Goal: Information Seeking & Learning: Learn about a topic

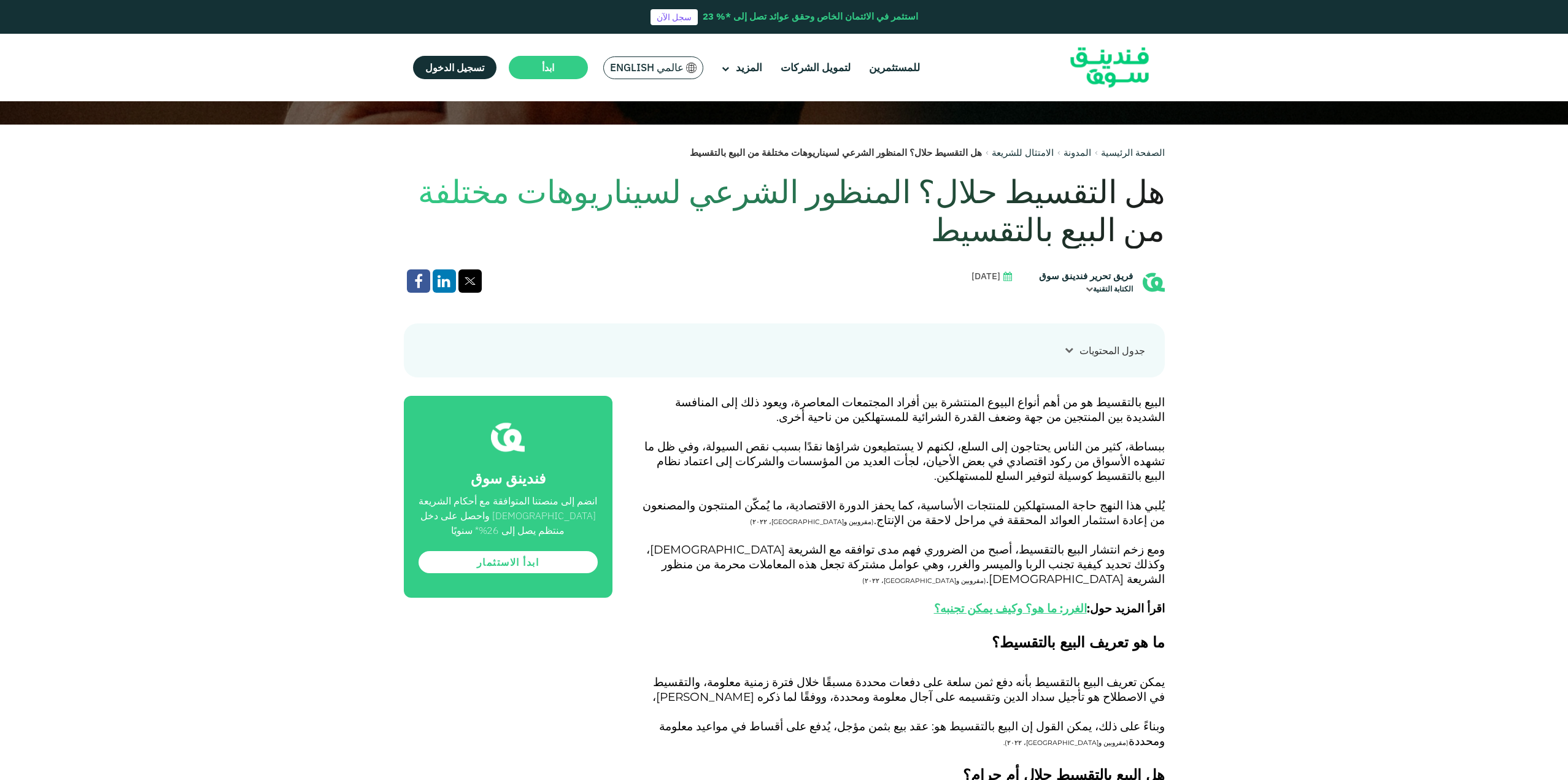
scroll to position [614, 0]
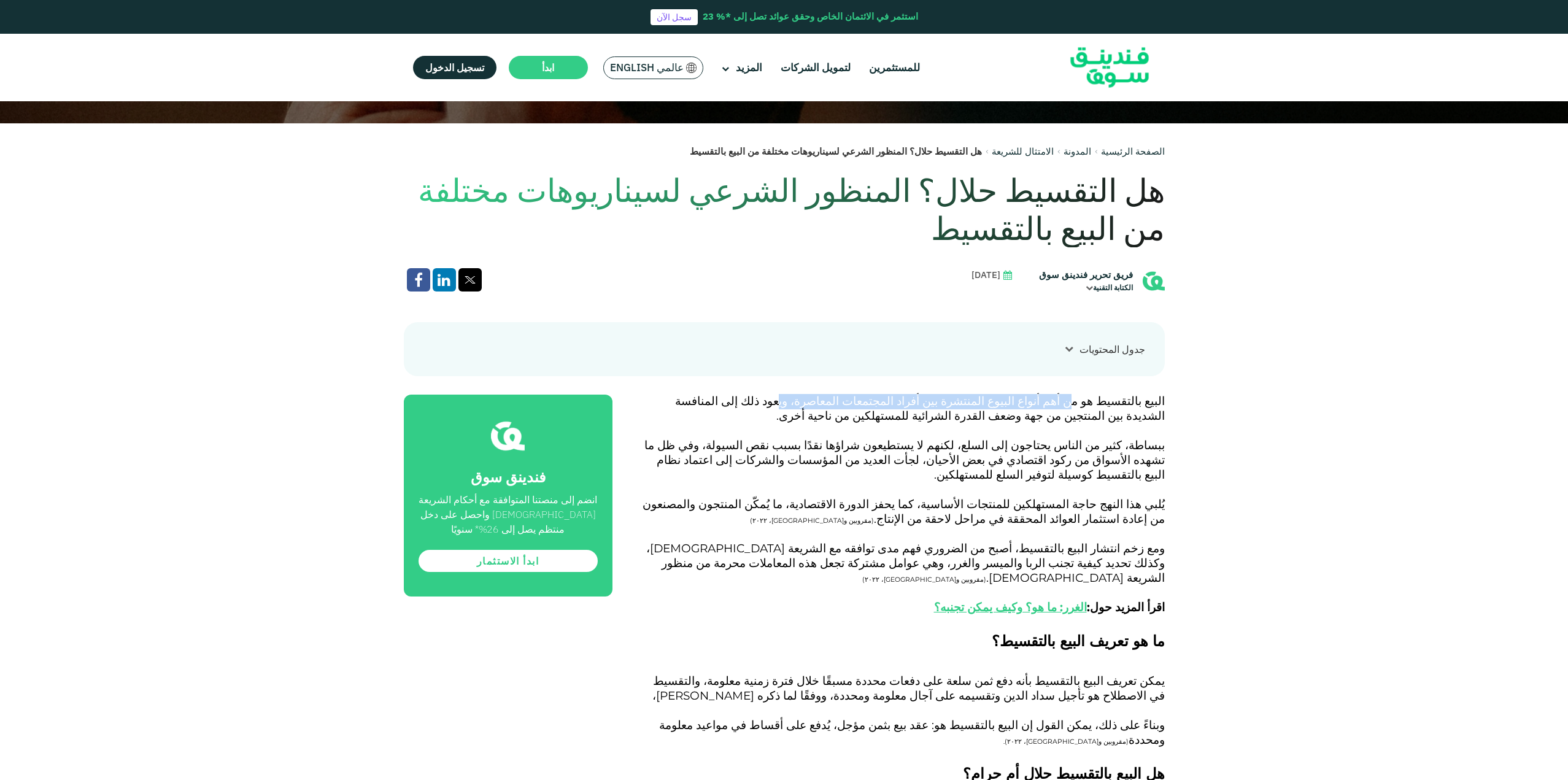
drag, startPoint x: 1094, startPoint y: 401, endPoint x: 867, endPoint y: 405, distance: 227.0
click at [867, 405] on span "البيع بالتقسيط هو من أهم أنواع البيوع المنتشرة بين أفراد المجتمعات المعاصرة، وي…" at bounding box center [920, 409] width 490 height 29
drag, startPoint x: 1081, startPoint y: 449, endPoint x: 718, endPoint y: 453, distance: 363.0
click at [718, 453] on p "ببساطة، كثير من الناس يحتاجون إلى السلع، لكنهم لا يستطيعون شراؤها نقدًا بسبب نق…" at bounding box center [902, 468] width 525 height 59
drag, startPoint x: 1065, startPoint y: 459, endPoint x: 891, endPoint y: 460, distance: 174.0
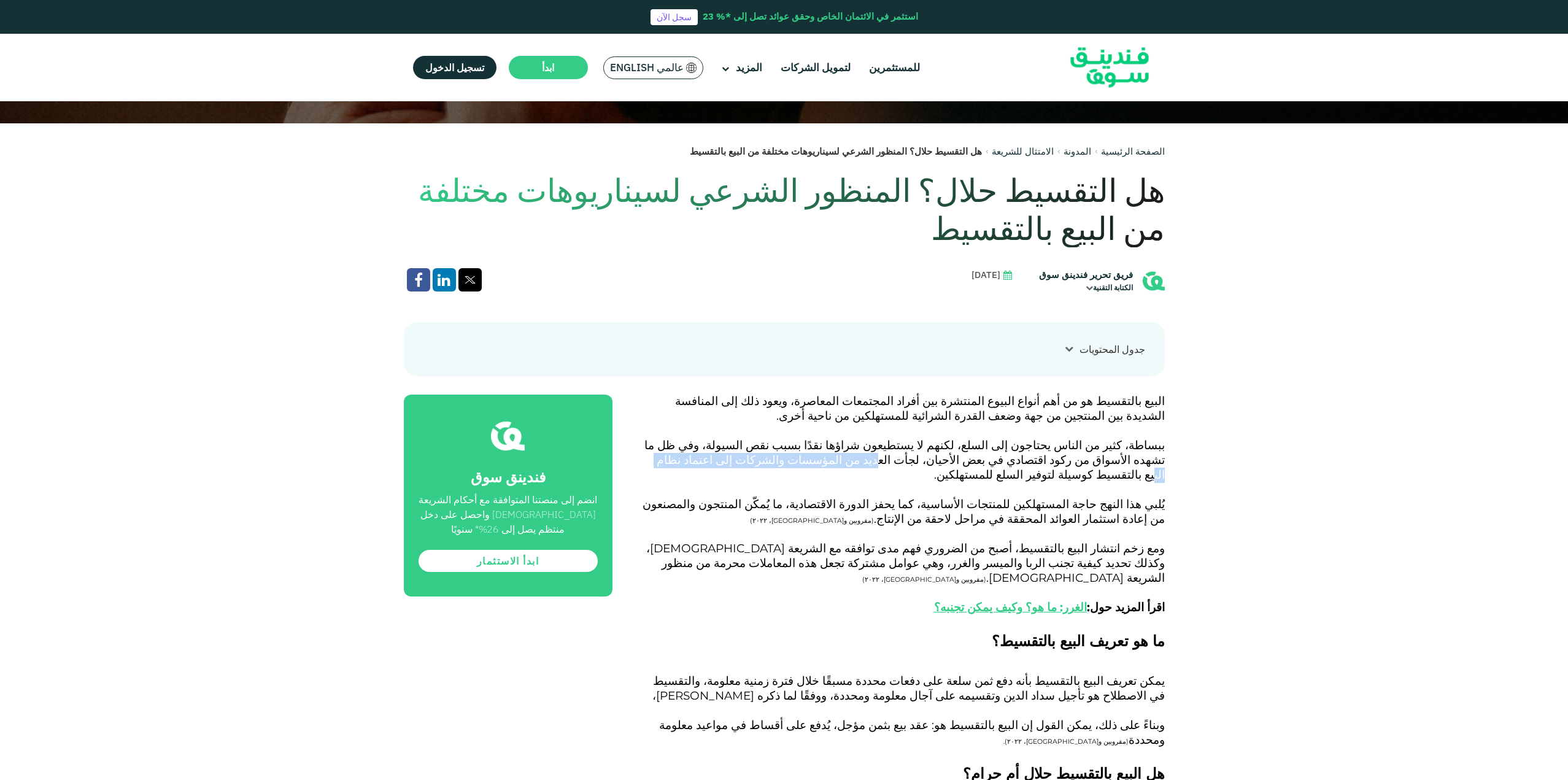
click at [891, 460] on span "ببساطة، كثير من الناس يحتاجون إلى السلع، لكنهم لا يستطيعون شراؤها نقدًا بسبب نق…" at bounding box center [905, 460] width 521 height 44
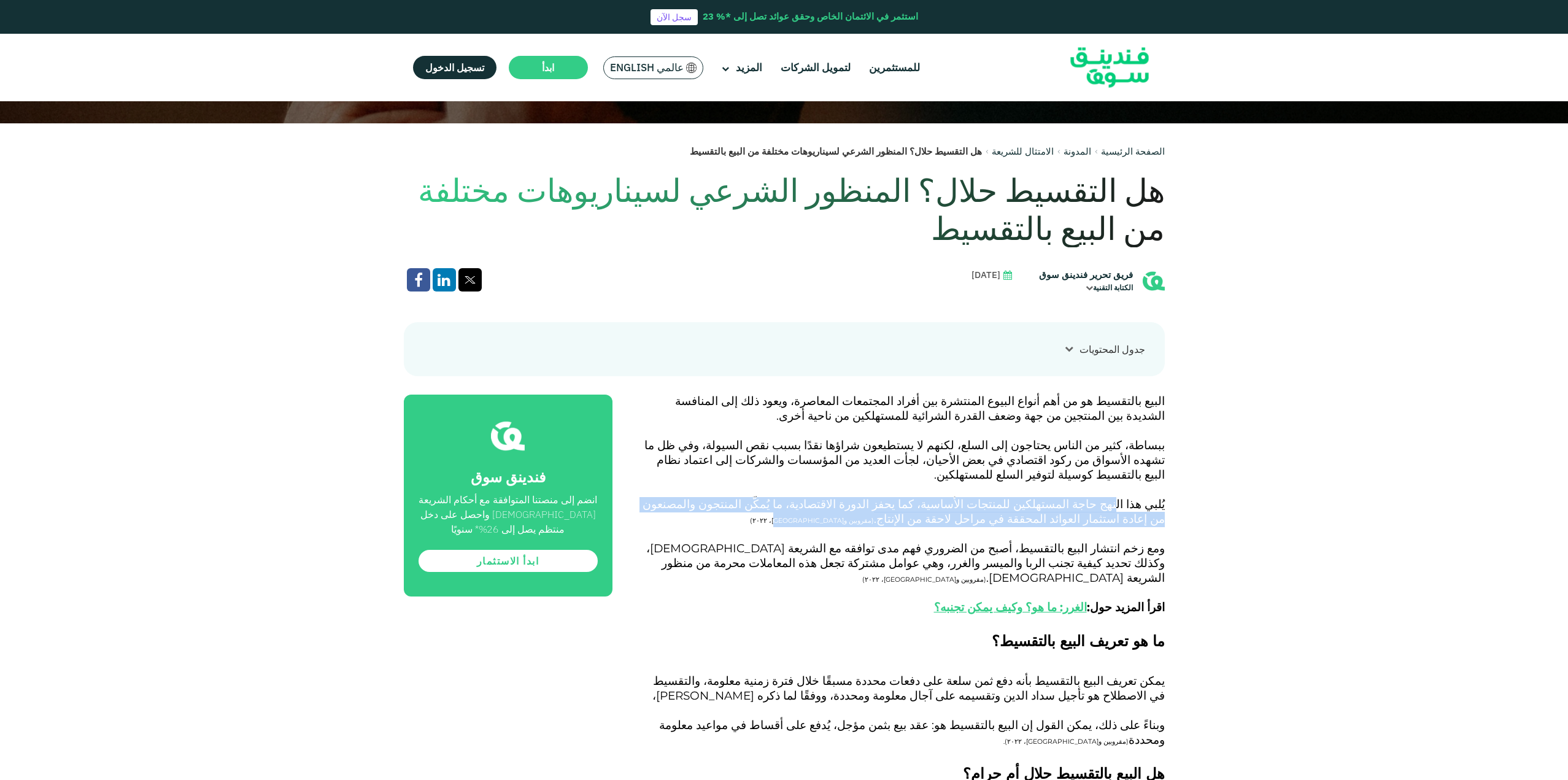
drag, startPoint x: 1129, startPoint y: 493, endPoint x: 839, endPoint y: 500, distance: 290.1
click at [839, 500] on p "يُلبي هذا النهج حاجة المستهلكين للمنتجات الأساسية، كما يحفز الدورة الاقتصادية، …" at bounding box center [902, 520] width 525 height 44
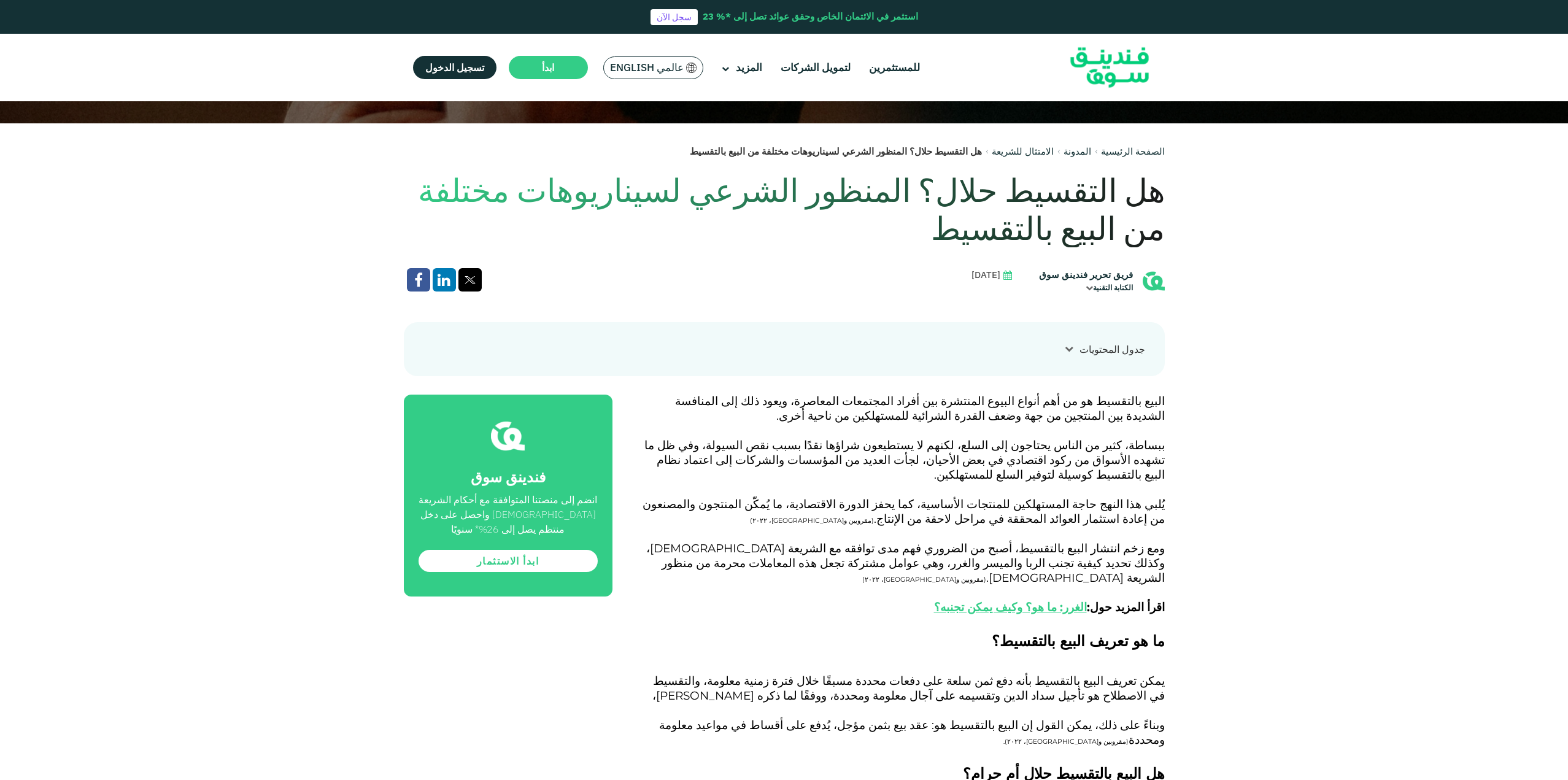
click at [903, 504] on p "يُلبي هذا النهج حاجة المستهلكين للمنتجات الأساسية، كما يحفز الدورة الاقتصادية، …" at bounding box center [902, 520] width 525 height 44
drag, startPoint x: 1130, startPoint y: 537, endPoint x: 805, endPoint y: 530, distance: 325.1
click at [805, 541] on span "ومع زخم انتشار البيع بالتقسيط، أصبح من الضروري فهم مدى توافقه مع الشريعة الإسلا…" at bounding box center [906, 578] width 519 height 73
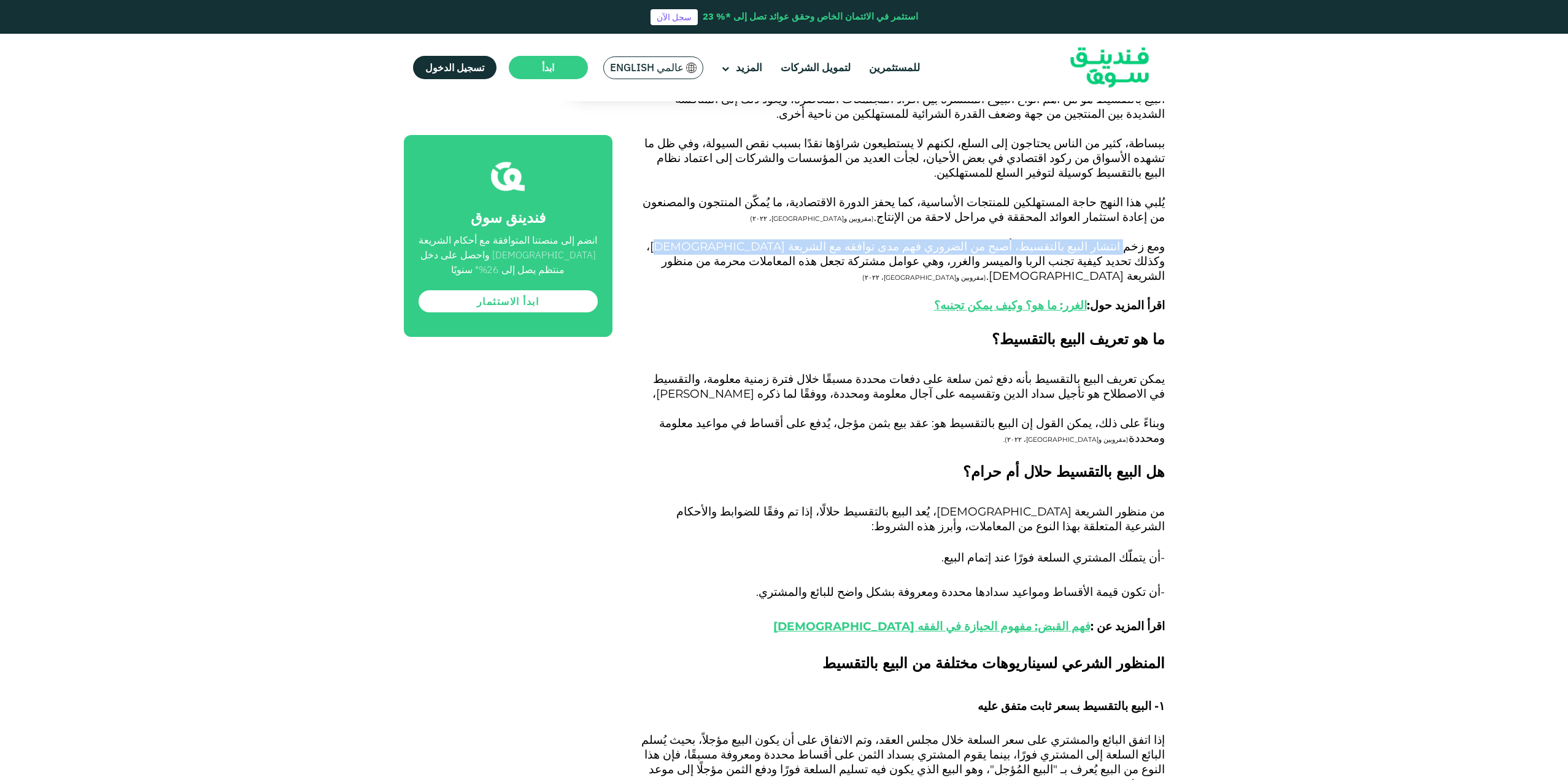
scroll to position [921, 0]
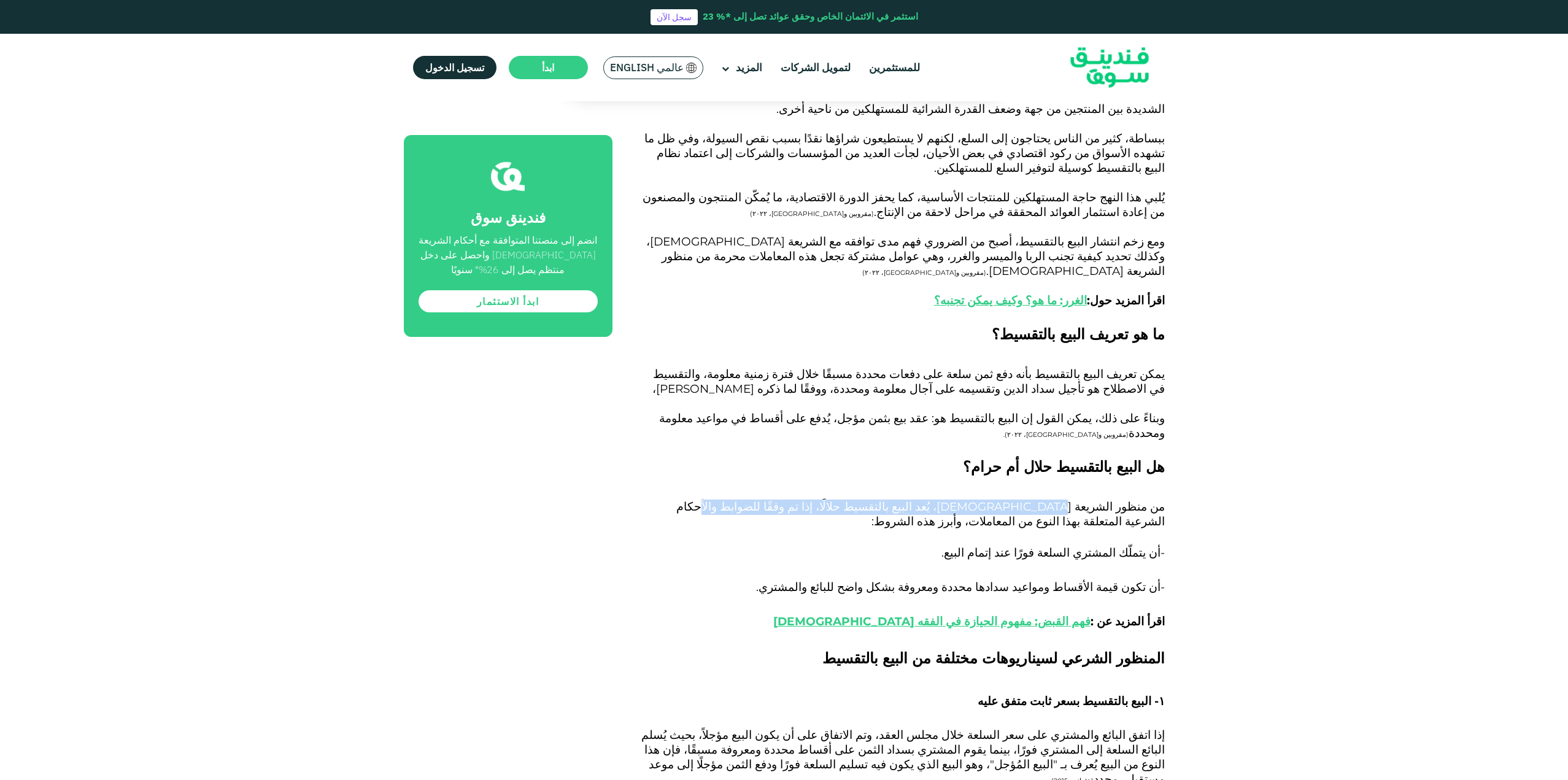
drag, startPoint x: 1091, startPoint y: 465, endPoint x: 843, endPoint y: 464, distance: 248.0
click at [843, 500] on span "من منظور الشريعة الإسلامية، يُعد البيع بالتقسيط حلالًا، إذا تم وفقًا للضوابط وا…" at bounding box center [920, 514] width 488 height 29
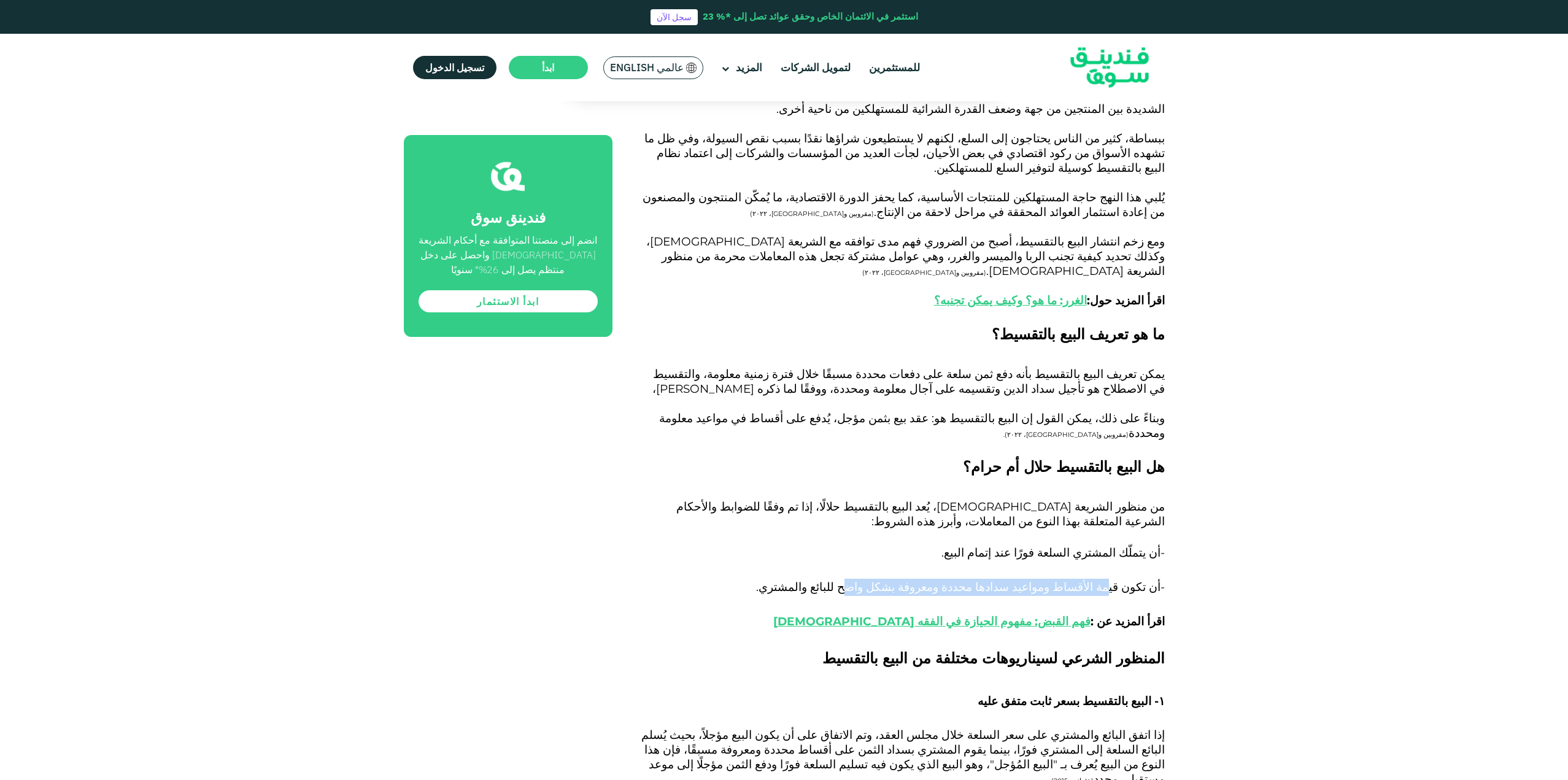
drag, startPoint x: 1122, startPoint y: 541, endPoint x: 922, endPoint y: 537, distance: 200.0
click at [922, 580] on span "أن تكون قيمة الأقساط ومواعيد سدادها محددة ومعروفة بشكل واضح للبائع والمشتري. اق…" at bounding box center [960, 604] width 409 height 48
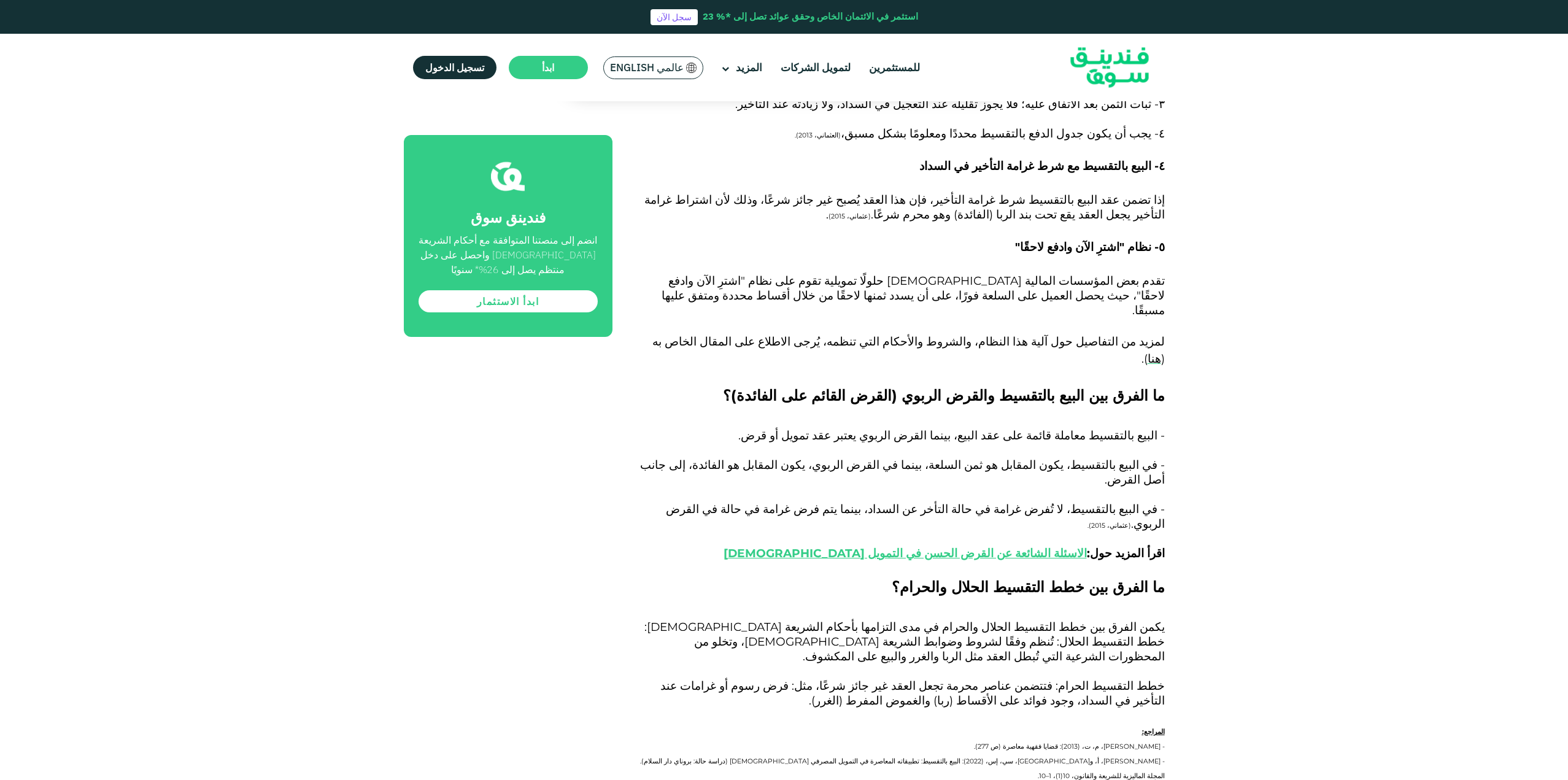
scroll to position [1902, 0]
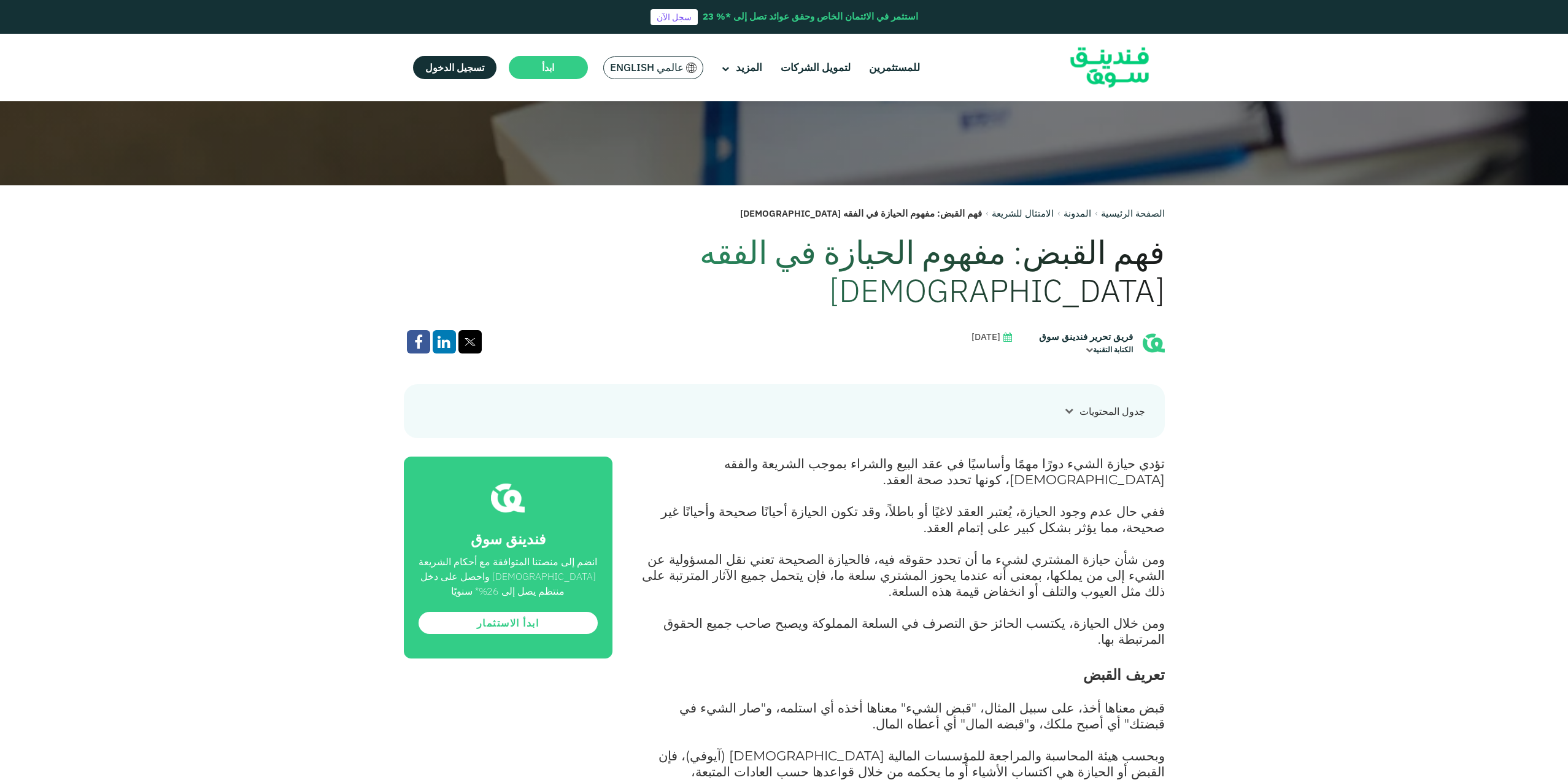
scroll to position [553, 0]
drag, startPoint x: 1111, startPoint y: 424, endPoint x: 745, endPoint y: 420, distance: 366.0
click at [745, 454] on span "تؤدي حيازة الشيء دورًا مهمًا وأساسيًا في عقد البيع والشراء بموجب الشريعة والفقه…" at bounding box center [944, 471] width 441 height 32
drag, startPoint x: 1124, startPoint y: 455, endPoint x: 676, endPoint y: 477, distance: 448.5
click at [676, 504] on p "ففي حال عدم وجود الحيازة، يُعتبر العقد لاغيًا أو باطلاً، وقد تكون الحيازة أحيان…" at bounding box center [902, 527] width 525 height 48
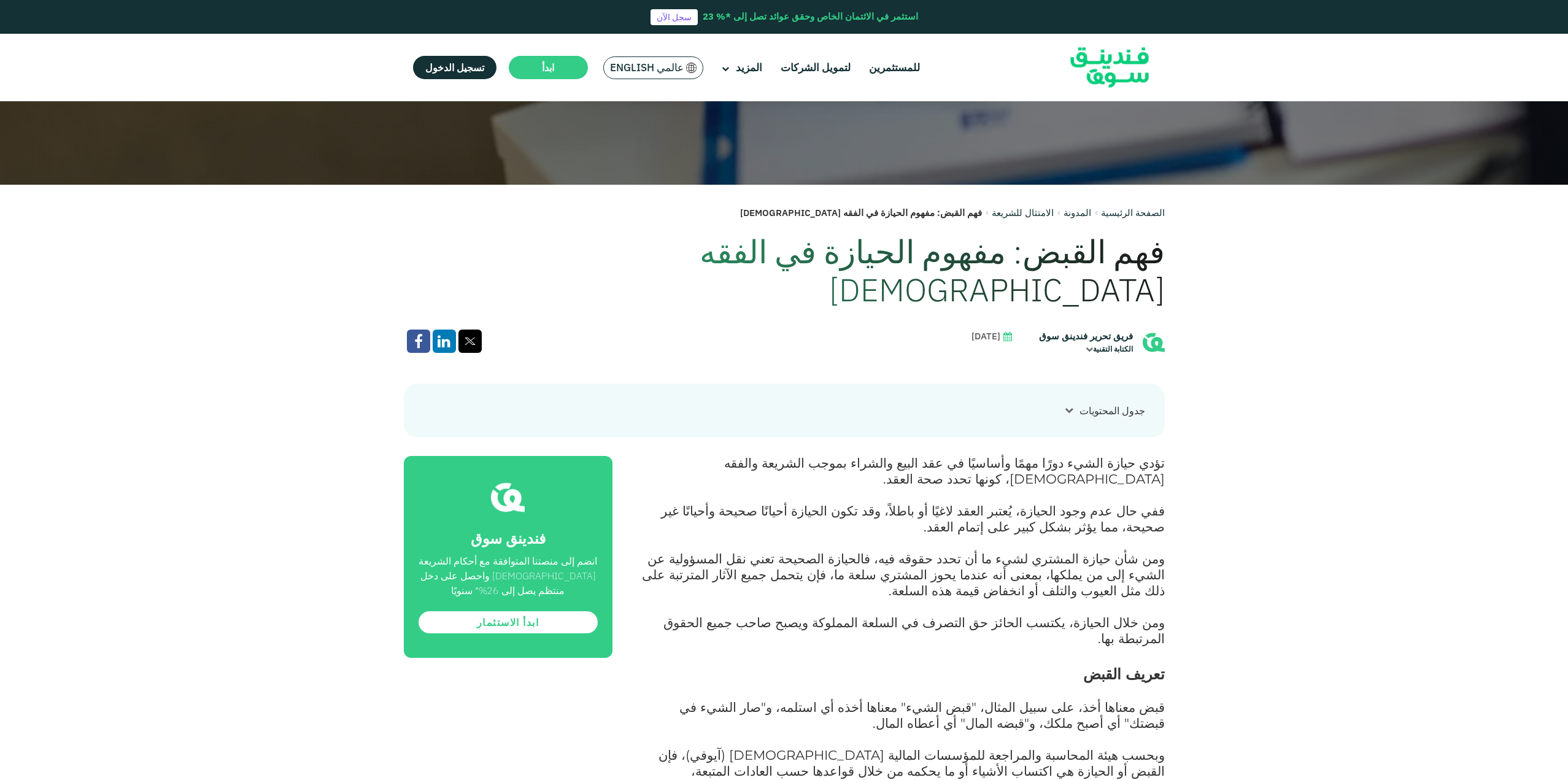
click at [1122, 550] on span "ومن شأن حيازة المشتري لشيء ما أن تحدد حقوقه فيه، فالحيازة الصحيحة تعني نقل المس…" at bounding box center [903, 574] width 523 height 48
drag, startPoint x: 1154, startPoint y: 508, endPoint x: 695, endPoint y: 508, distance: 459.0
click at [695, 550] on span "ومن شأن حيازة المشتري لشيء ما أن تحدد حقوقه فيه، فالحيازة الصحيحة تعني نقل المس…" at bounding box center [903, 574] width 523 height 48
drag, startPoint x: 1141, startPoint y: 523, endPoint x: 678, endPoint y: 519, distance: 463.0
click at [678, 550] on span "ومن شأن حيازة المشتري لشيء ما أن تحدد حقوقه فيه، فالحيازة الصحيحة تعني نقل المس…" at bounding box center [903, 574] width 523 height 48
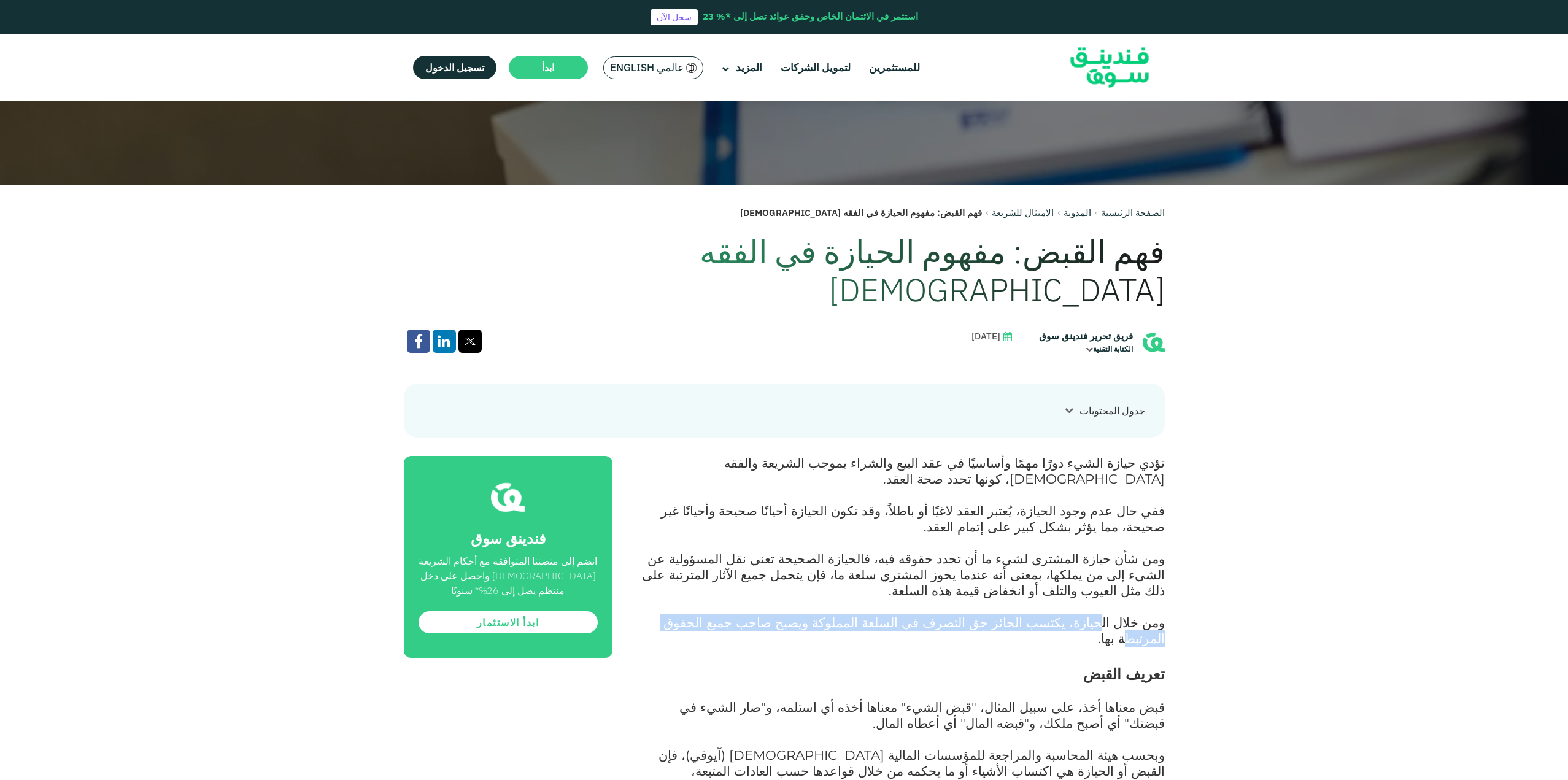
drag, startPoint x: 1111, startPoint y: 553, endPoint x: 730, endPoint y: 547, distance: 381.0
click at [730, 615] on span "ومن خلال الحيازة، يكتسب الحائز حق التصرف في السلعة المملوكة ويصبح صاحب جميع الح…" at bounding box center [914, 631] width 501 height 32
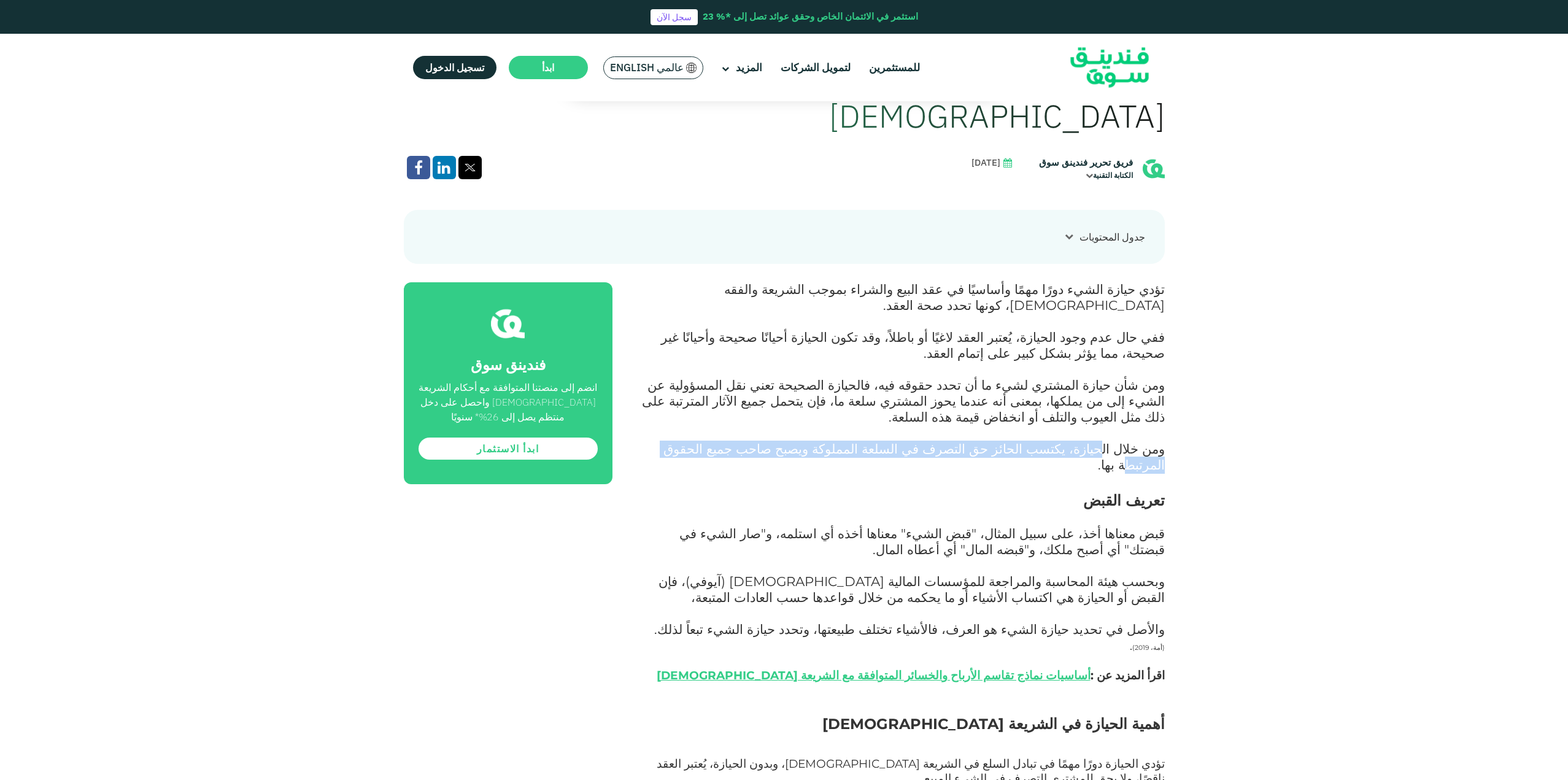
scroll to position [736, 0]
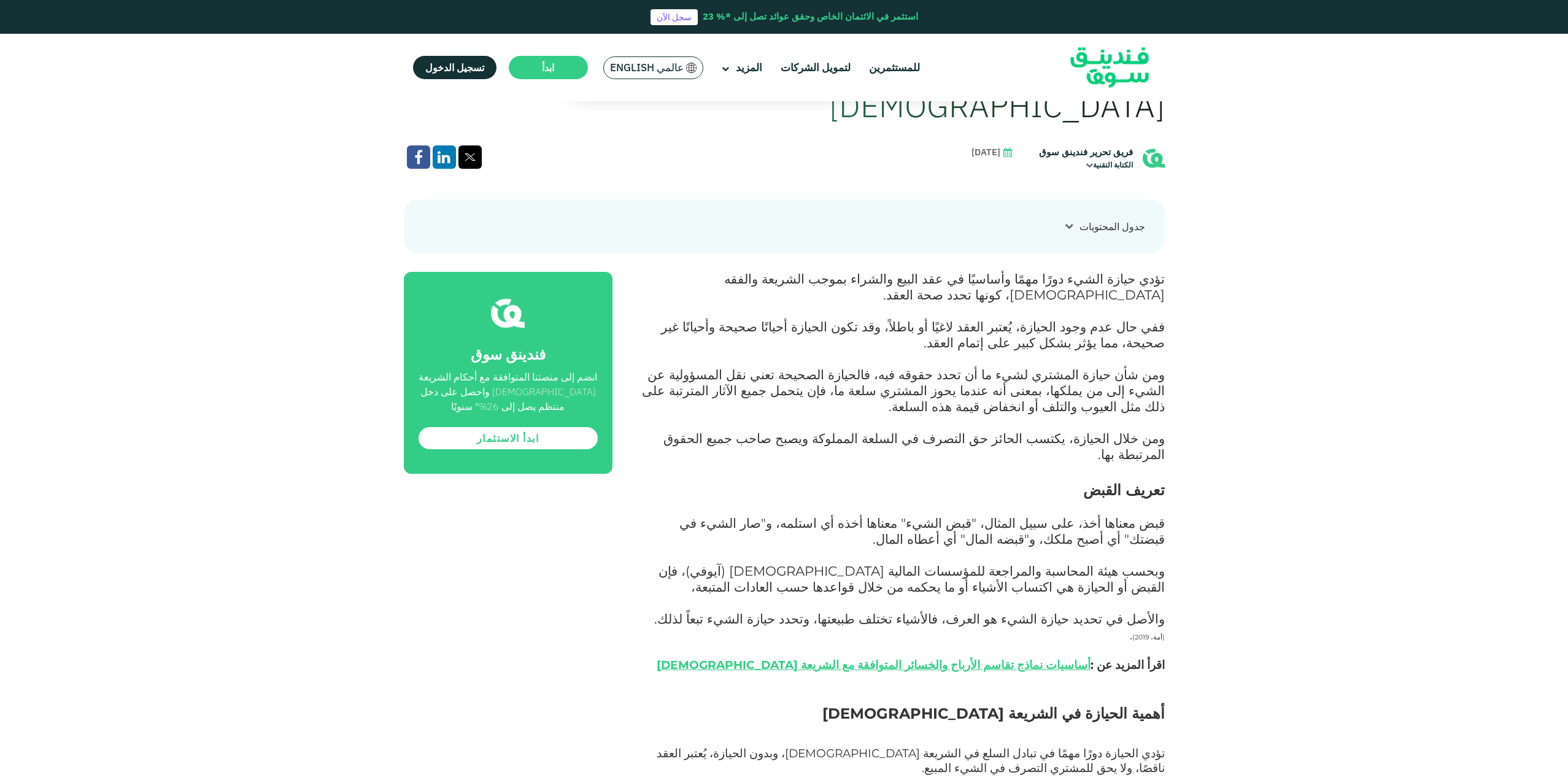
click at [1072, 515] on span "قبض معناها أخذ، على سبيل المثال، "قبض الشيء" معناها أخذه أي استلمه، و"صار الشيء…" at bounding box center [922, 531] width 486 height 32
drag, startPoint x: 1096, startPoint y: 438, endPoint x: 896, endPoint y: 437, distance: 200.0
click at [896, 515] on span "قبض معناها أخذ، على سبيل المثال، "قبض الشيء" معناها أخذه أي استلمه، و"صار الشيء…" at bounding box center [922, 531] width 486 height 32
drag, startPoint x: 840, startPoint y: 438, endPoint x: 695, endPoint y: 436, distance: 145.0
click at [695, 515] on span "قبض معناها أخذ، على سبيل المثال، "قبض الشيء" معناها أخذه أي استلمه، و"صار الشيء…" at bounding box center [922, 531] width 486 height 32
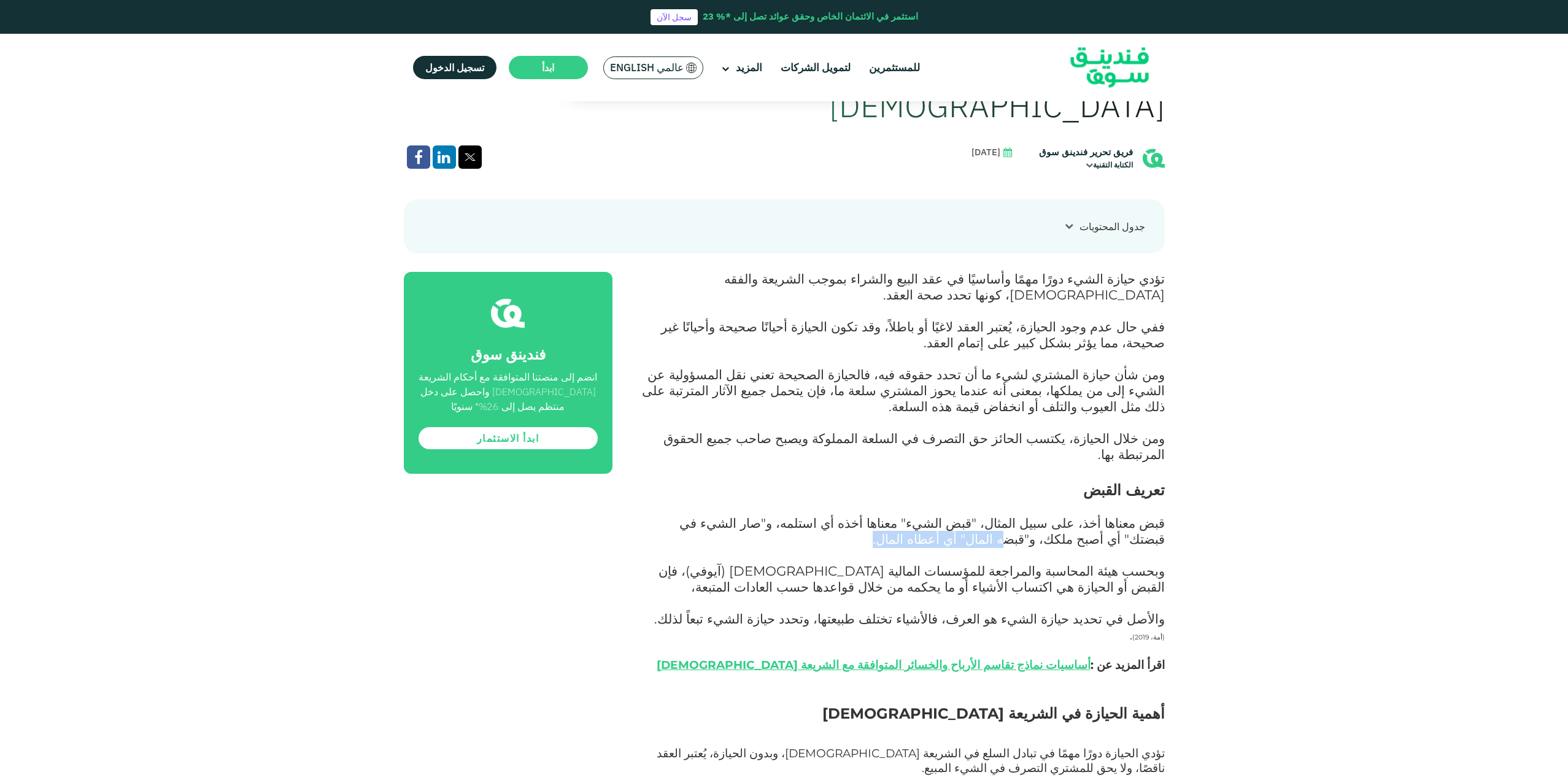
drag, startPoint x: 1139, startPoint y: 453, endPoint x: 1011, endPoint y: 450, distance: 128.0
click at [1011, 517] on p "قبض معناها أخذ، على سبيل المثال، "قبض الشيء" معناها أخذه أي استلمه، و"صار الشيء…" at bounding box center [902, 540] width 525 height 48
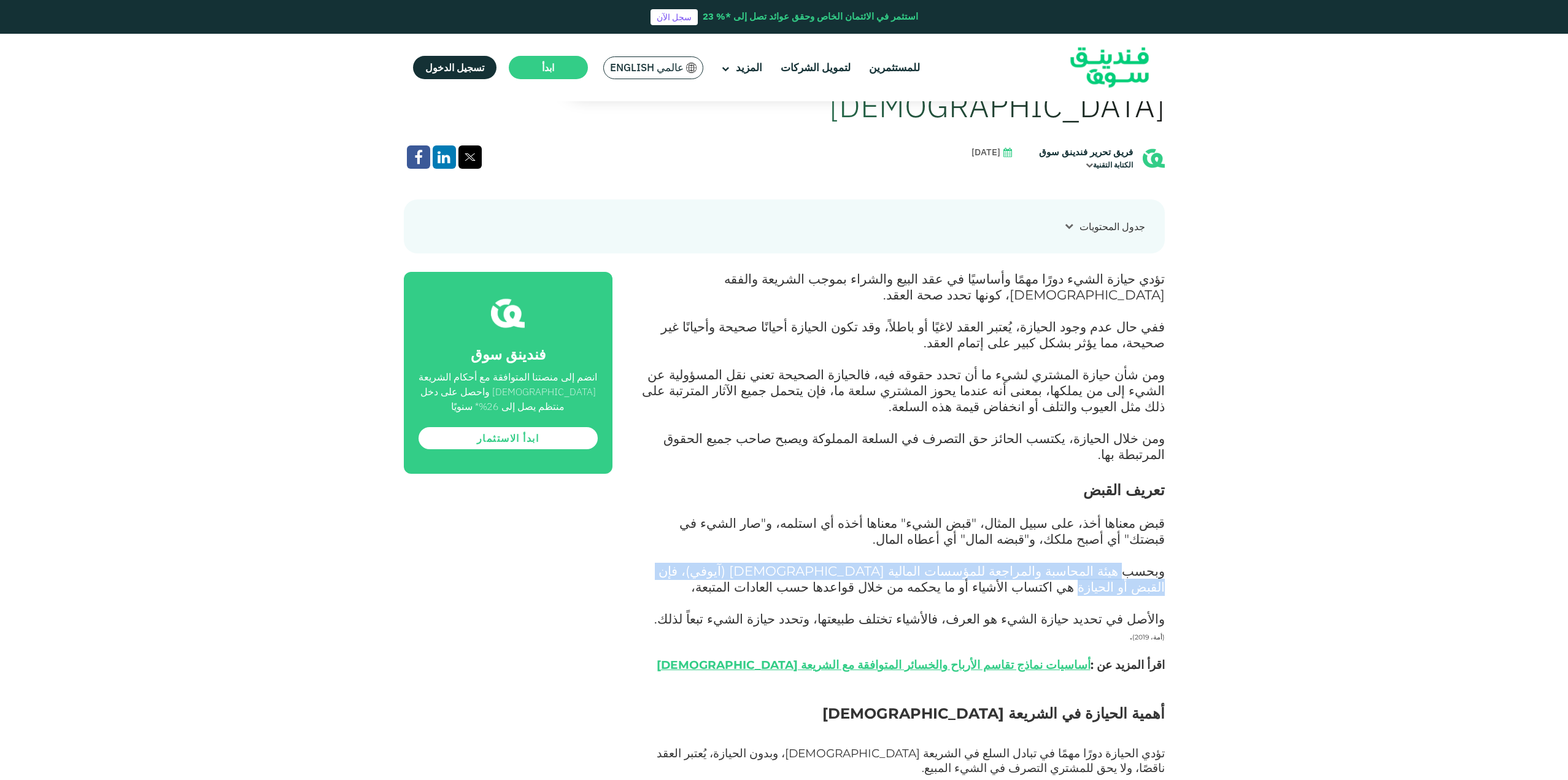
drag, startPoint x: 1135, startPoint y: 488, endPoint x: 738, endPoint y: 488, distance: 397.0
click at [738, 563] on span "وبحسب هيئة المحاسبة والمراجعة للمؤسسات المالية [DEMOGRAPHIC_DATA] (آيوفي)، فإن …" at bounding box center [910, 595] width 511 height 64
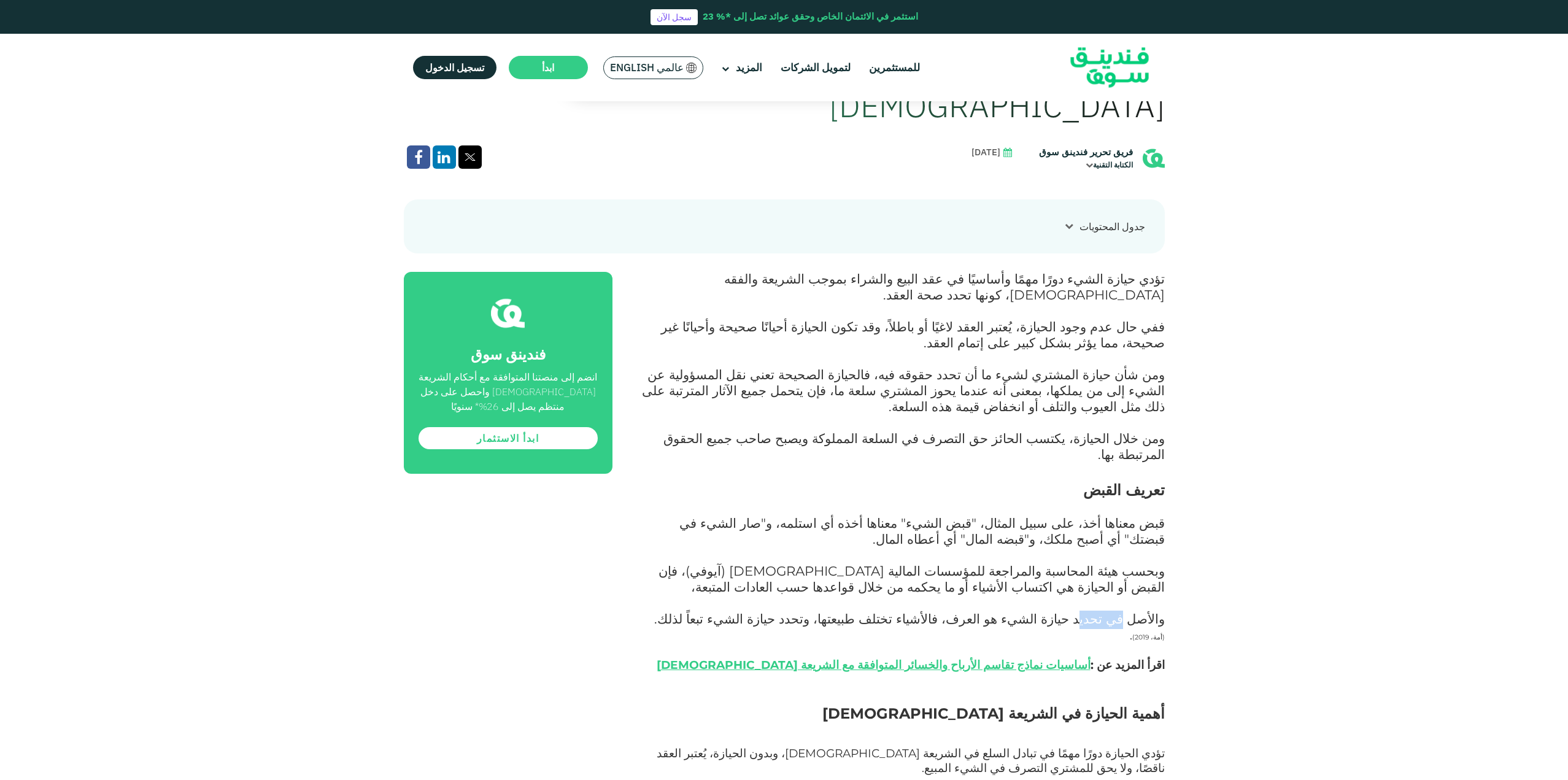
drag, startPoint x: 1128, startPoint y: 529, endPoint x: 1096, endPoint y: 529, distance: 32.0
click at [1096, 563] on span "وبحسب هيئة المحاسبة والمراجعة للمؤسسات المالية [DEMOGRAPHIC_DATA] (آيوفي)، فإن …" at bounding box center [910, 595] width 511 height 64
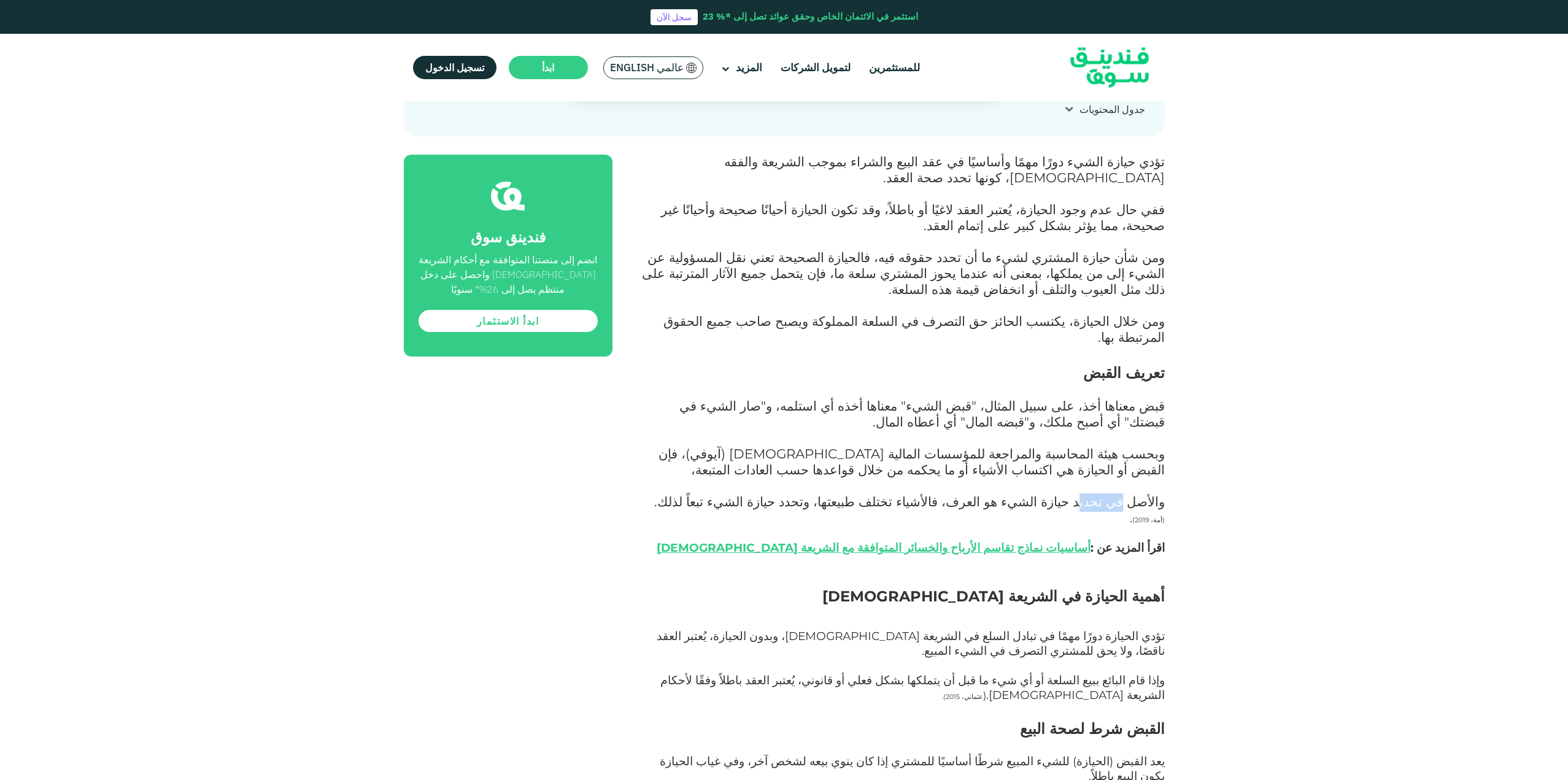
scroll to position [859, 0]
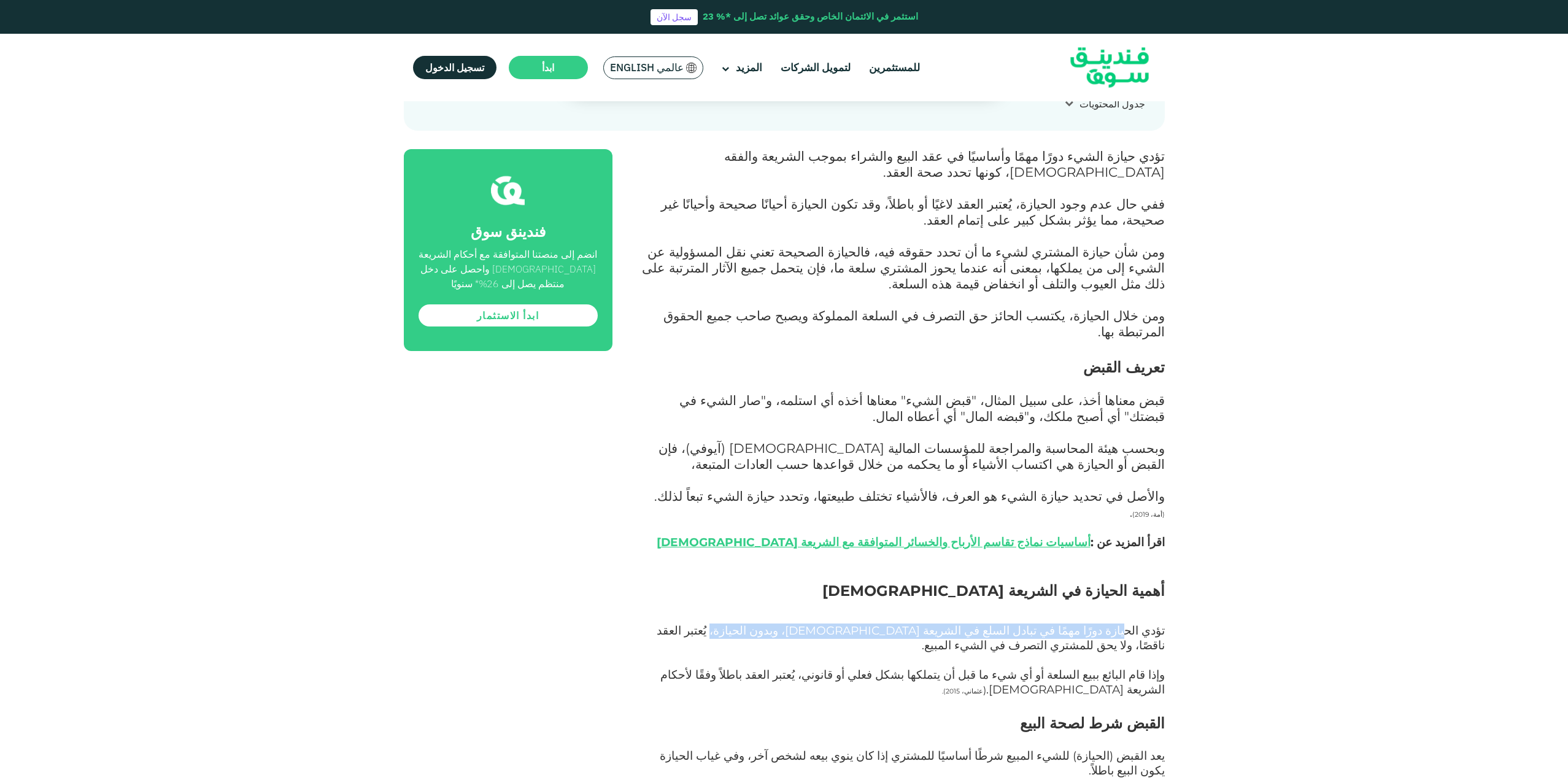
drag, startPoint x: 1135, startPoint y: 530, endPoint x: 857, endPoint y: 532, distance: 278.0
click at [857, 624] on span "تؤدي الحيازة دورًا مهمًا في تبادل السلع في الشريعة [DEMOGRAPHIC_DATA]، وبدون ال…" at bounding box center [911, 638] width 508 height 29
click at [851, 624] on p "تؤدي الحيازة دورًا مهمًا في تبادل السلع في الشريعة [DEMOGRAPHIC_DATA]، وبدون ال…" at bounding box center [902, 646] width 525 height 44
drag, startPoint x: 841, startPoint y: 529, endPoint x: 658, endPoint y: 529, distance: 183.0
click at [658, 624] on span "تؤدي الحيازة دورًا مهمًا في تبادل السلع في الشريعة [DEMOGRAPHIC_DATA]، وبدون ال…" at bounding box center [911, 638] width 508 height 29
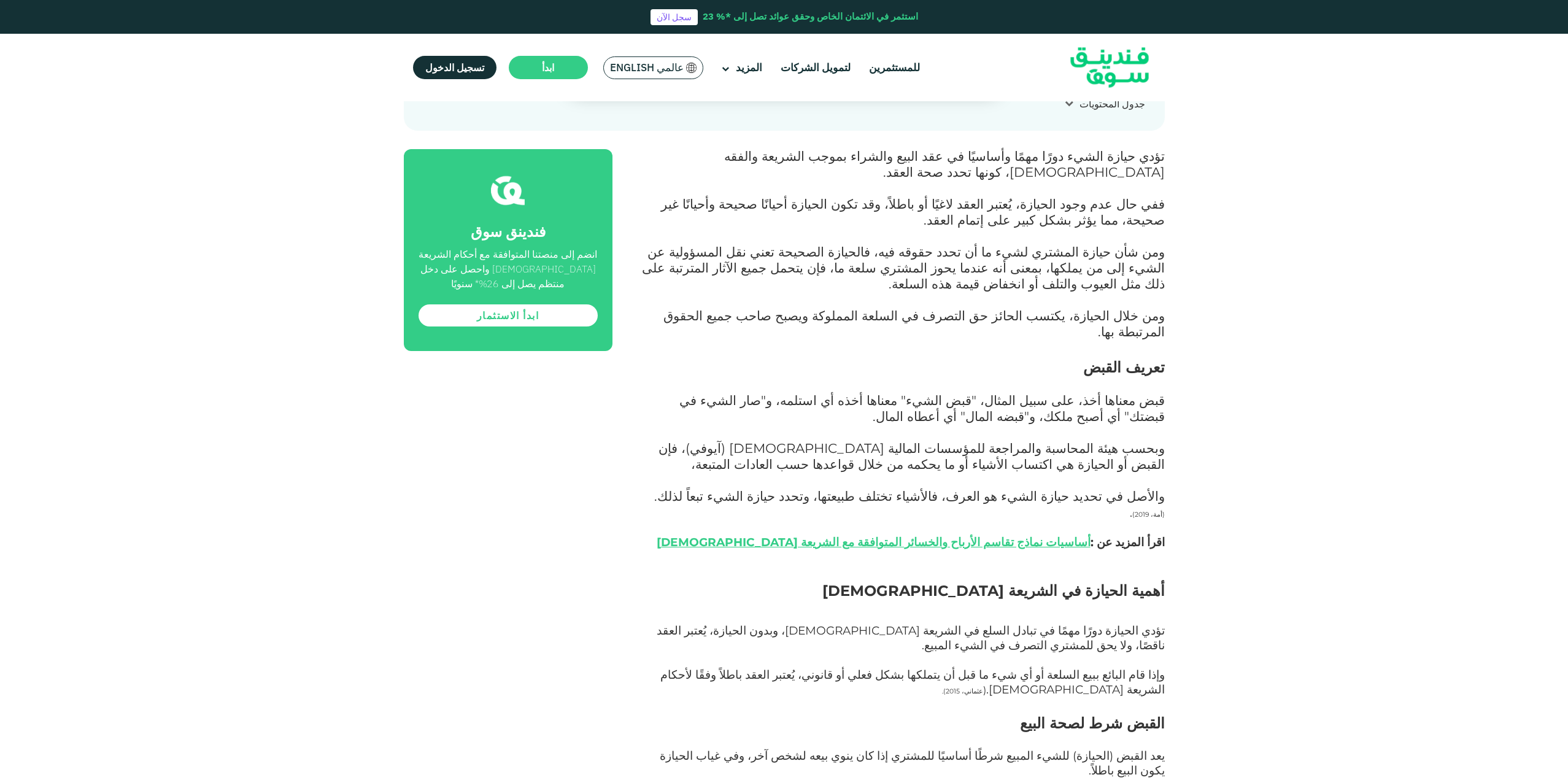
click at [975, 624] on p "تؤدي الحيازة دورًا مهمًا في تبادل السلع في الشريعة [DEMOGRAPHIC_DATA]، وبدون ال…" at bounding box center [902, 646] width 525 height 44
drag, startPoint x: 1113, startPoint y: 529, endPoint x: 779, endPoint y: 523, distance: 334.1
click at [779, 624] on span "تؤدي الحيازة دورًا مهمًا في تبادل السلع في الشريعة [DEMOGRAPHIC_DATA]، وبدون ال…" at bounding box center [911, 638] width 508 height 29
click at [1083, 624] on span "تؤدي الحيازة دورًا مهمًا في تبادل السلع في الشريعة [DEMOGRAPHIC_DATA]، وبدون ال…" at bounding box center [911, 638] width 508 height 29
drag, startPoint x: 1105, startPoint y: 529, endPoint x: 676, endPoint y: 526, distance: 429.0
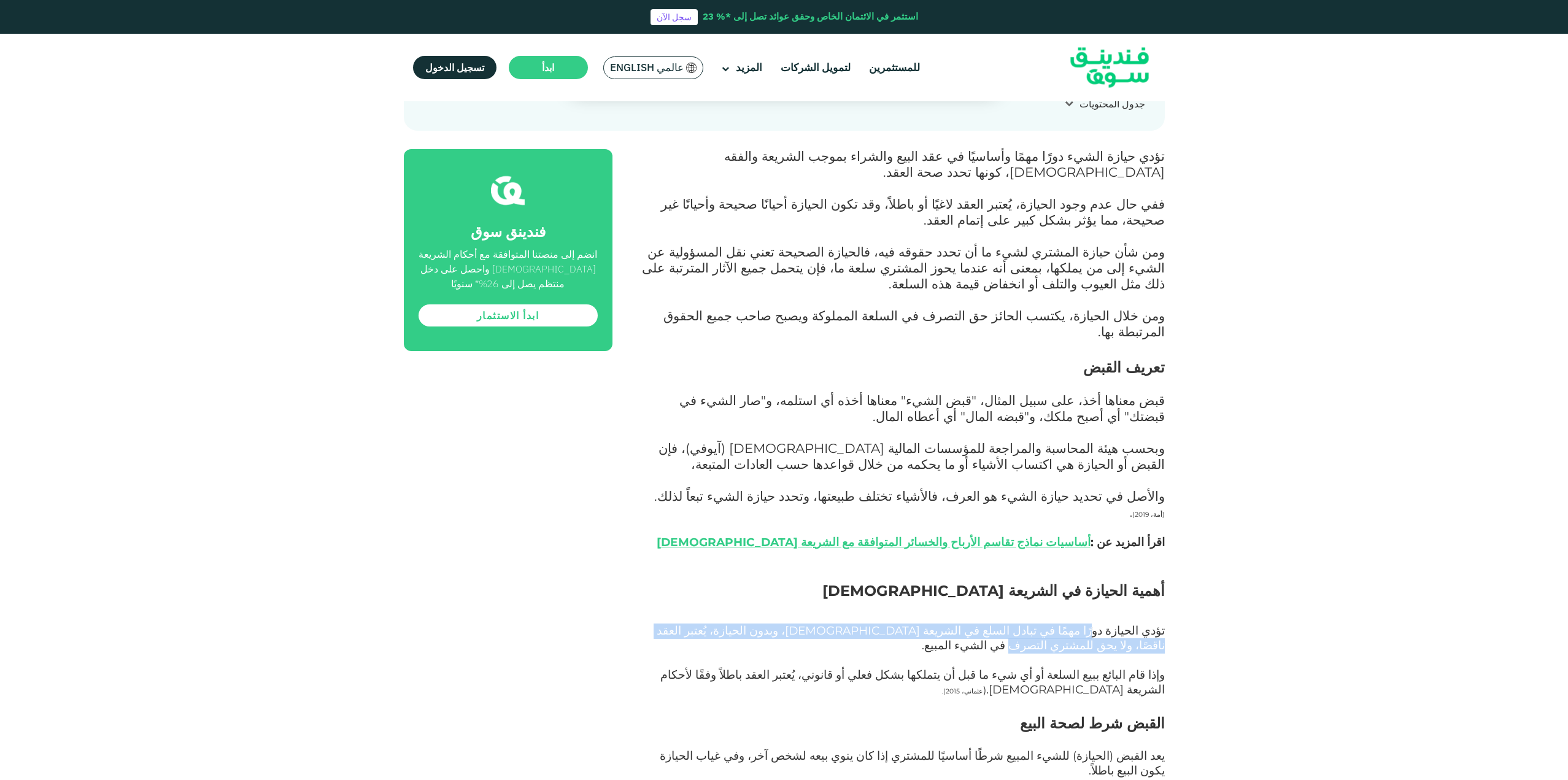
click at [676, 624] on span "تؤدي الحيازة دورًا مهمًا في تبادل السلع في الشريعة [DEMOGRAPHIC_DATA]، وبدون ال…" at bounding box center [911, 638] width 508 height 29
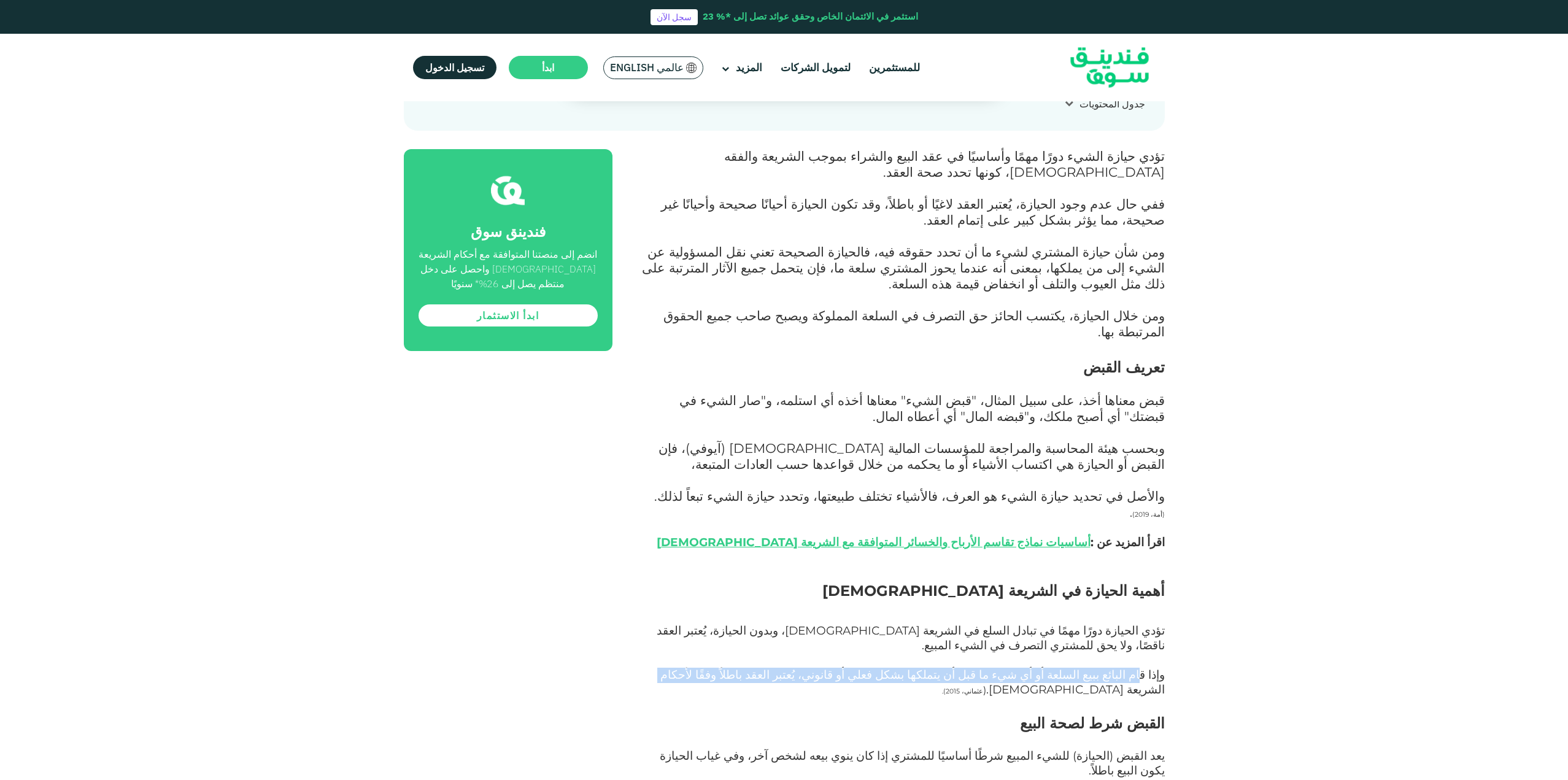
drag, startPoint x: 1146, startPoint y: 559, endPoint x: 779, endPoint y: 558, distance: 367.0
click at [779, 668] on span "وإذا قام البائع ببيع السلعة أو أي شيء ما قبل أن يتملكها بشكل فعلي أو قانوني، يُ…" at bounding box center [913, 682] width 504 height 29
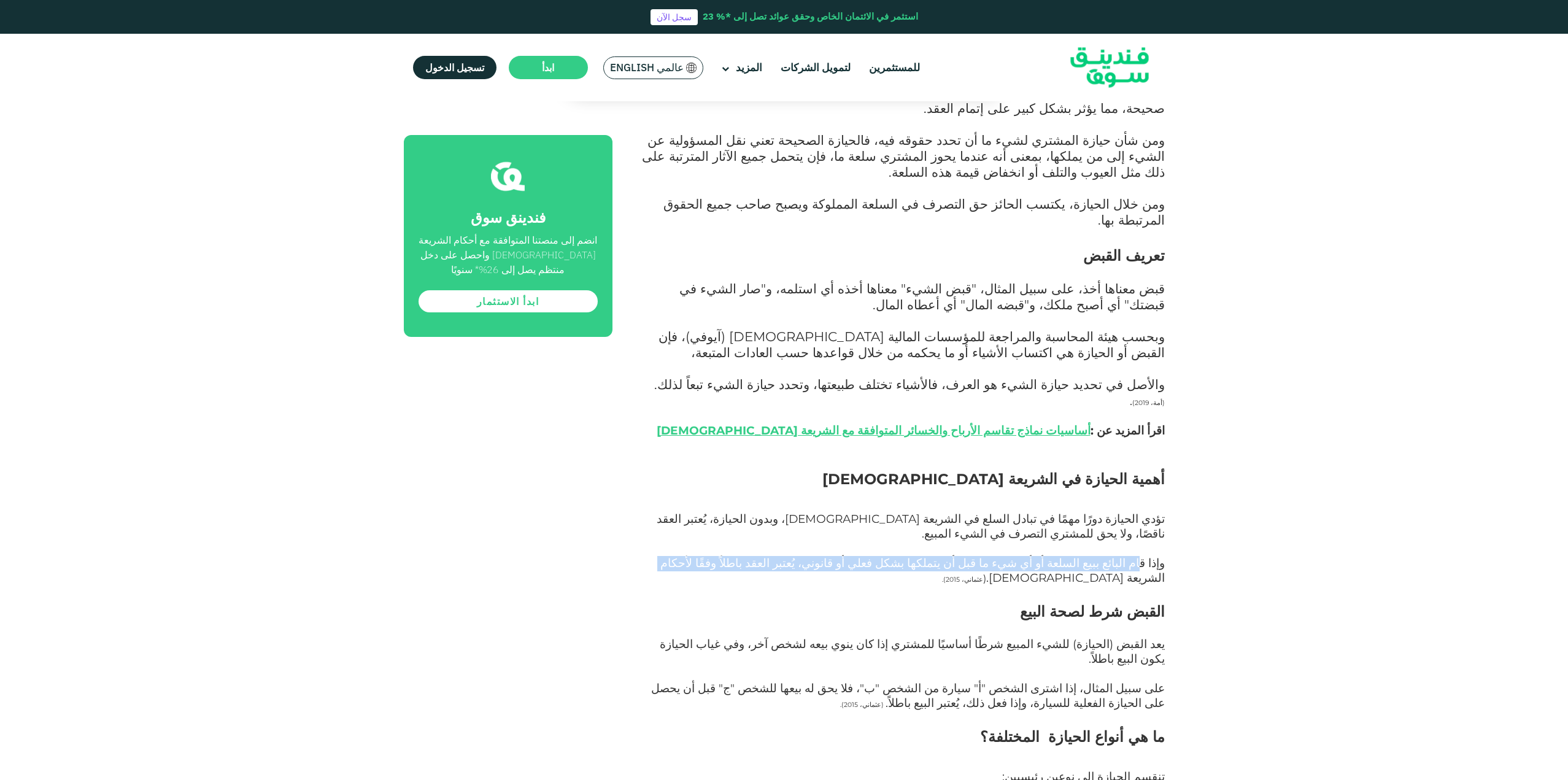
scroll to position [982, 0]
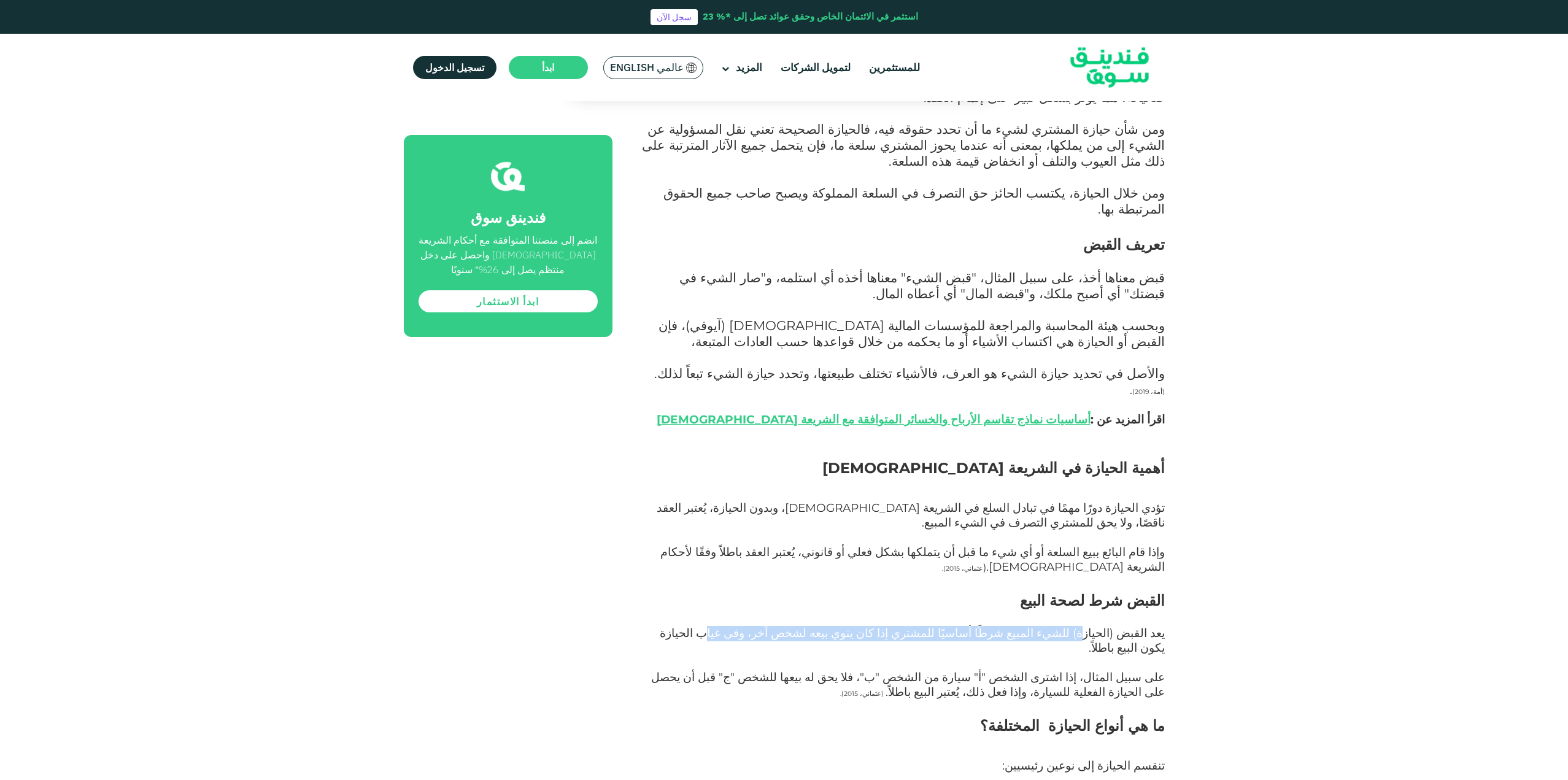
drag, startPoint x: 1090, startPoint y: 502, endPoint x: 811, endPoint y: 504, distance: 279.0
click at [811, 626] on span "يعد القبض (الحيازة) للشيء المبيع شرطًا أساسيًا للمشتري إذا كان ينوي بيعه لشخص آ…" at bounding box center [912, 641] width 505 height 29
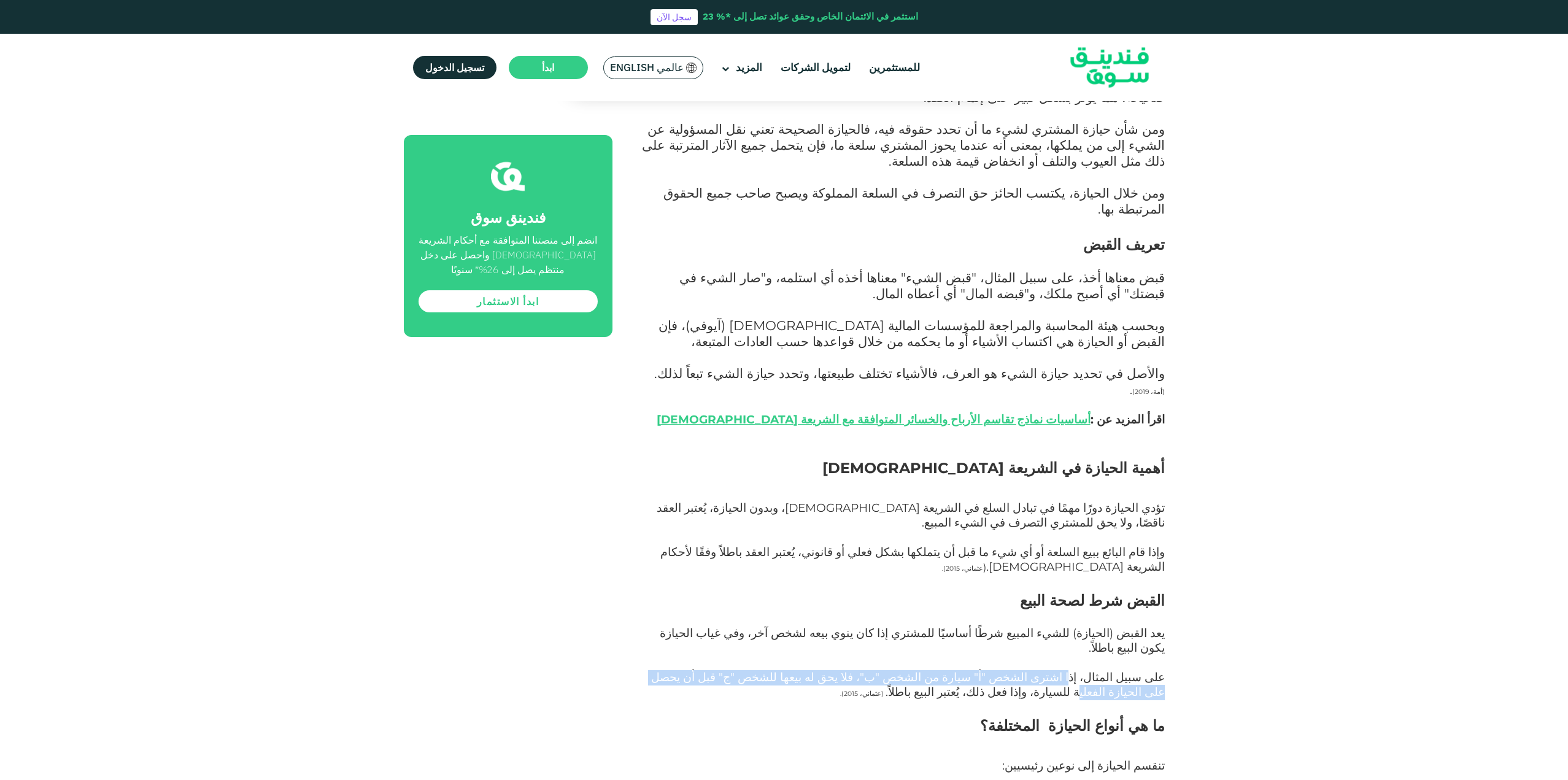
drag, startPoint x: 1093, startPoint y: 533, endPoint x: 693, endPoint y: 532, distance: 400.0
click at [693, 670] on span "على سبيل المثال، إذا اشترى الشخص "أ" سيارة من الشخص "ب"، فلا يحق له بيعها للشخص…" at bounding box center [908, 685] width 514 height 29
drag, startPoint x: 1145, startPoint y: 542, endPoint x: 1093, endPoint y: 550, distance: 52.6
click at [1093, 670] on span "على سبيل المثال، إذا اشترى الشخص "أ" سيارة من الشخص "ب"، فلا يحق له بيعها للشخص…" at bounding box center [908, 685] width 514 height 29
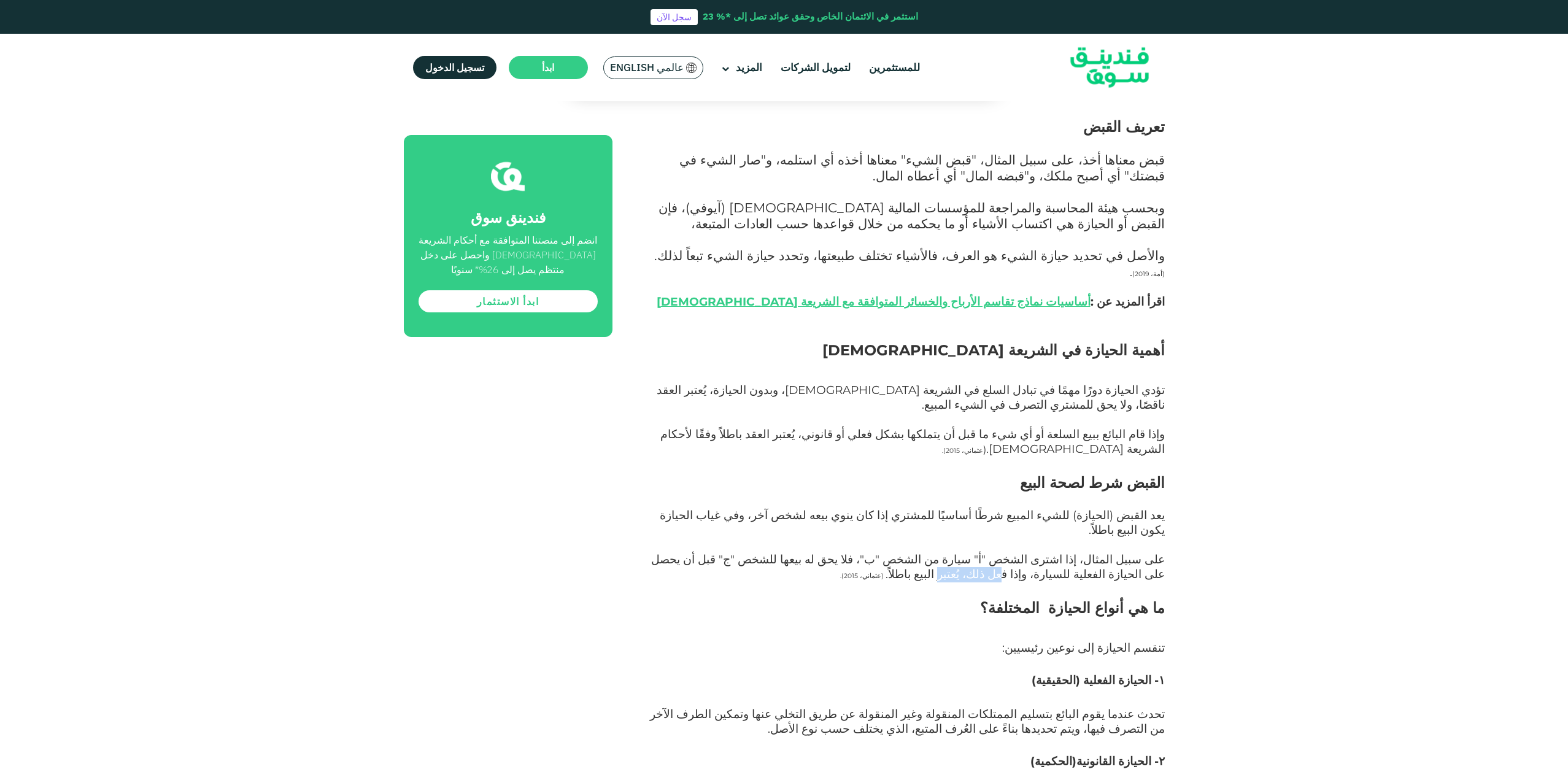
scroll to position [1105, 0]
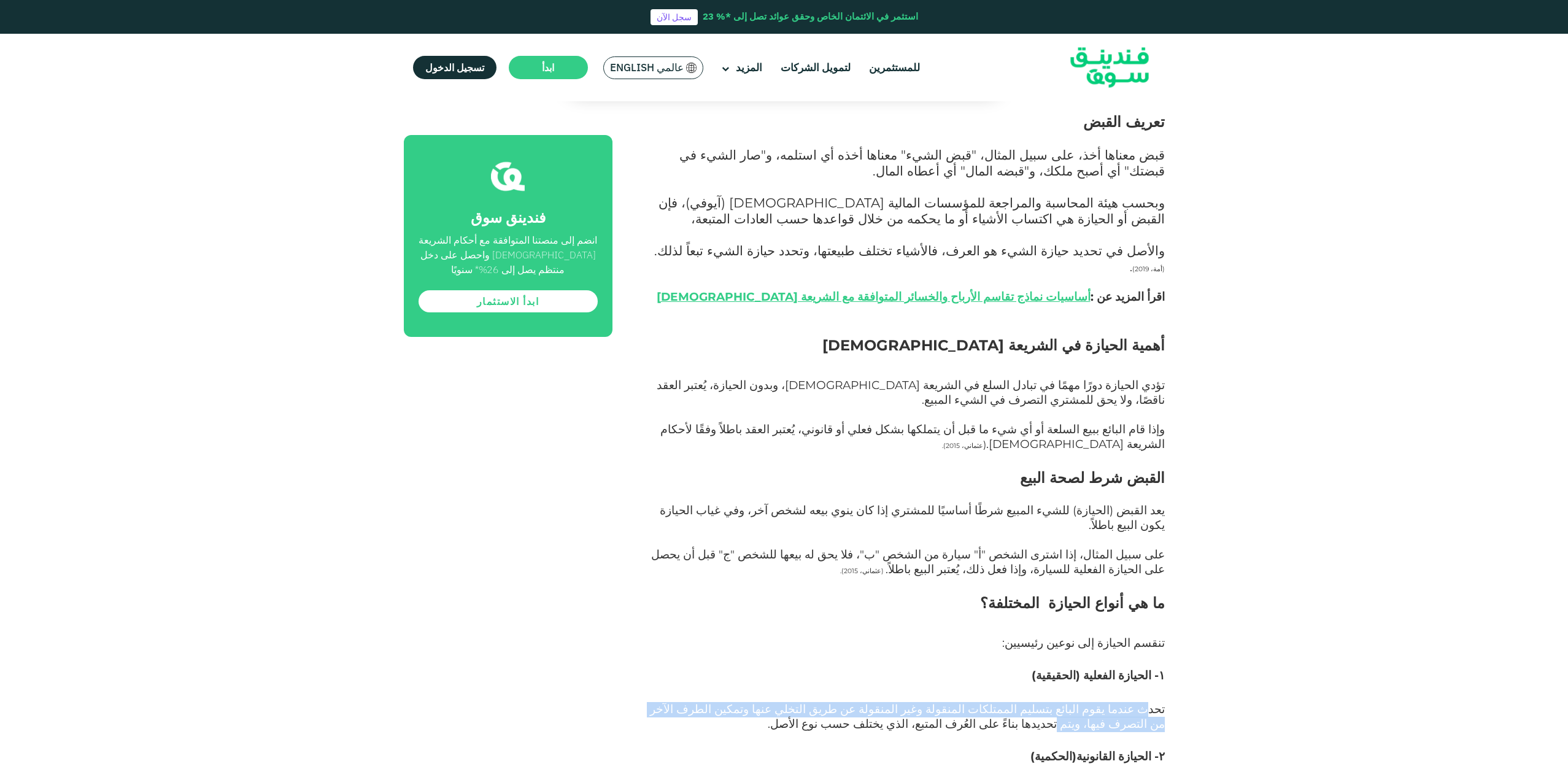
drag, startPoint x: 1153, startPoint y: 560, endPoint x: 687, endPoint y: 572, distance: 466.2
click at [687, 703] on p "تحدث عندما يقوم البائع بتسليم الممتلكات المنقولة وغير المنقولة عن طريق التخلي ع…" at bounding box center [902, 724] width 525 height 44
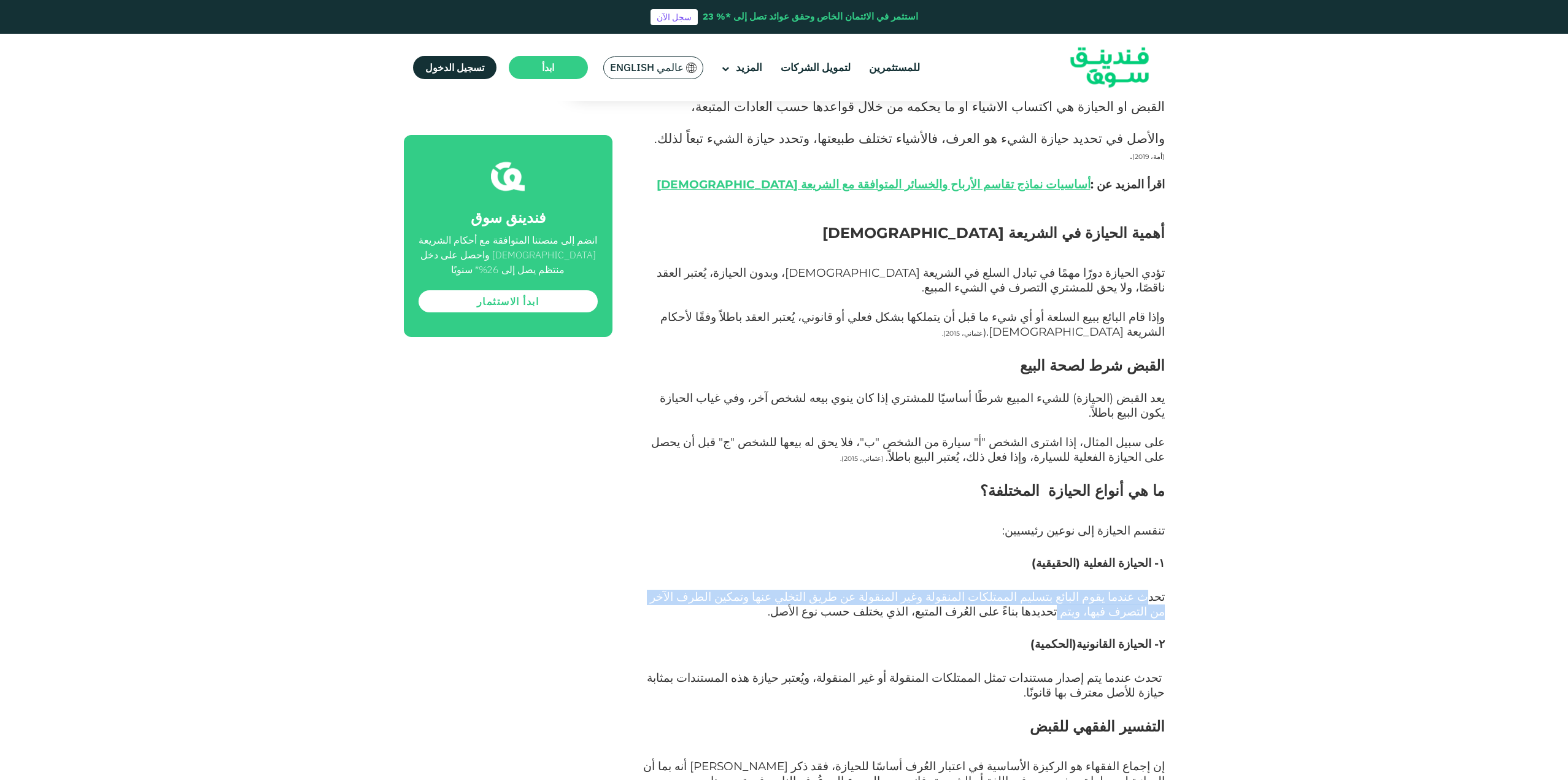
scroll to position [1227, 0]
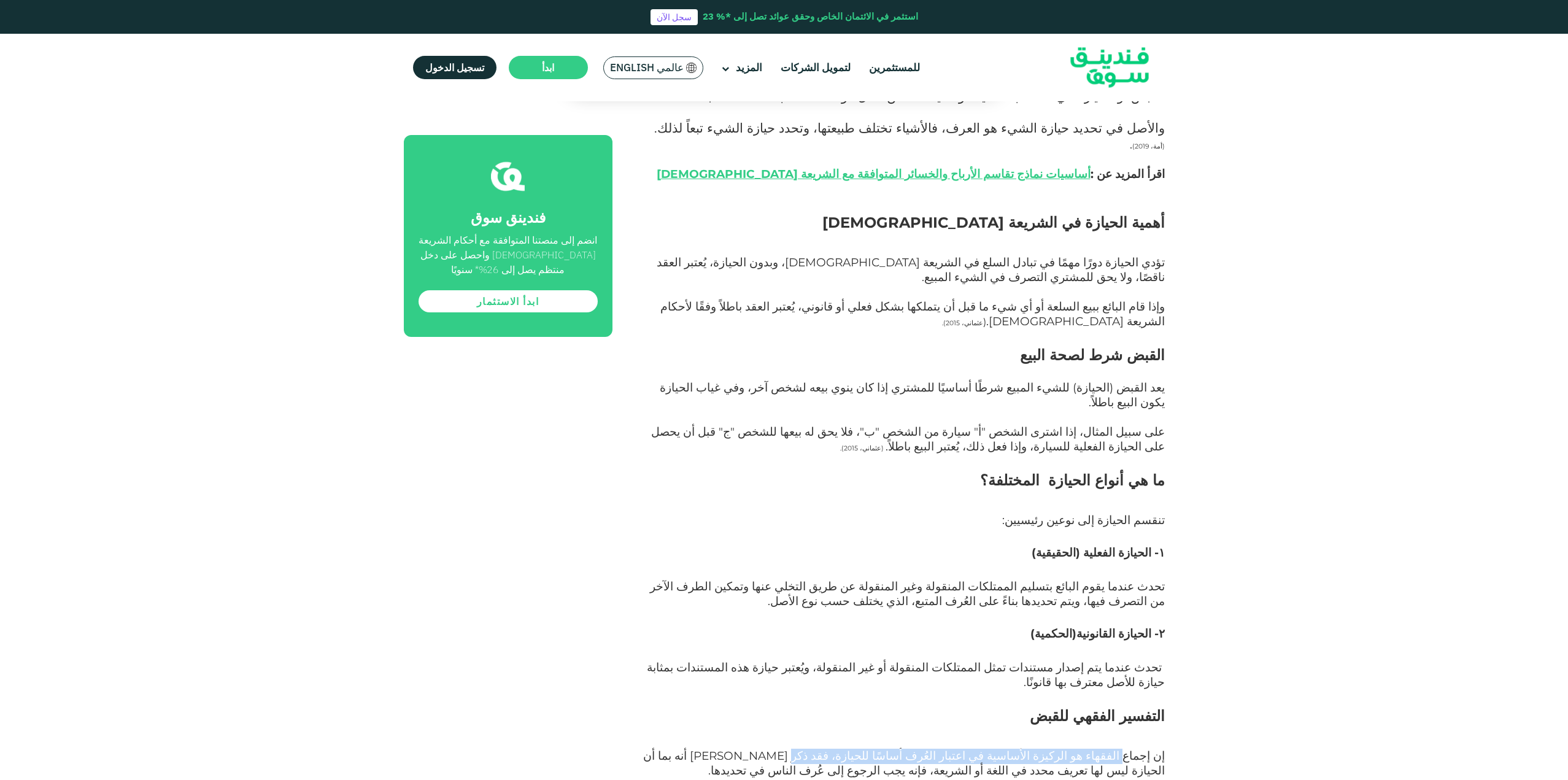
drag, startPoint x: 1132, startPoint y: 597, endPoint x: 881, endPoint y: 596, distance: 251.0
click at [881, 749] on span "إن إجماع الفقهاء هو الركيزة الأساسية في اعتبار العُرف أساسًا للحيازة، فقد ذكر […" at bounding box center [903, 763] width 521 height 29
drag, startPoint x: 874, startPoint y: 595, endPoint x: 746, endPoint y: 595, distance: 128.0
click at [746, 749] on span "إن إجماع الفقهاء هو الركيزة الأساسية في اعتبار العُرف أساسًا للحيازة، فقد ذكر […" at bounding box center [903, 763] width 521 height 29
drag, startPoint x: 1126, startPoint y: 614, endPoint x: 976, endPoint y: 612, distance: 150.0
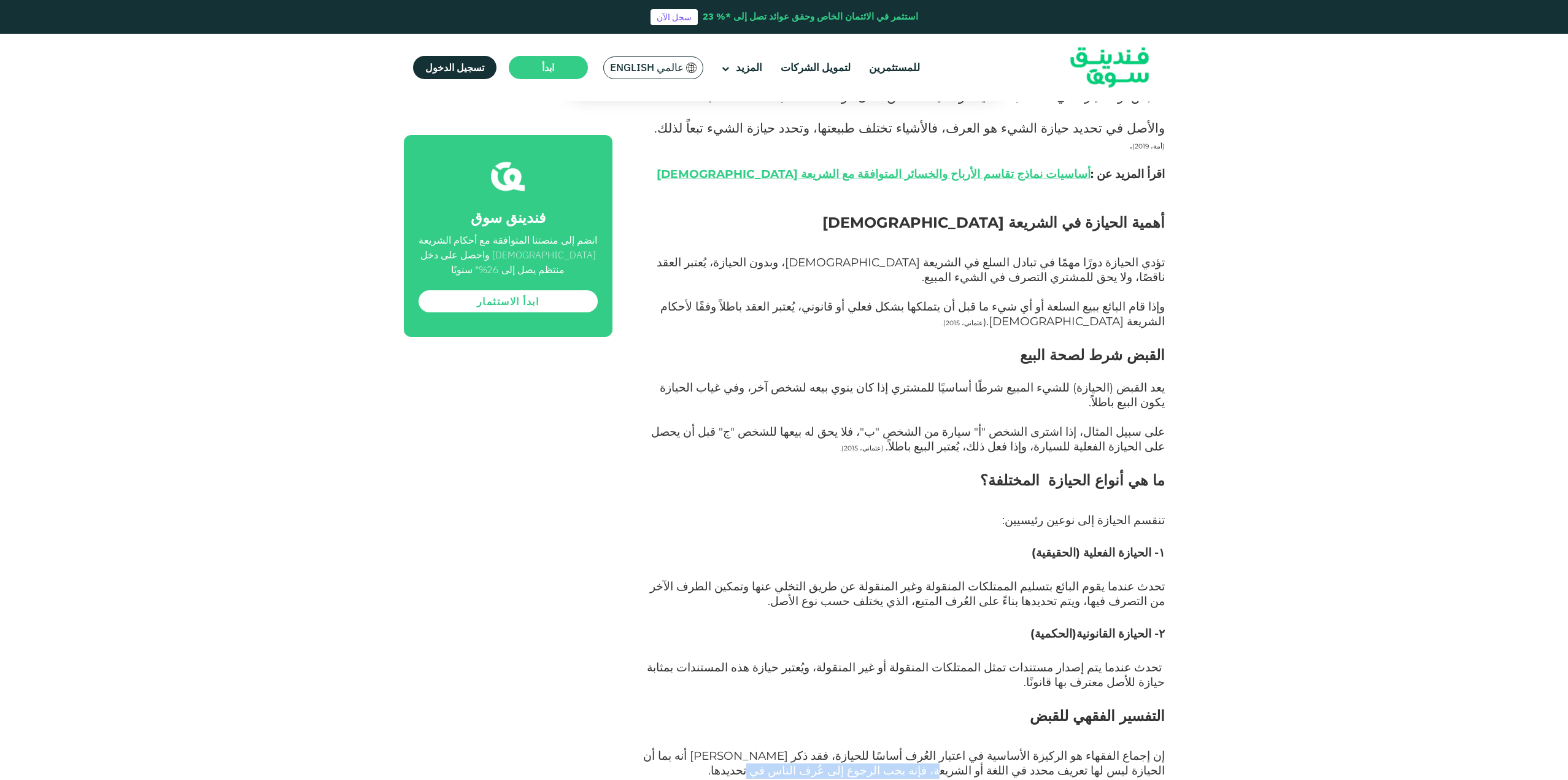
click at [973, 749] on span "إن إجماع الفقهاء هو الركيزة الأساسية في اعتبار العُرف أساسًا للحيازة، فقد ذكر […" at bounding box center [903, 763] width 521 height 29
drag, startPoint x: 1121, startPoint y: 637, endPoint x: 795, endPoint y: 643, distance: 326.1
drag, startPoint x: 1122, startPoint y: 667, endPoint x: 840, endPoint y: 663, distance: 282.0
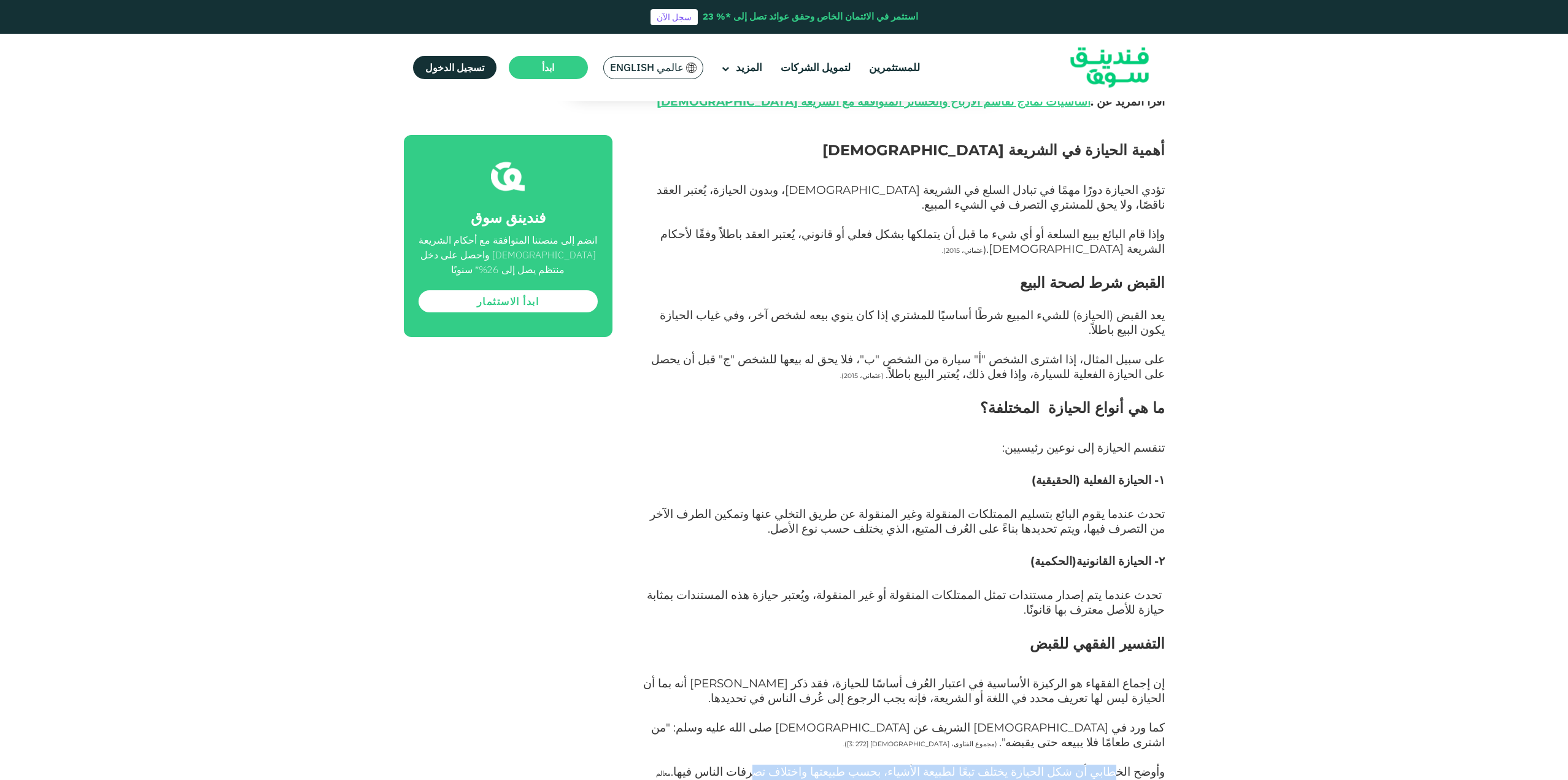
scroll to position [1412, 0]
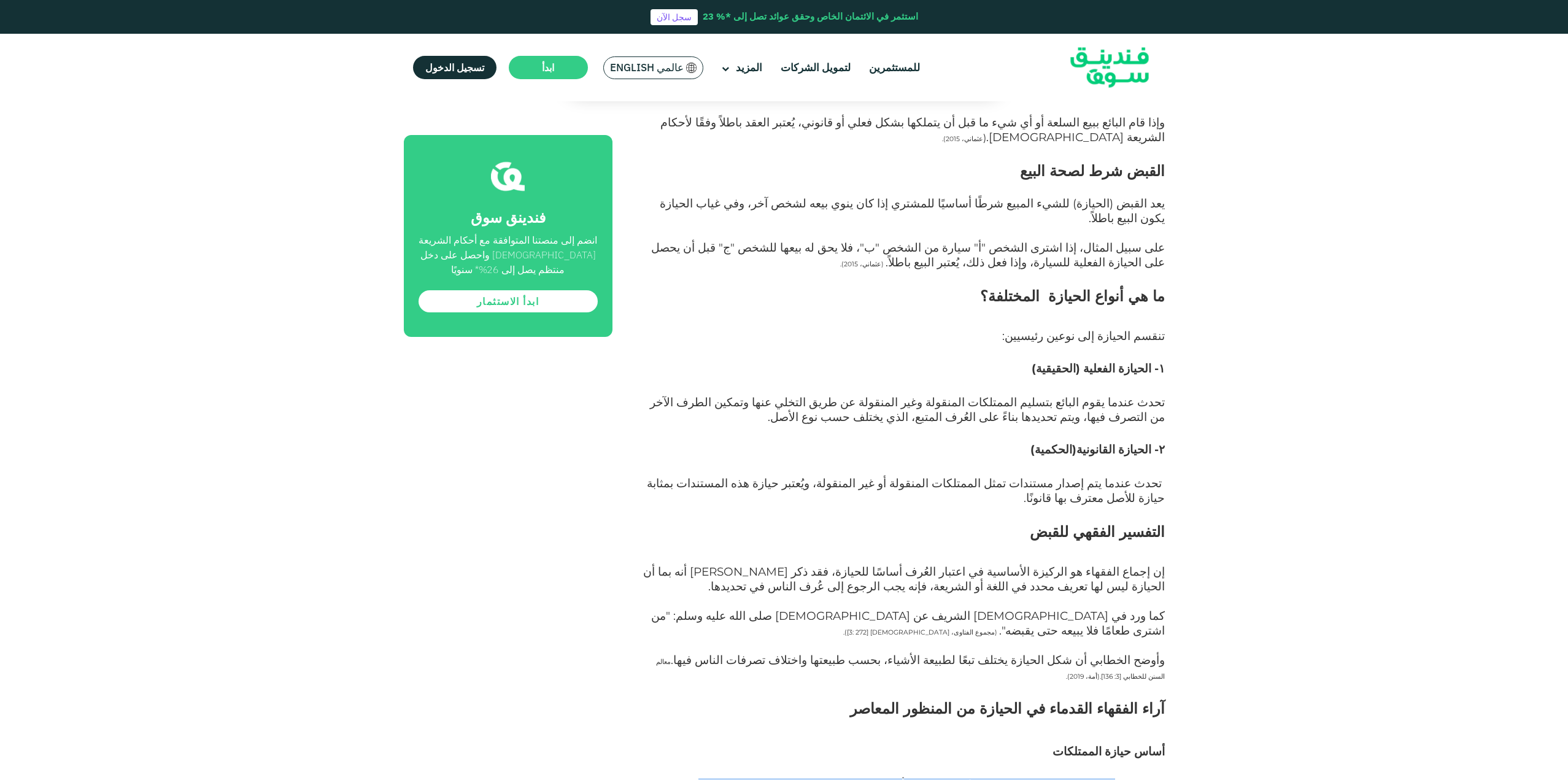
drag, startPoint x: 1127, startPoint y: 596, endPoint x: 737, endPoint y: 602, distance: 390.0
drag, startPoint x: 1096, startPoint y: 609, endPoint x: 901, endPoint y: 607, distance: 195.0
drag, startPoint x: 1155, startPoint y: 638, endPoint x: 927, endPoint y: 635, distance: 228.0
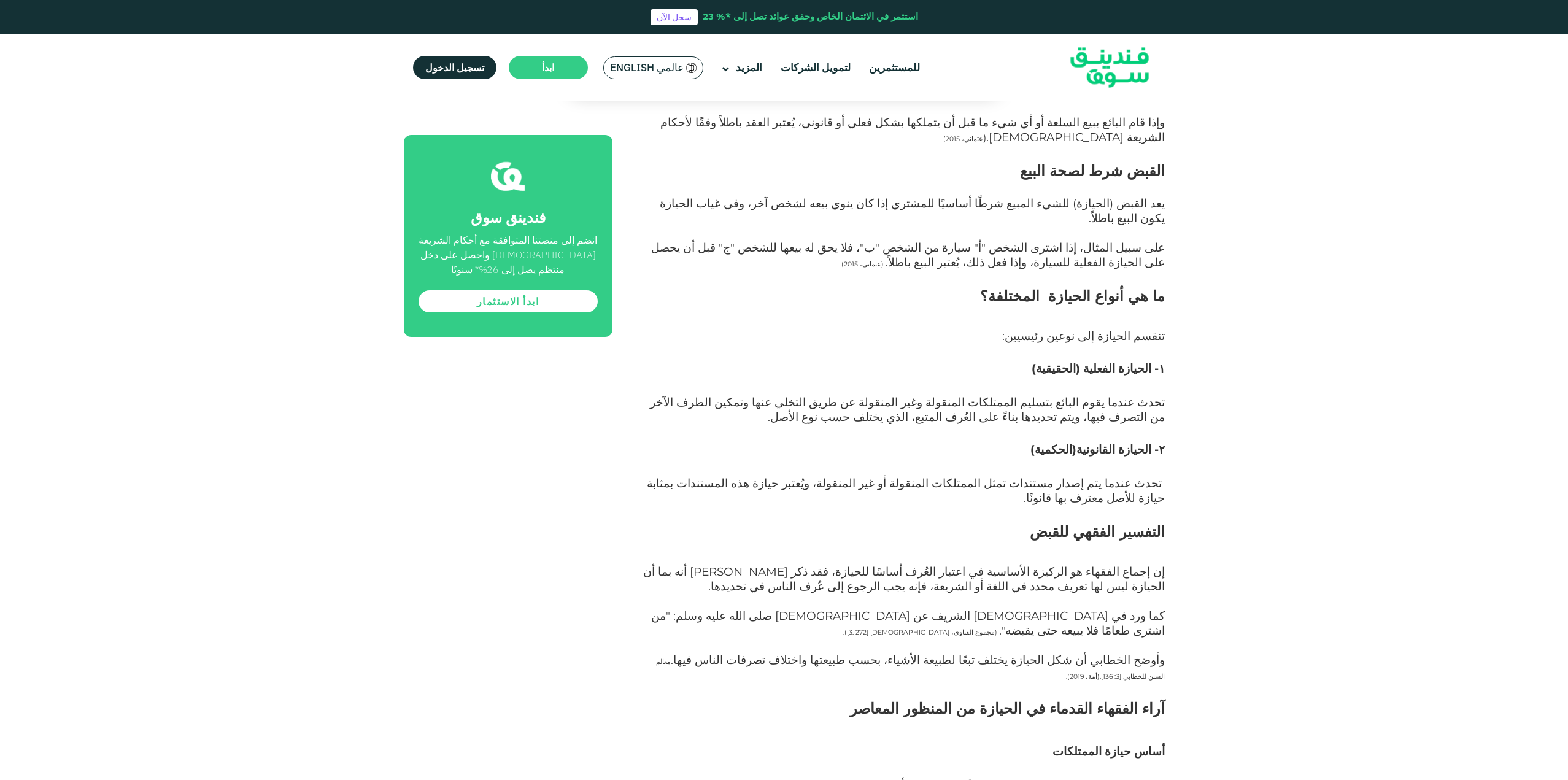
drag, startPoint x: 921, startPoint y: 637, endPoint x: 769, endPoint y: 640, distance: 152.0
drag, startPoint x: 750, startPoint y: 639, endPoint x: 671, endPoint y: 644, distance: 79.2
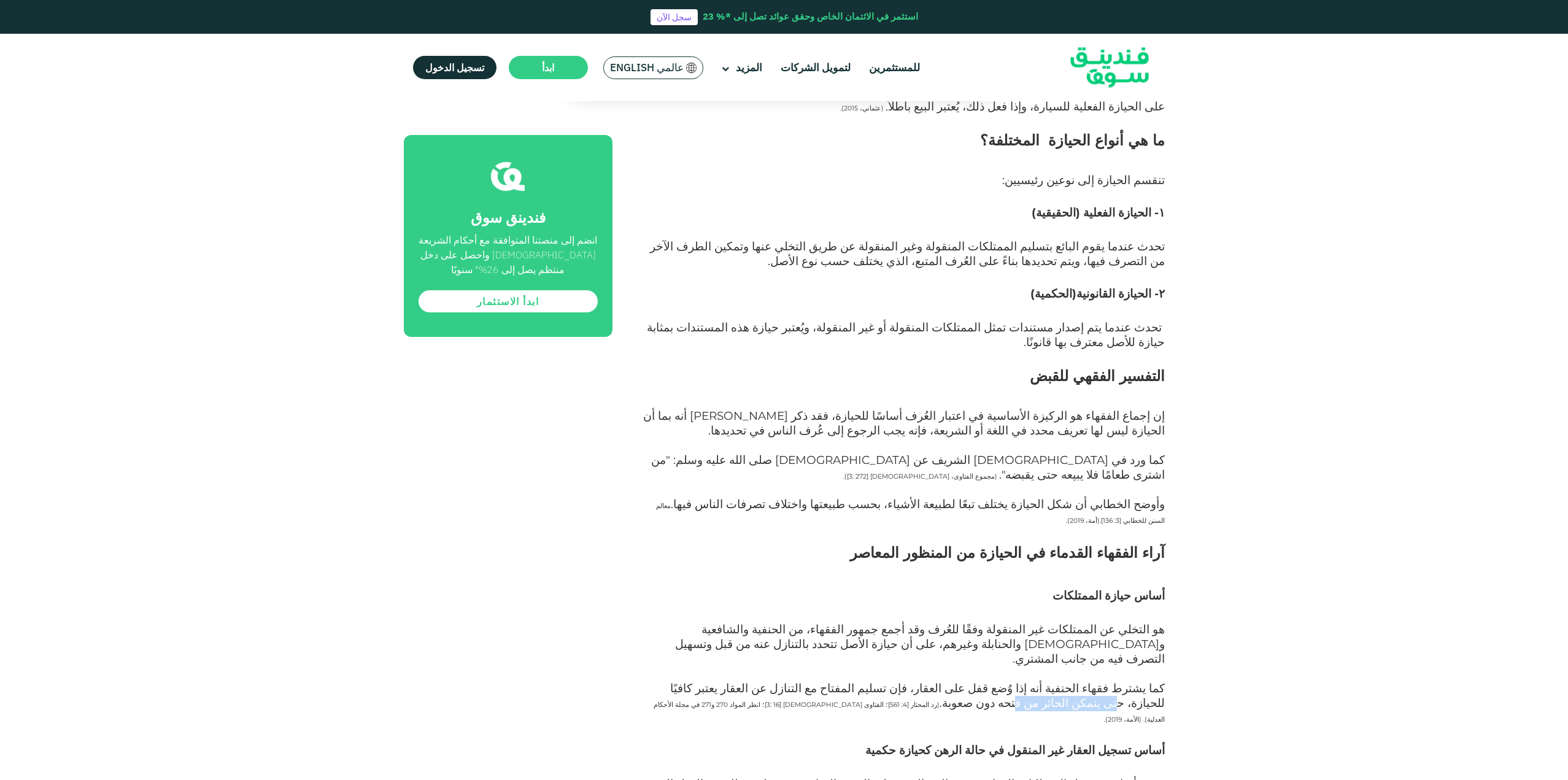
scroll to position [1596, 0]
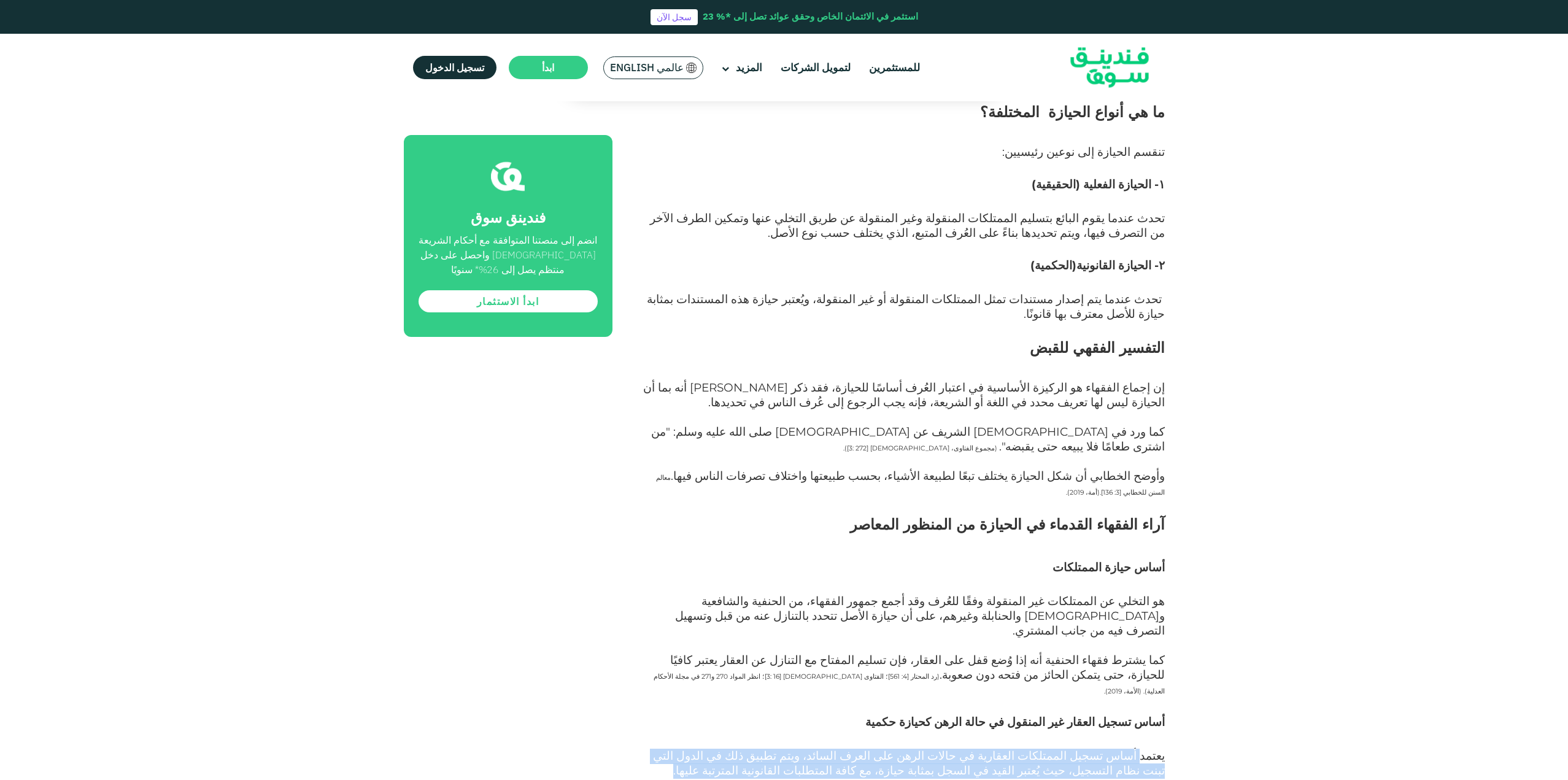
drag, startPoint x: 1137, startPoint y: 540, endPoint x: 727, endPoint y: 550, distance: 410.1
click at [727, 749] on p "يعتمد أساس تسجيل الممتلكات العقارية في حالات الرهن على العرف السائد، ويتم تطبيق…" at bounding box center [902, 771] width 525 height 44
drag, startPoint x: 1143, startPoint y: 580, endPoint x: 984, endPoint y: 583, distance: 159.0
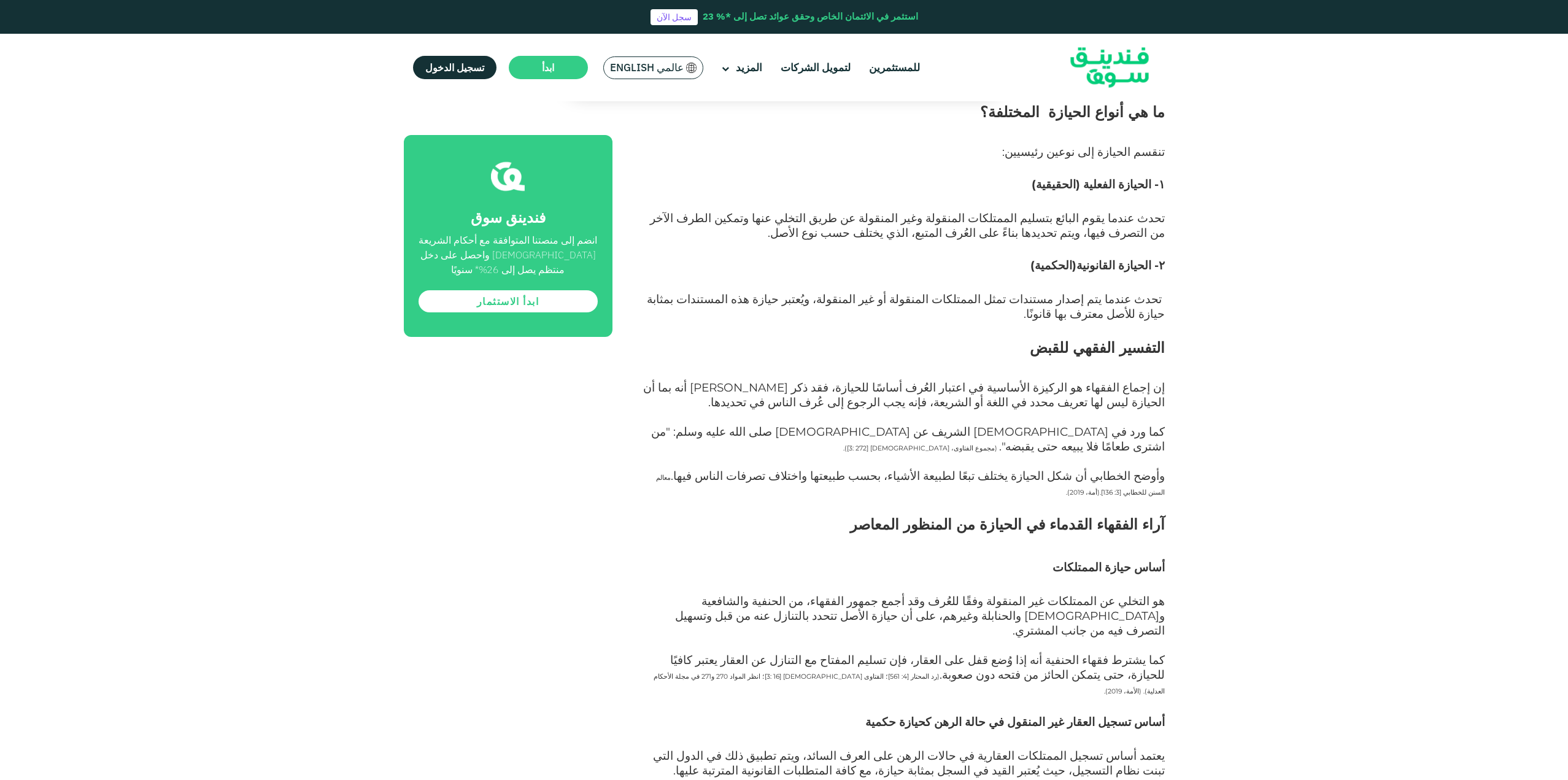
drag, startPoint x: 1159, startPoint y: 648, endPoint x: 842, endPoint y: 645, distance: 317.0
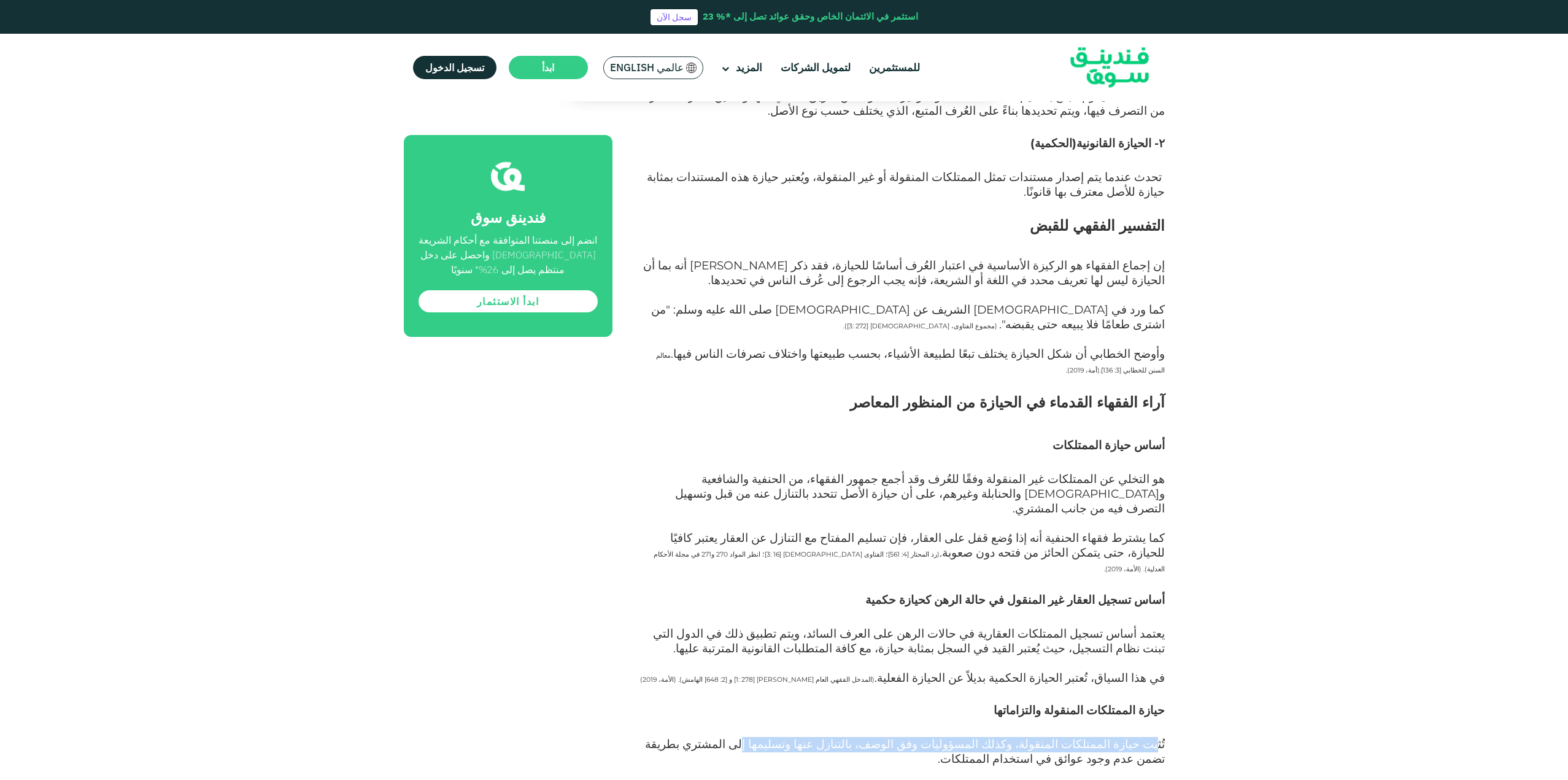
scroll to position [1719, 0]
click at [1006, 736] on span "تُثبت حيازة الممتلكات المنقولة، وكذلك المسؤوليات وفق الوصف، بالتنازل عنها وتسلي…" at bounding box center [905, 751] width 520 height 29
drag, startPoint x: 1009, startPoint y: 525, endPoint x: 733, endPoint y: 529, distance: 276.0
click at [733, 736] on span "تُثبت حيازة الممتلكات المنقولة، وكذلك المسؤوليات وفق الوصف، بالتنازل عنها وتسلي…" at bounding box center [905, 751] width 520 height 29
click at [964, 737] on p "تُثبت حيازة الممتلكات المنقولة، وكذلك المسؤوليات وفق الوصف، بالتنازل عنها وتسلي…" at bounding box center [902, 759] width 525 height 44
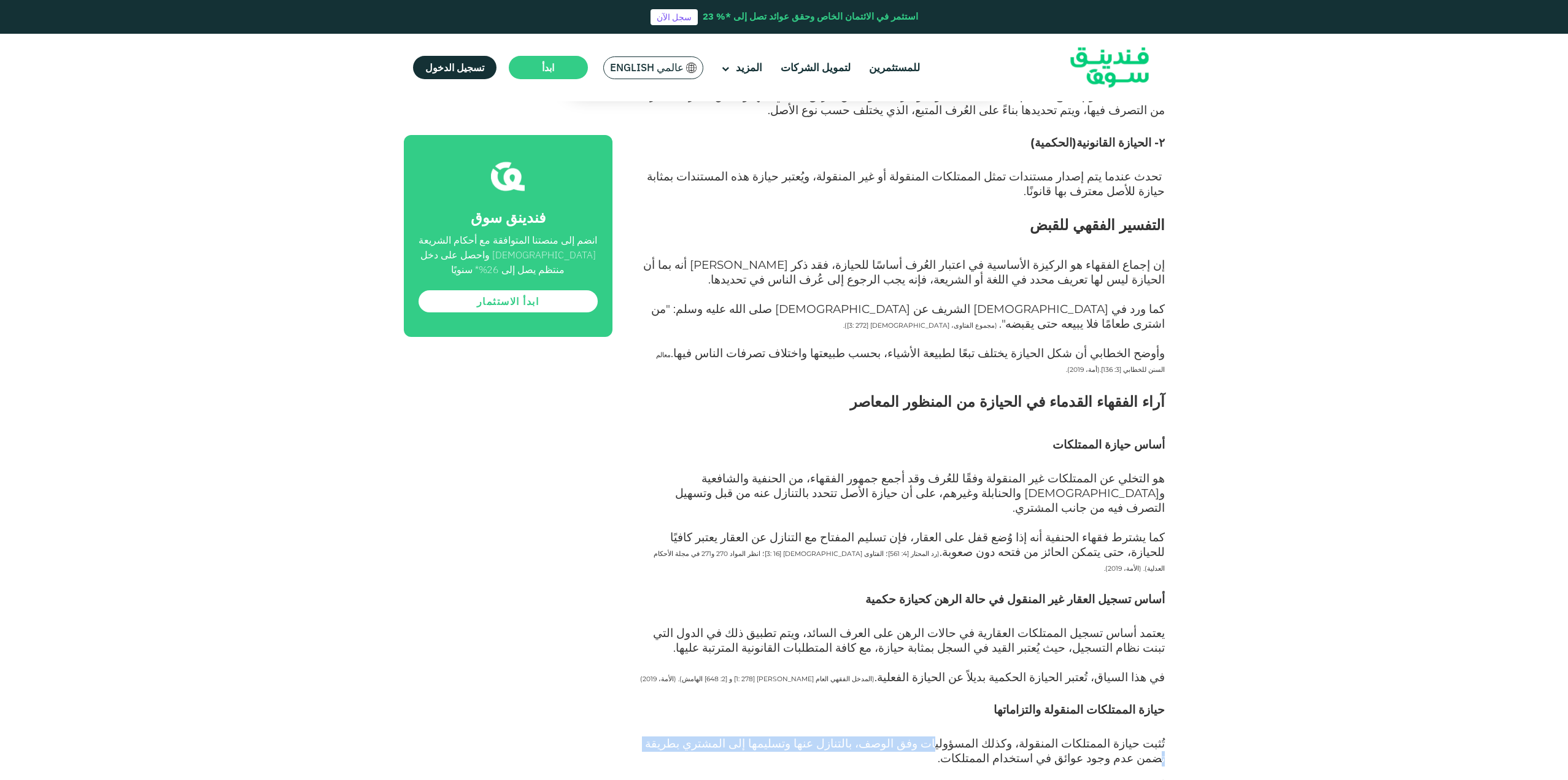
drag, startPoint x: 995, startPoint y: 522, endPoint x: 765, endPoint y: 525, distance: 230.0
click at [765, 736] on span "تُثبت حيازة الممتلكات المنقولة، وكذلك المسؤوليات وفق الوصف، بالتنازل عنها وتسلي…" at bounding box center [905, 751] width 520 height 29
drag, startPoint x: 1117, startPoint y: 571, endPoint x: 910, endPoint y: 564, distance: 207.1
click at [910, 779] on span "أساس حيازة الممتلكات المنقولة مثل السيارات والطائرات والقطارات" at bounding box center [983, 788] width 364 height 16
drag, startPoint x: 1116, startPoint y: 587, endPoint x: 819, endPoint y: 597, distance: 297.2
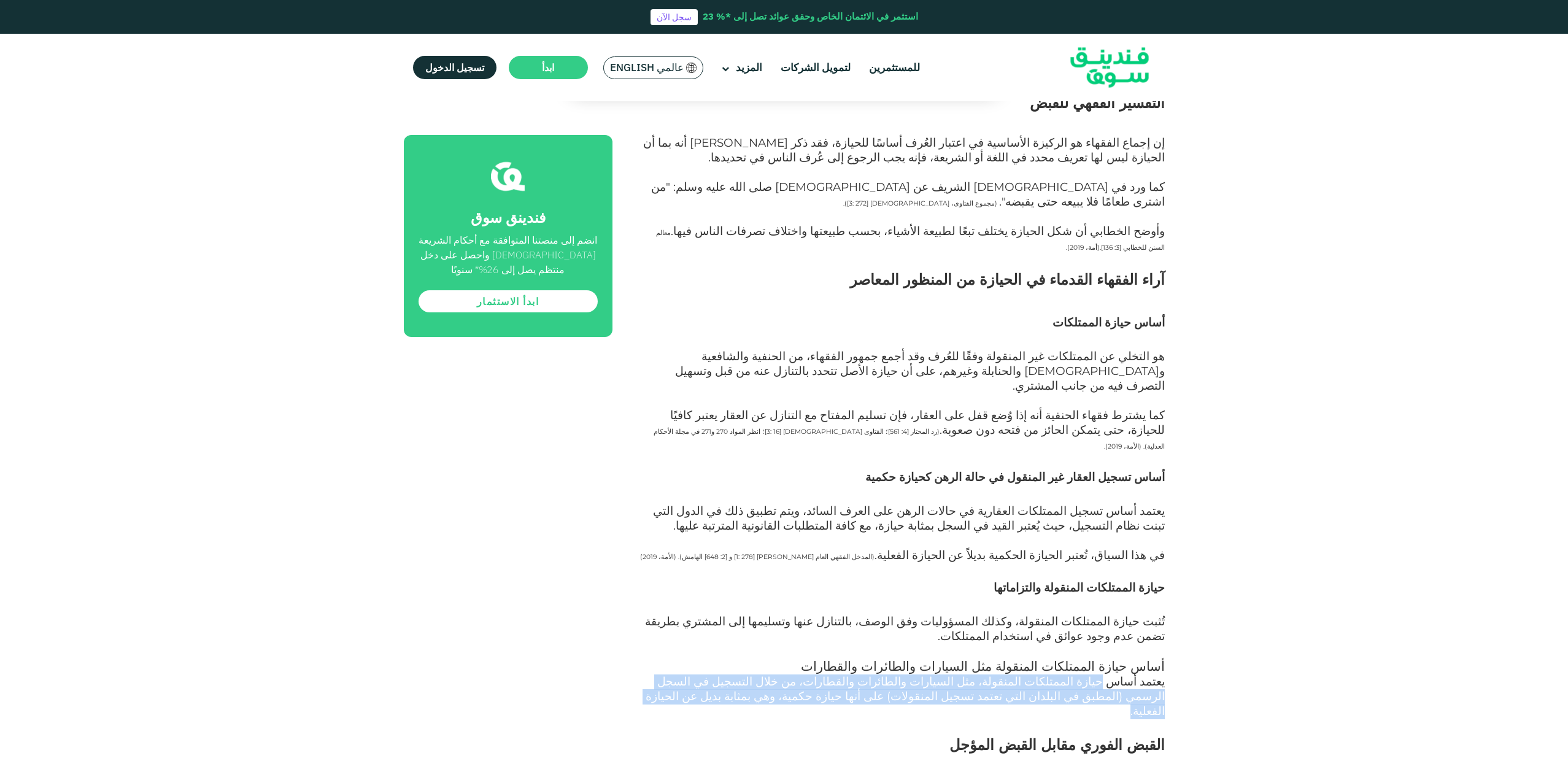
scroll to position [1841, 0]
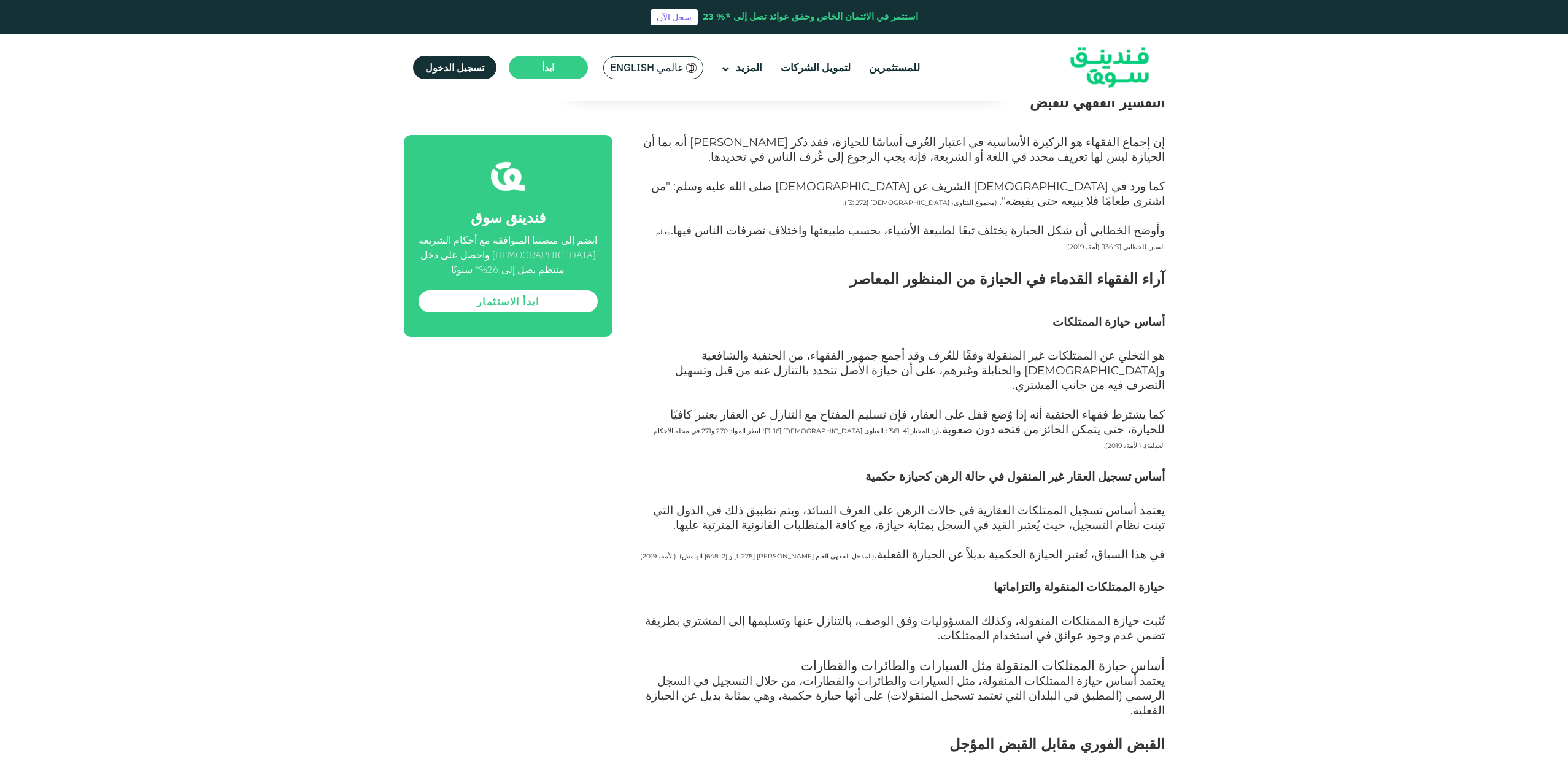
click at [1001, 778] on h3 "القبض الفوري" at bounding box center [902, 786] width 525 height 19
drag, startPoint x: 1142, startPoint y: 645, endPoint x: 1011, endPoint y: 649, distance: 131.1
drag, startPoint x: 986, startPoint y: 649, endPoint x: 692, endPoint y: 649, distance: 294.0
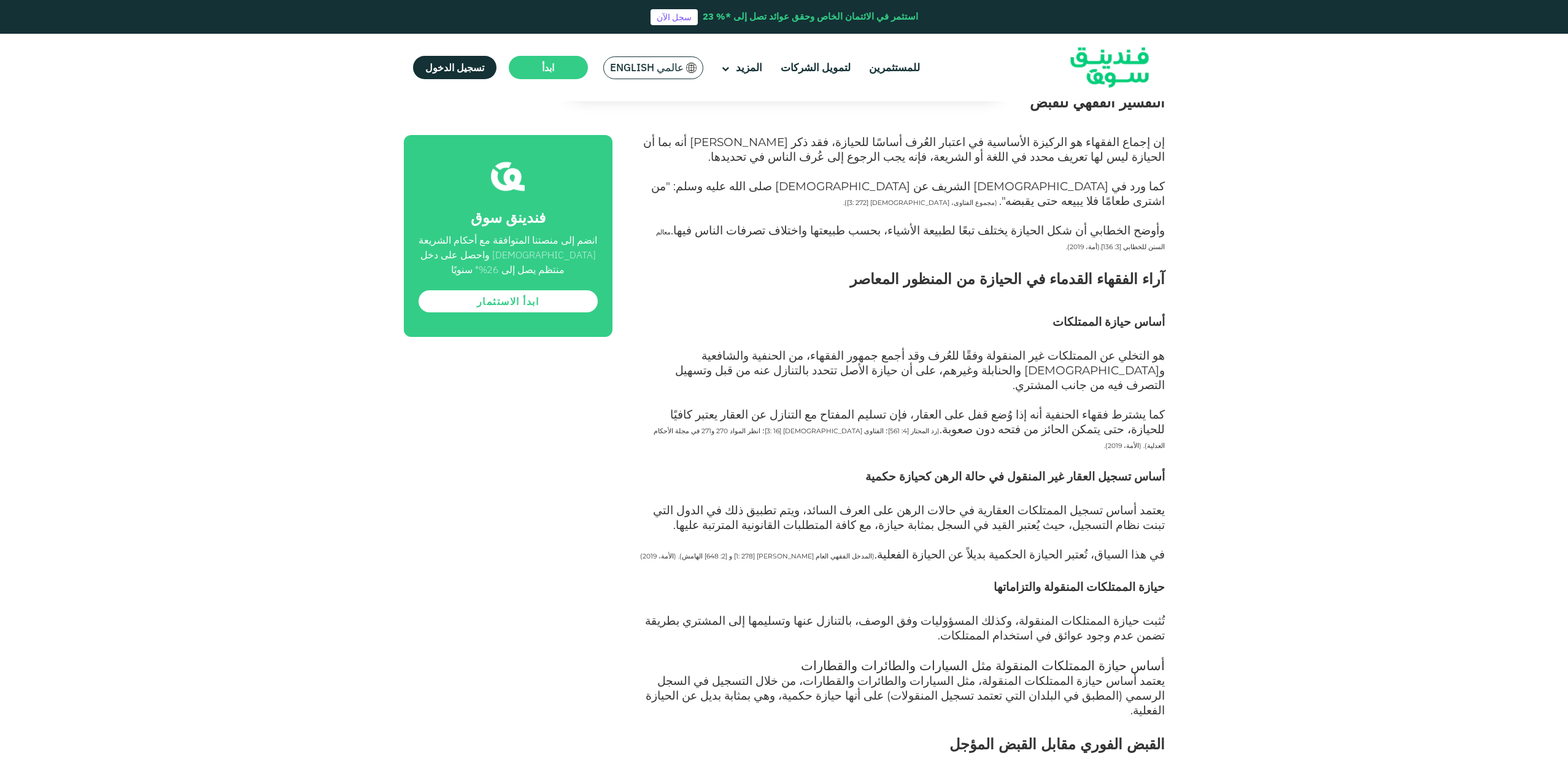
drag, startPoint x: 1132, startPoint y: 660, endPoint x: 912, endPoint y: 658, distance: 220.0
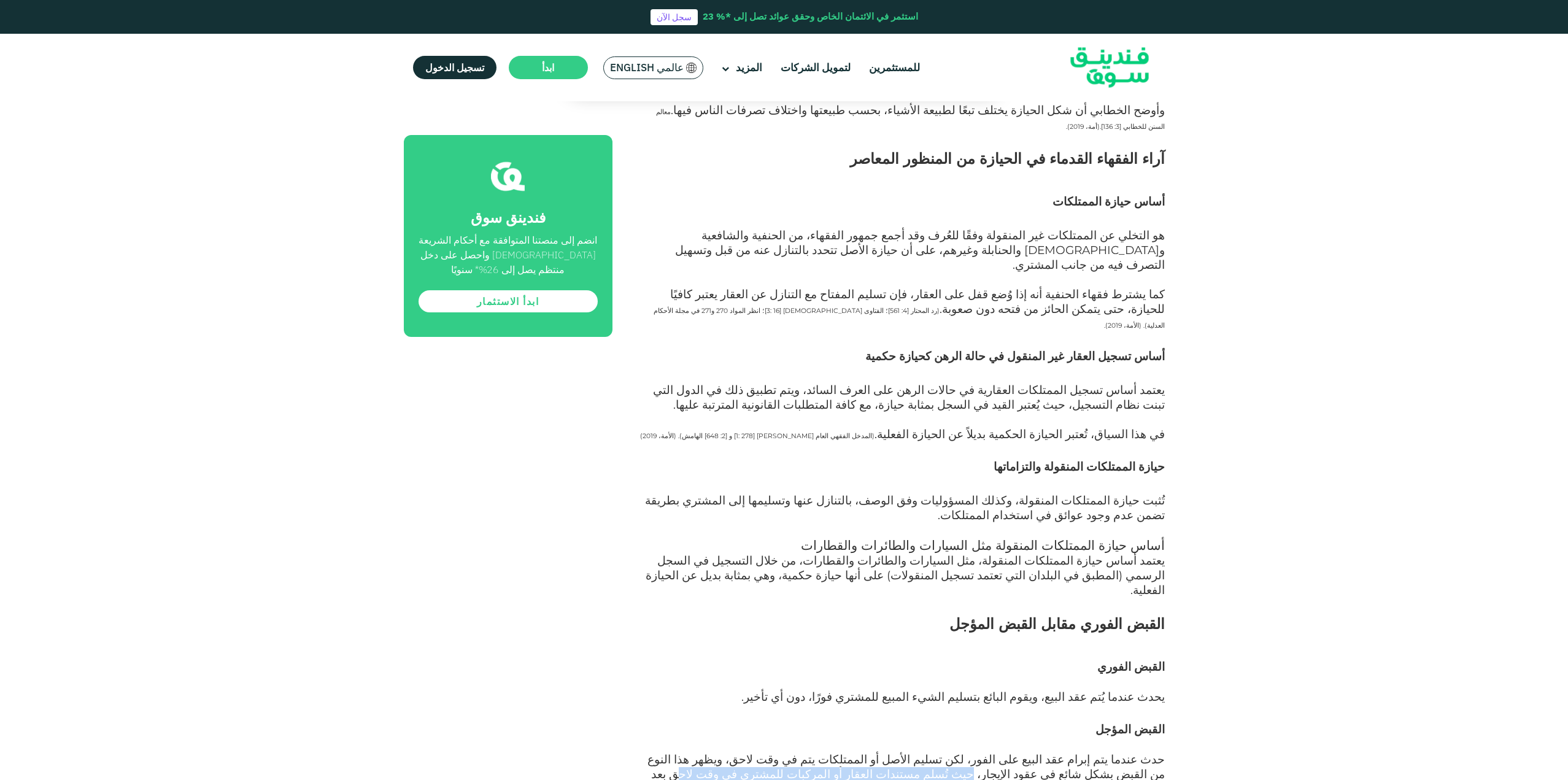
scroll to position [1965, 0]
drag, startPoint x: 1126, startPoint y: 609, endPoint x: 848, endPoint y: 612, distance: 278.0
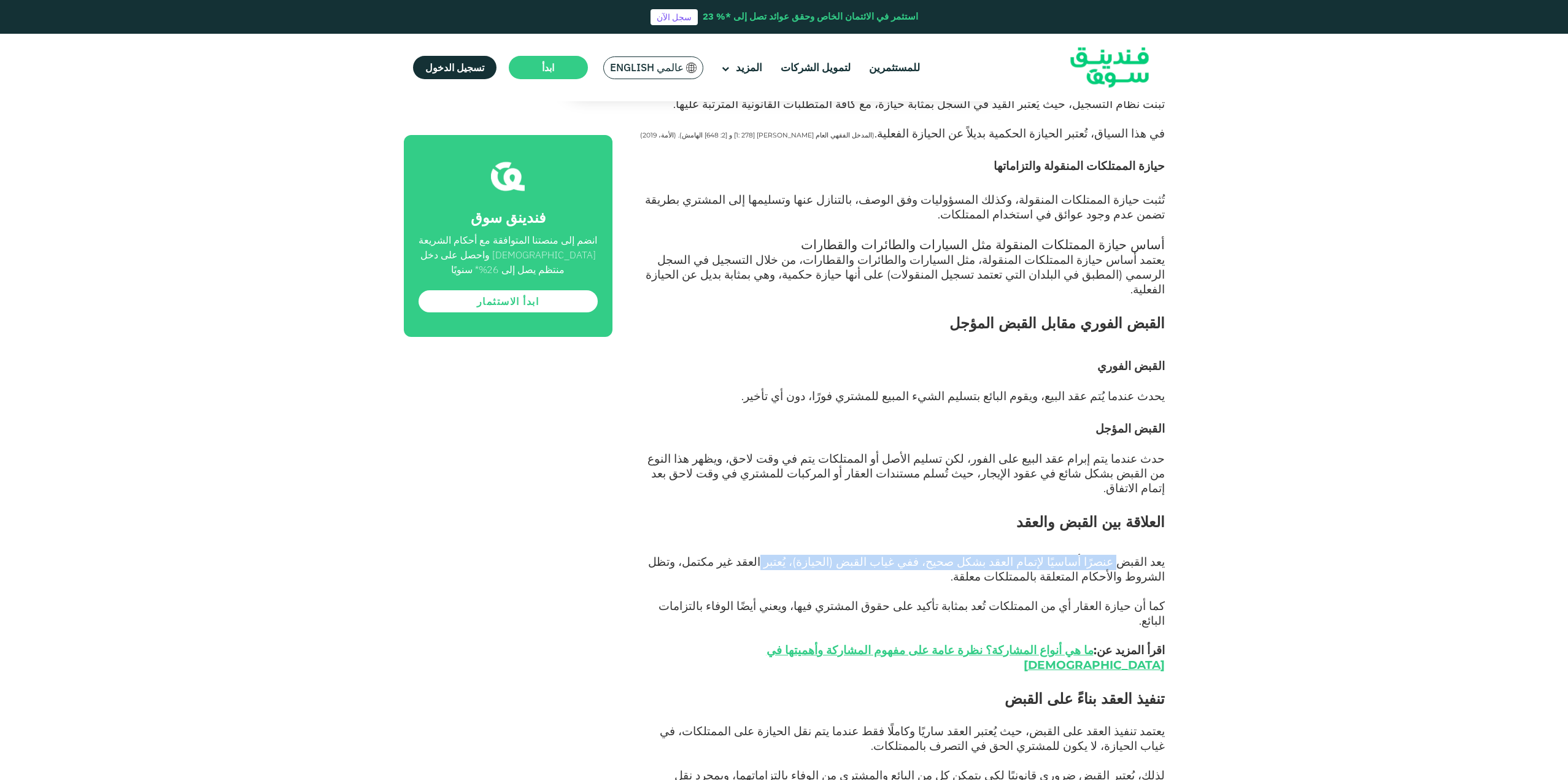
scroll to position [2271, 0]
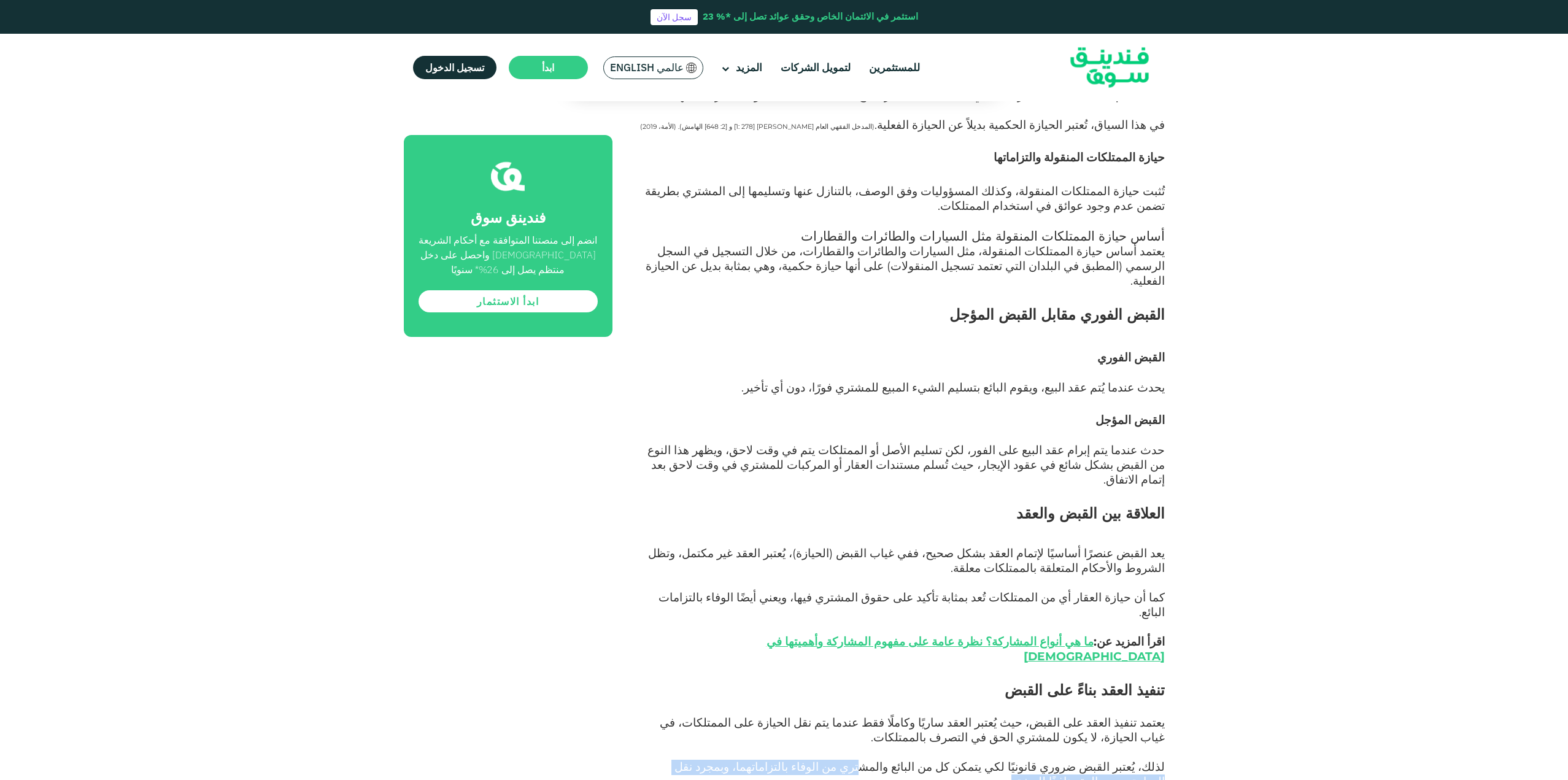
drag, startPoint x: 926, startPoint y: 484, endPoint x: 658, endPoint y: 492, distance: 268.1
click at [674, 760] on span "لذلك، يُعتبر القبض ضروري قانونيًا لكي يتمكن كل من البائع والمشتري من الوفاء بال…" at bounding box center [919, 774] width 491 height 29
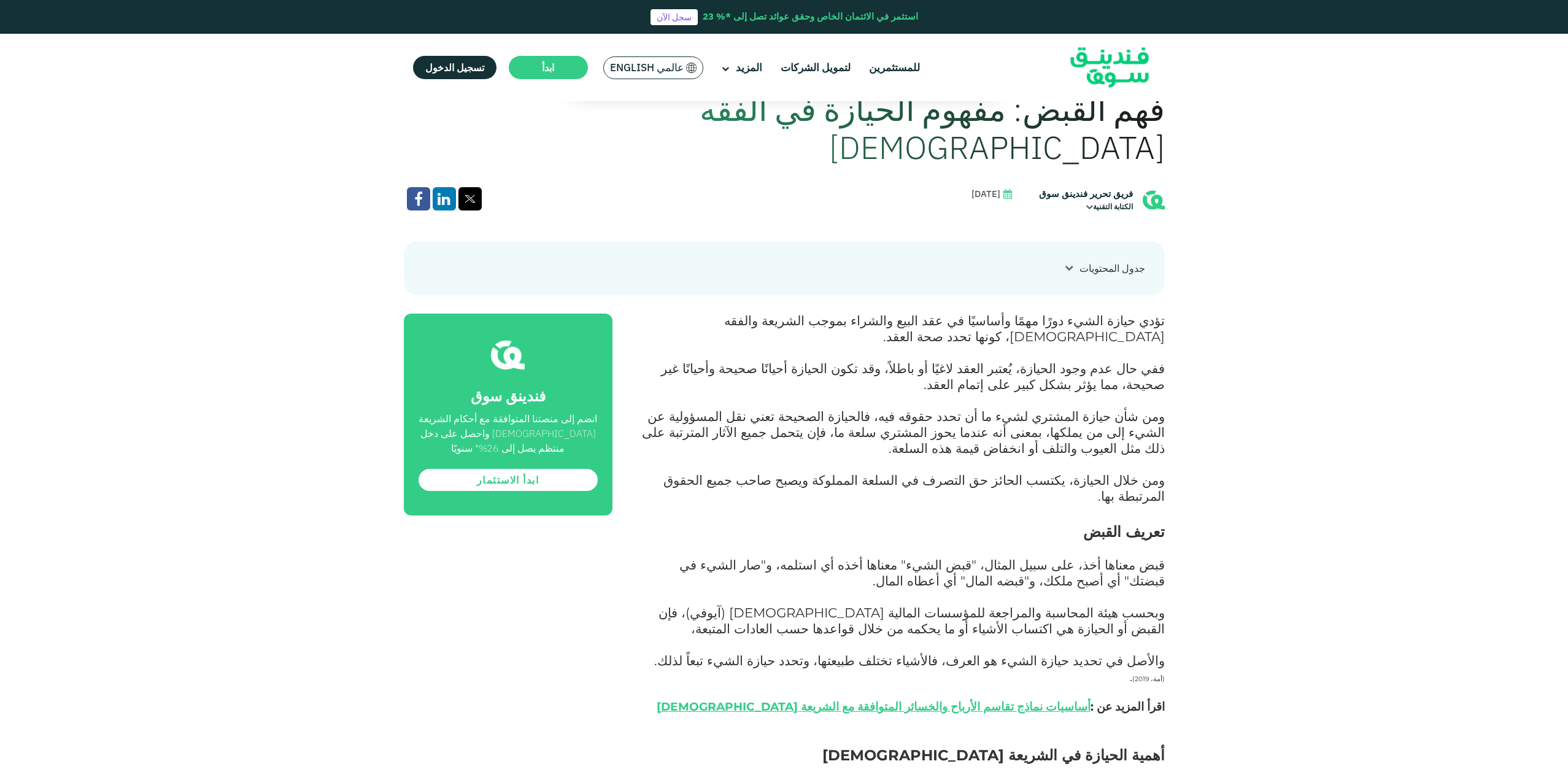
scroll to position [736, 0]
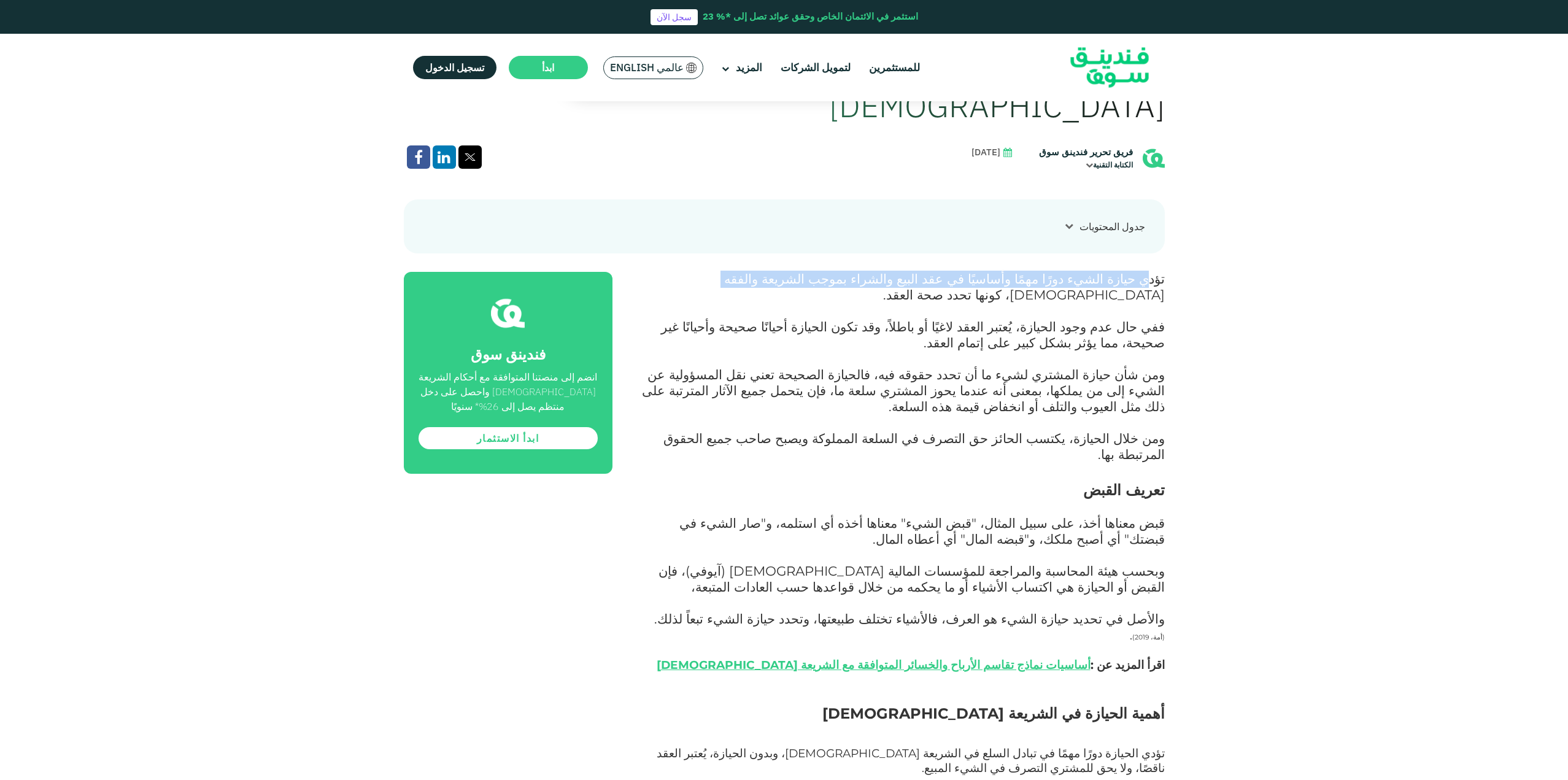
drag, startPoint x: 1151, startPoint y: 243, endPoint x: 820, endPoint y: 237, distance: 331.1
click at [820, 271] on span "تؤدي حيازة الشيء دورًا مهمًا وأساسيًا في عقد البيع والشراء بموجب الشريعة والفقه…" at bounding box center [944, 287] width 441 height 32
click at [818, 272] on p "تؤدي حيازة الشيء دورًا مهمًا وأساسيًا في عقد البيع والشراء بموجب الشريعة والفقه…" at bounding box center [902, 295] width 525 height 48
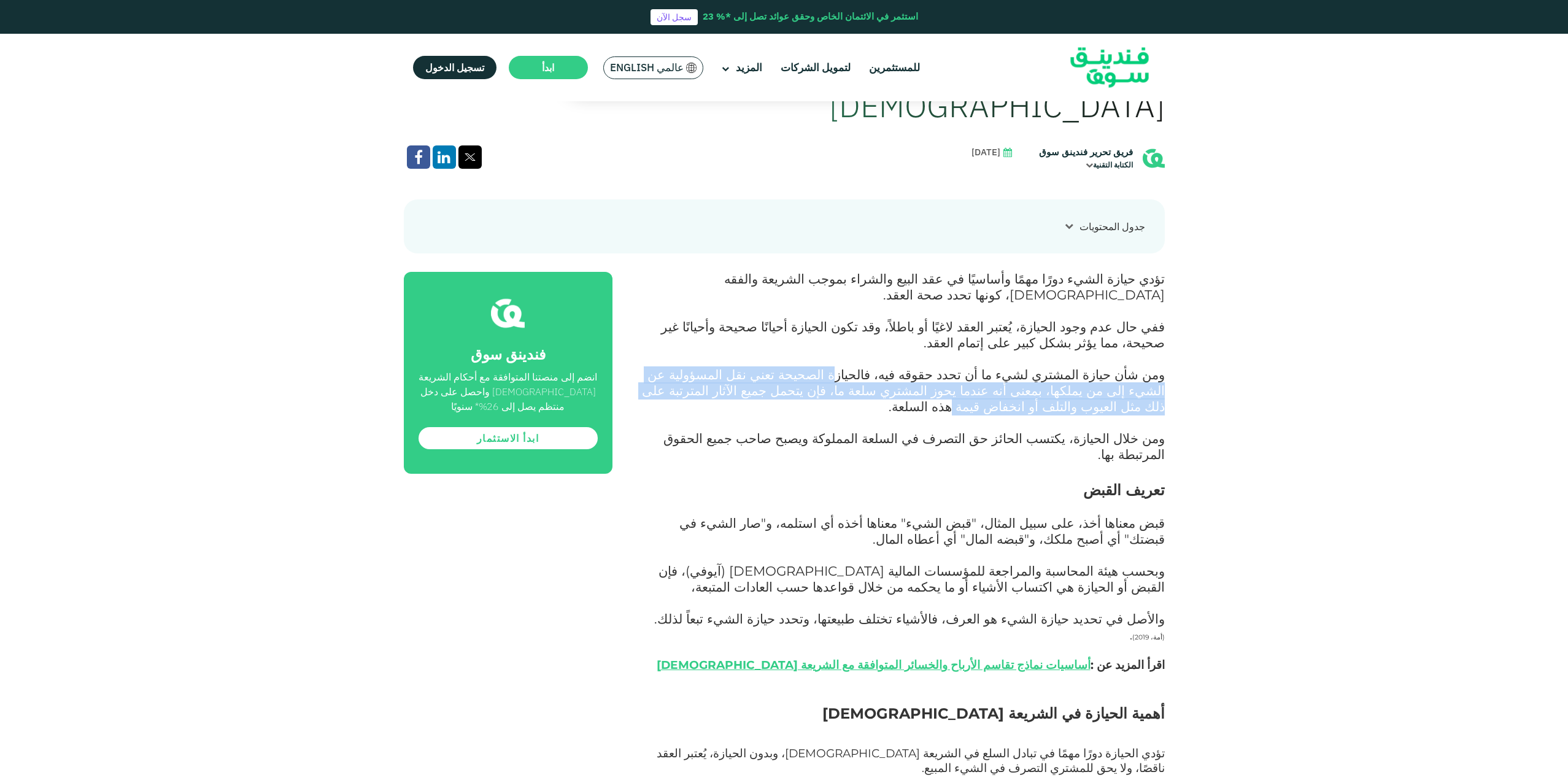
drag, startPoint x: 911, startPoint y: 323, endPoint x: 700, endPoint y: 334, distance: 211.3
click at [700, 367] on span "ومن شأن حيازة المشتري لشيء ما أن تحدد حقوقه فيه، فالحيازة الصحيحة تعني نقل المس…" at bounding box center [903, 390] width 523 height 48
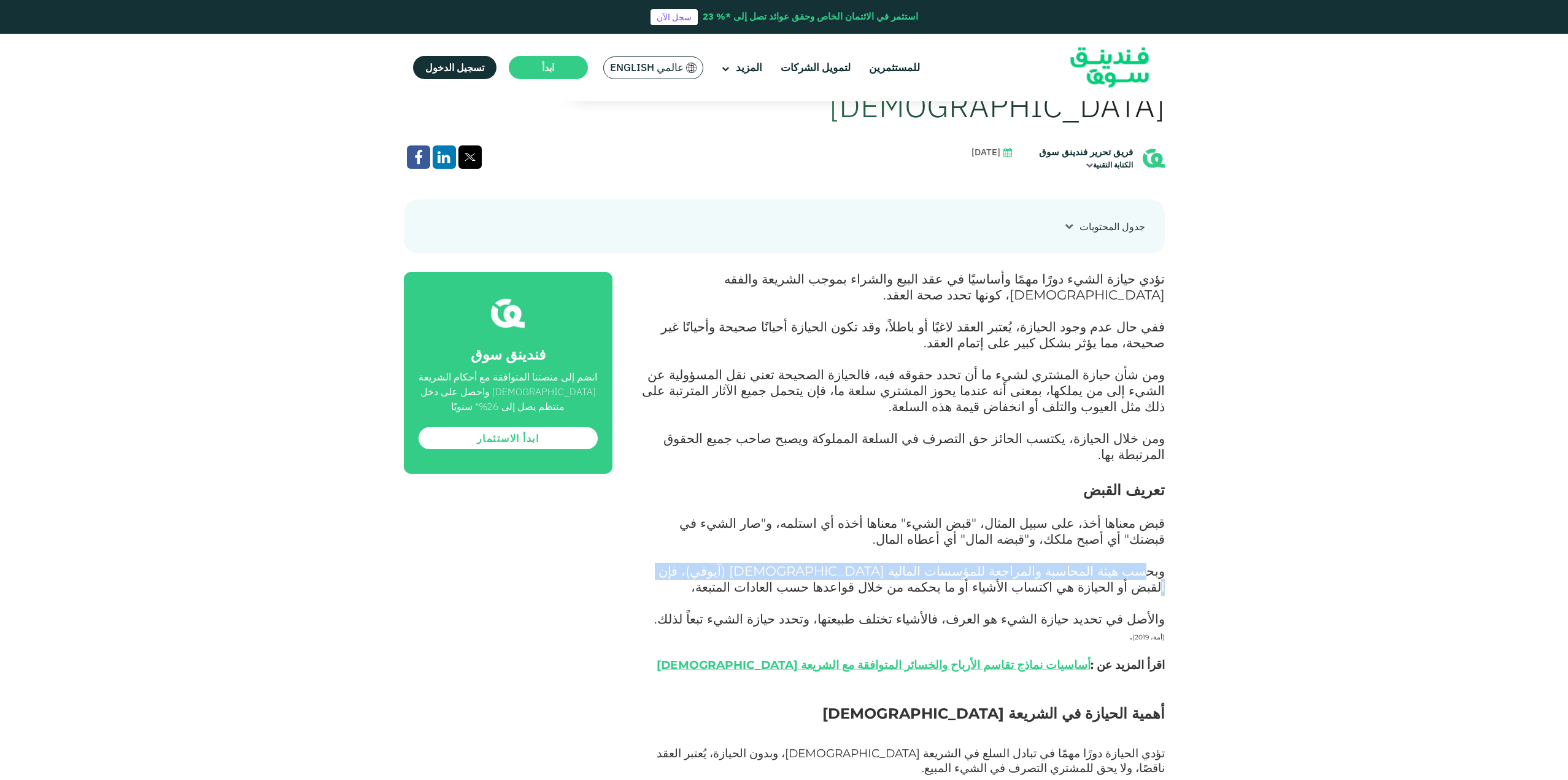
drag, startPoint x: 1150, startPoint y: 487, endPoint x: 810, endPoint y: 491, distance: 340.0
click at [810, 563] on span "وبحسب هيئة المحاسبة والمراجعة للمؤسسات المالية [DEMOGRAPHIC_DATA] (آيوفي)، فإن …" at bounding box center [910, 595] width 511 height 64
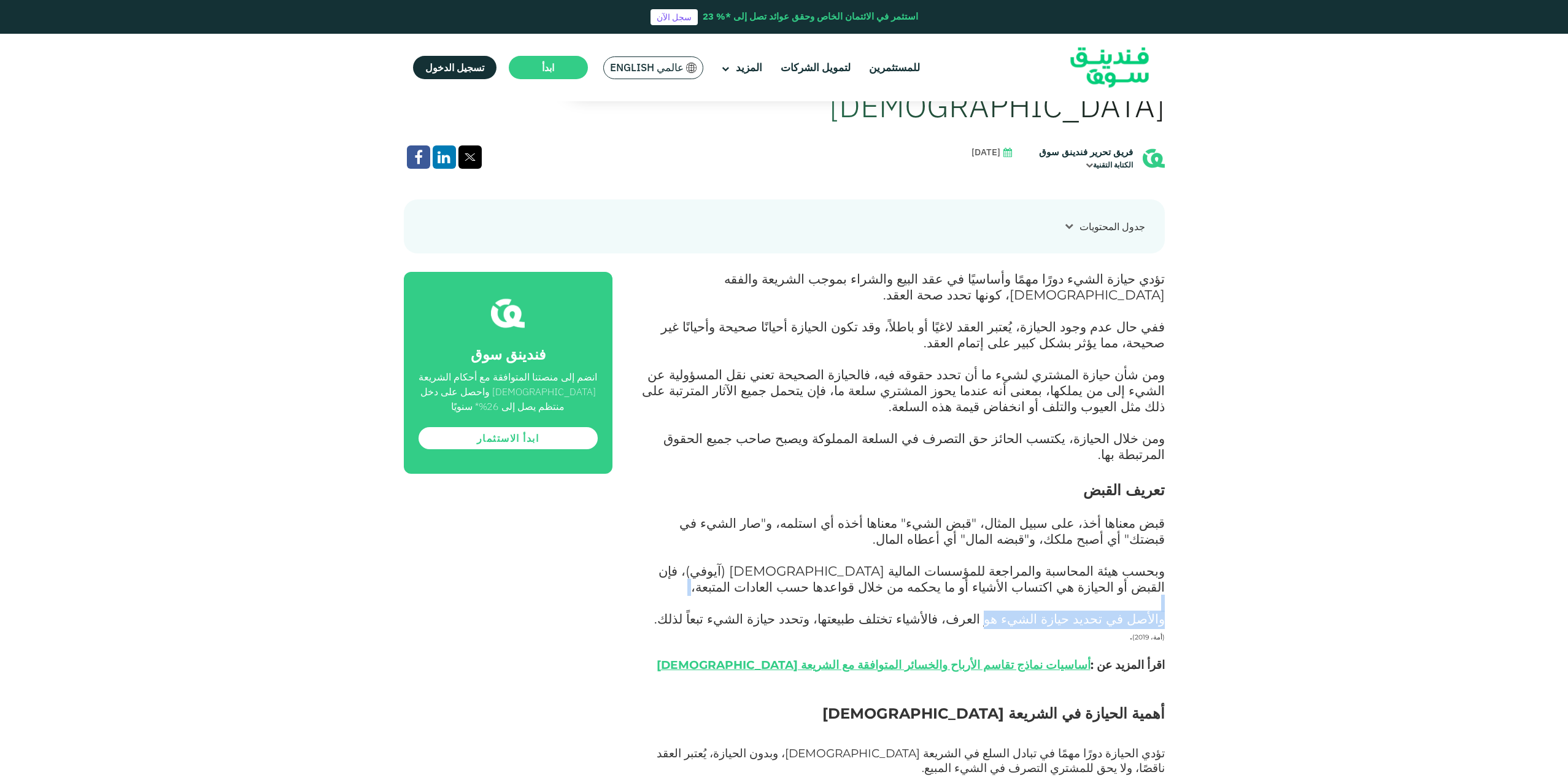
drag, startPoint x: 1021, startPoint y: 529, endPoint x: 766, endPoint y: 525, distance: 255.0
click at [766, 563] on span "وبحسب هيئة المحاسبة والمراجعة للمؤسسات المالية [DEMOGRAPHIC_DATA] (آيوفي)، فإن …" at bounding box center [910, 595] width 511 height 64
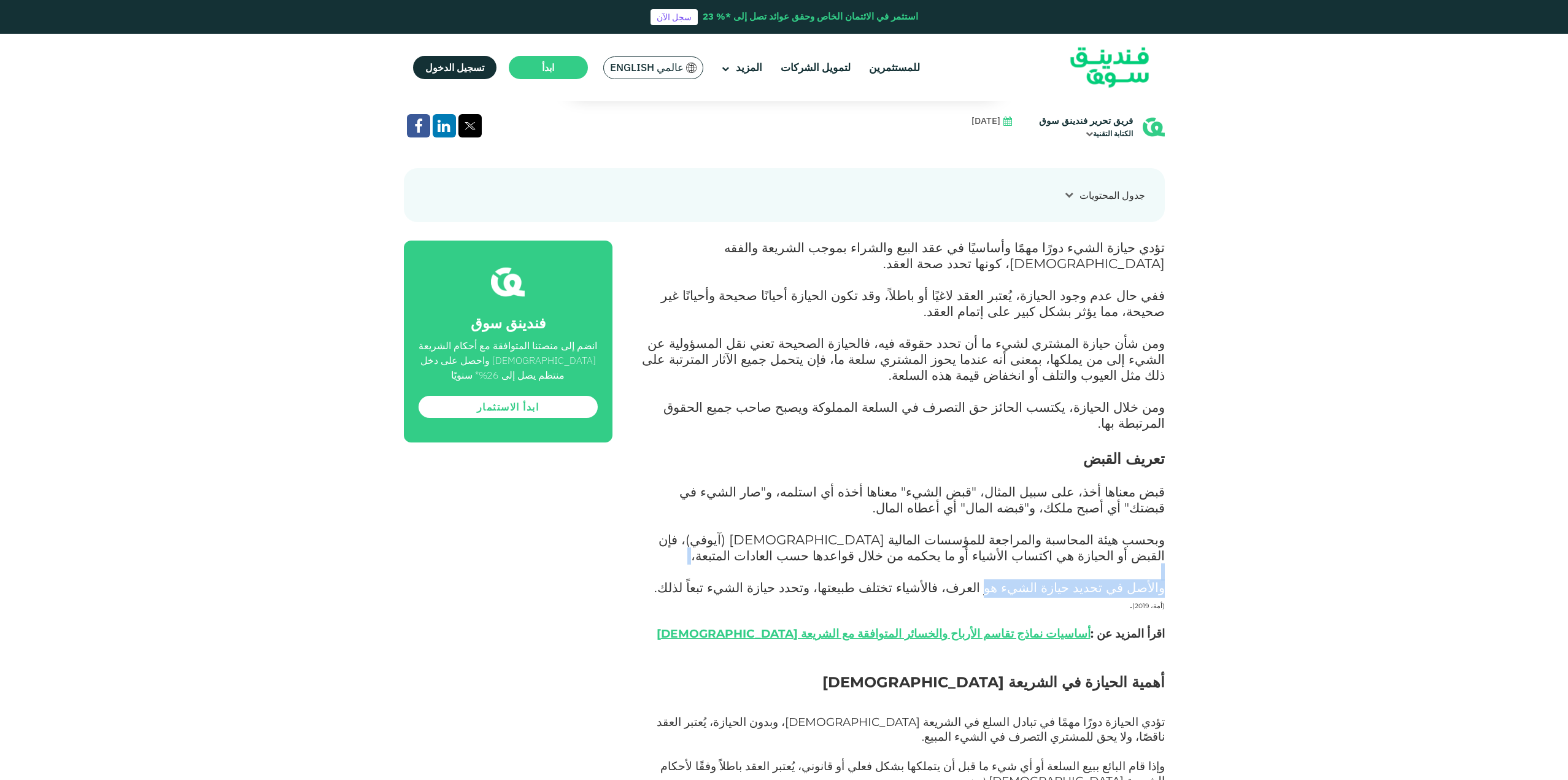
scroll to position [798, 0]
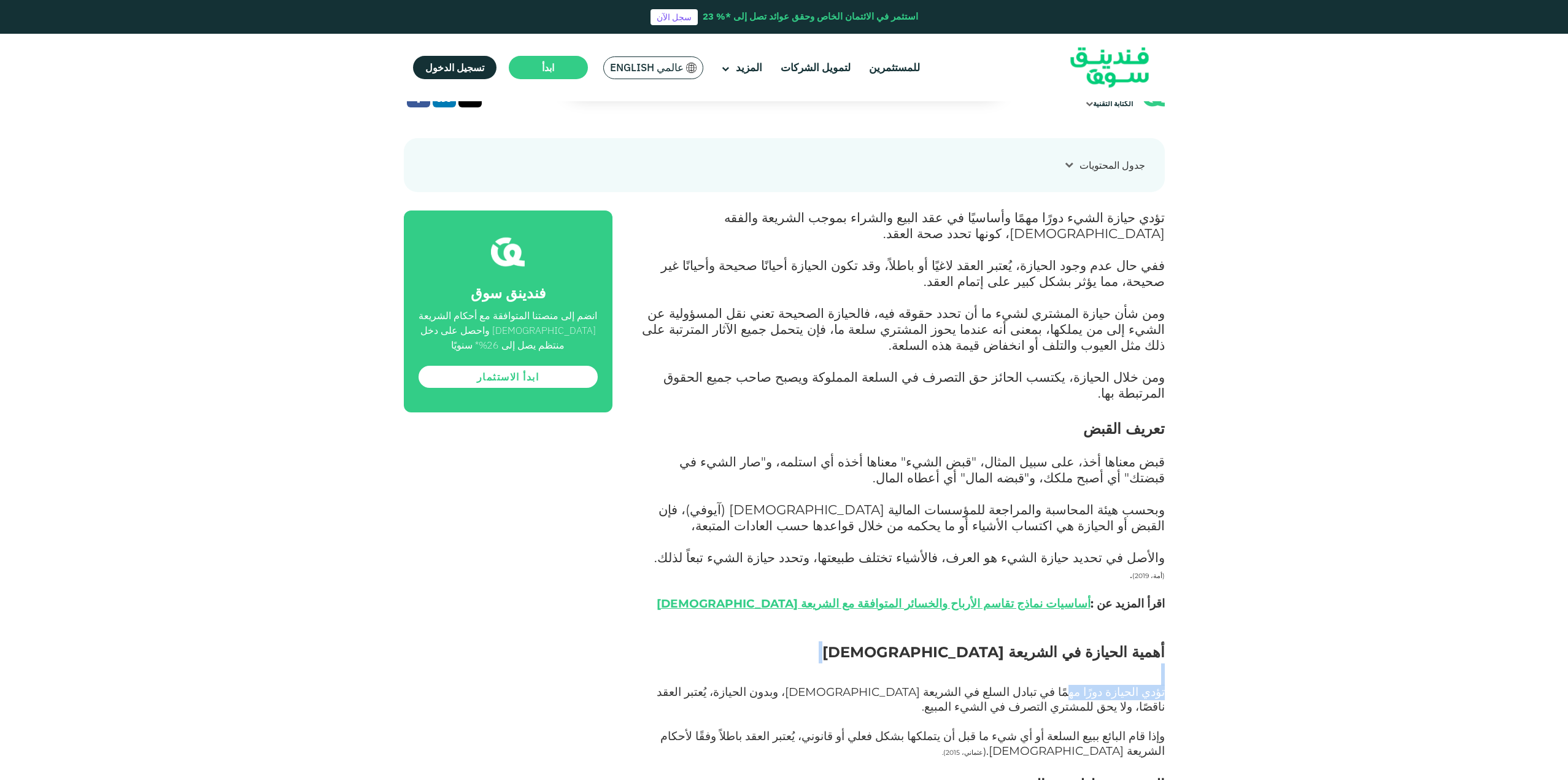
drag, startPoint x: 1086, startPoint y: 594, endPoint x: 760, endPoint y: 578, distance: 326.4
click at [865, 685] on span "تؤدي الحيازة دورًا مهمًا في تبادل السلع في الشريعة [DEMOGRAPHIC_DATA]، وبدون ال…" at bounding box center [911, 699] width 508 height 29
drag, startPoint x: 971, startPoint y: 592, endPoint x: 701, endPoint y: 595, distance: 270.0
click at [701, 685] on span "تؤدي الحيازة دورًا مهمًا في تبادل السلع في الشريعة [DEMOGRAPHIC_DATA]، وبدون ال…" at bounding box center [911, 699] width 508 height 29
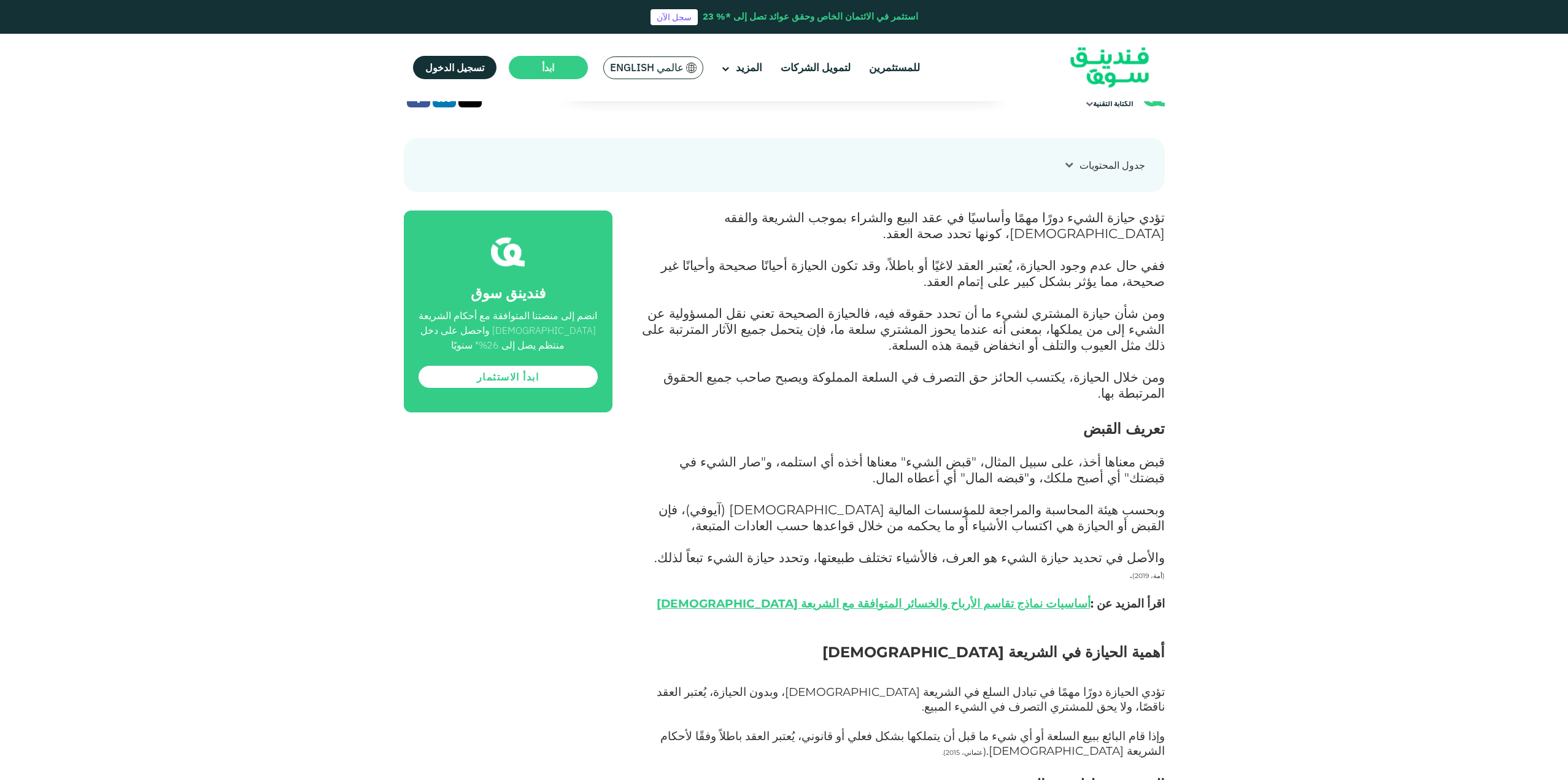
click at [947, 730] on p "وإذا قام البائع ببيع السلعة أو أي شيء ما قبل أن يتملكها بشكل فعلي أو قانوني، يُ…" at bounding box center [902, 752] width 525 height 44
drag, startPoint x: 1109, startPoint y: 620, endPoint x: 898, endPoint y: 618, distance: 211.0
click at [898, 729] on span "وإذا قام البائع ببيع السلعة أو أي شيء ما قبل أن يتملكها بشكل فعلي أو قانوني، يُ…" at bounding box center [913, 744] width 504 height 29
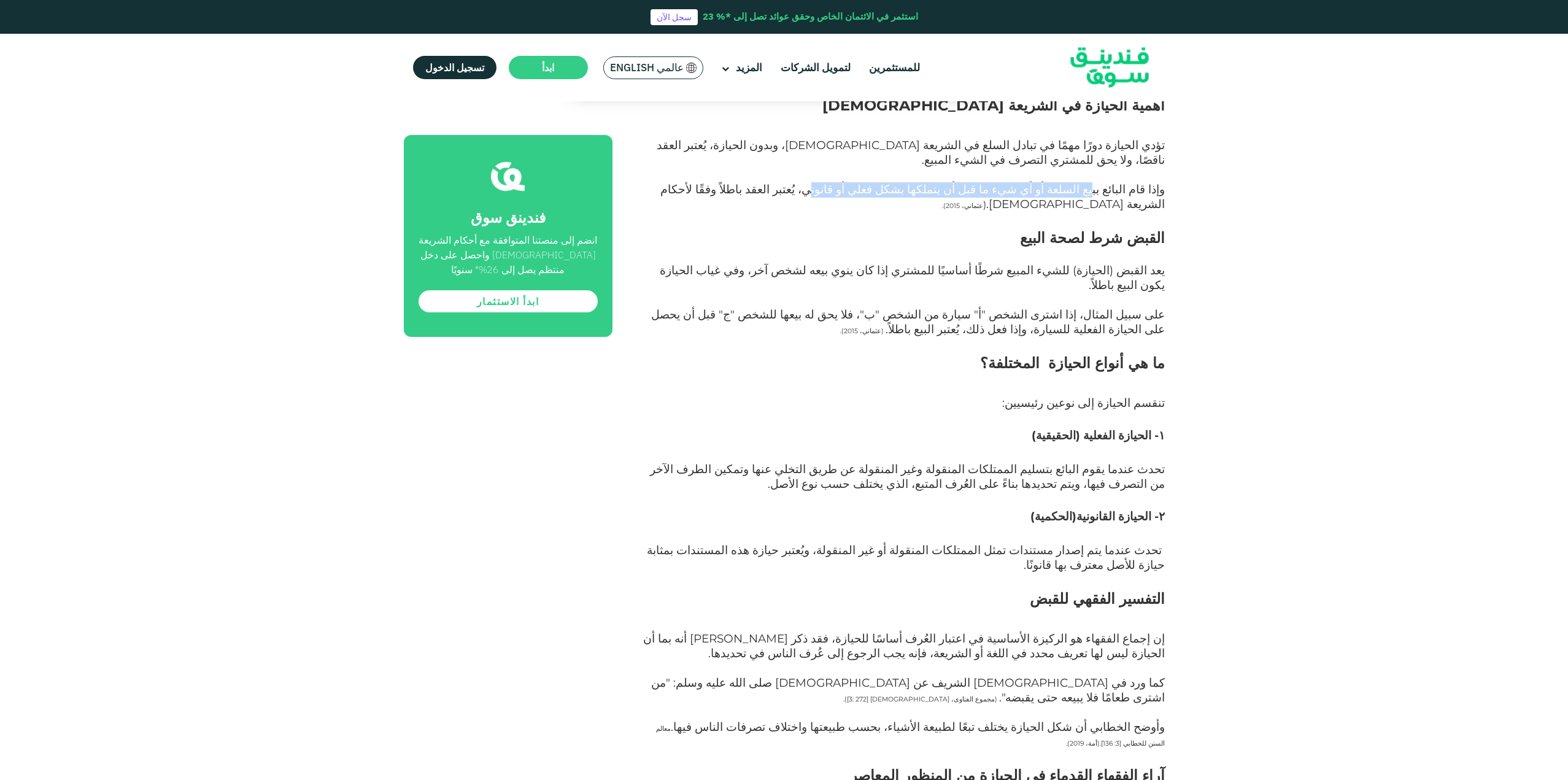
scroll to position [1350, 0]
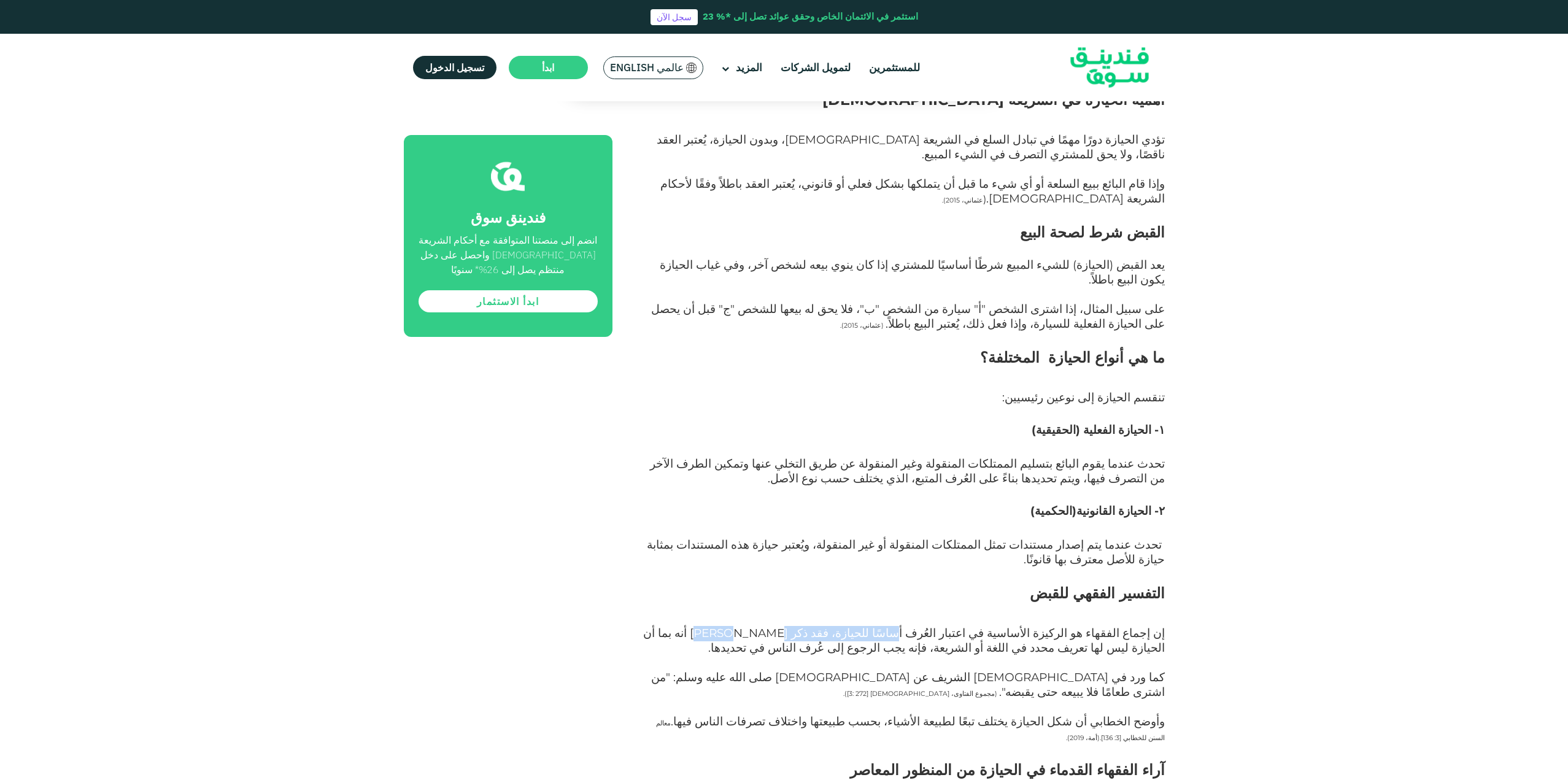
drag, startPoint x: 960, startPoint y: 473, endPoint x: 858, endPoint y: 475, distance: 102.0
click at [858, 626] on span "إن إجماع الفقهاء هو الركيزة الأساسية في اعتبار العُرف أساسًا للحيازة، فقد ذكر […" at bounding box center [903, 641] width 521 height 29
drag, startPoint x: 1114, startPoint y: 550, endPoint x: 844, endPoint y: 542, distance: 270.1
click at [844, 715] on span "وأوضح الخطابي أن شكل الحيازة يختلف تبعًا لطبيعة الأشياء، بحسب طبيعتها واختلاف ت…" at bounding box center [910, 729] width 508 height 29
drag, startPoint x: 826, startPoint y: 472, endPoint x: 958, endPoint y: 488, distance: 133.0
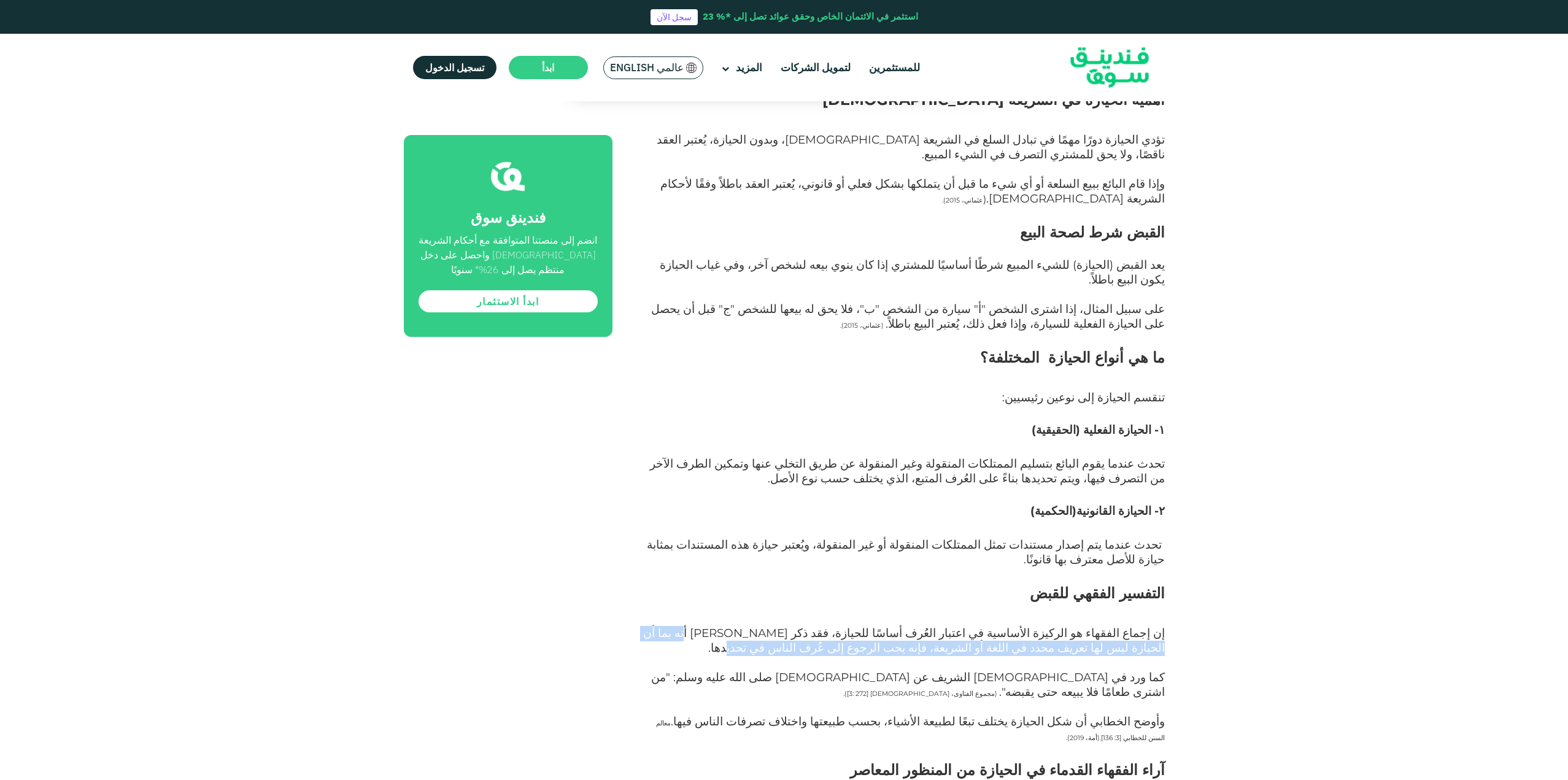
click at [958, 627] on p "إن إجماع الفقهاء هو الركيزة الأساسية في اعتبار العُرف أساسًا للحيازة، فقد ذكر […" at bounding box center [902, 649] width 525 height 44
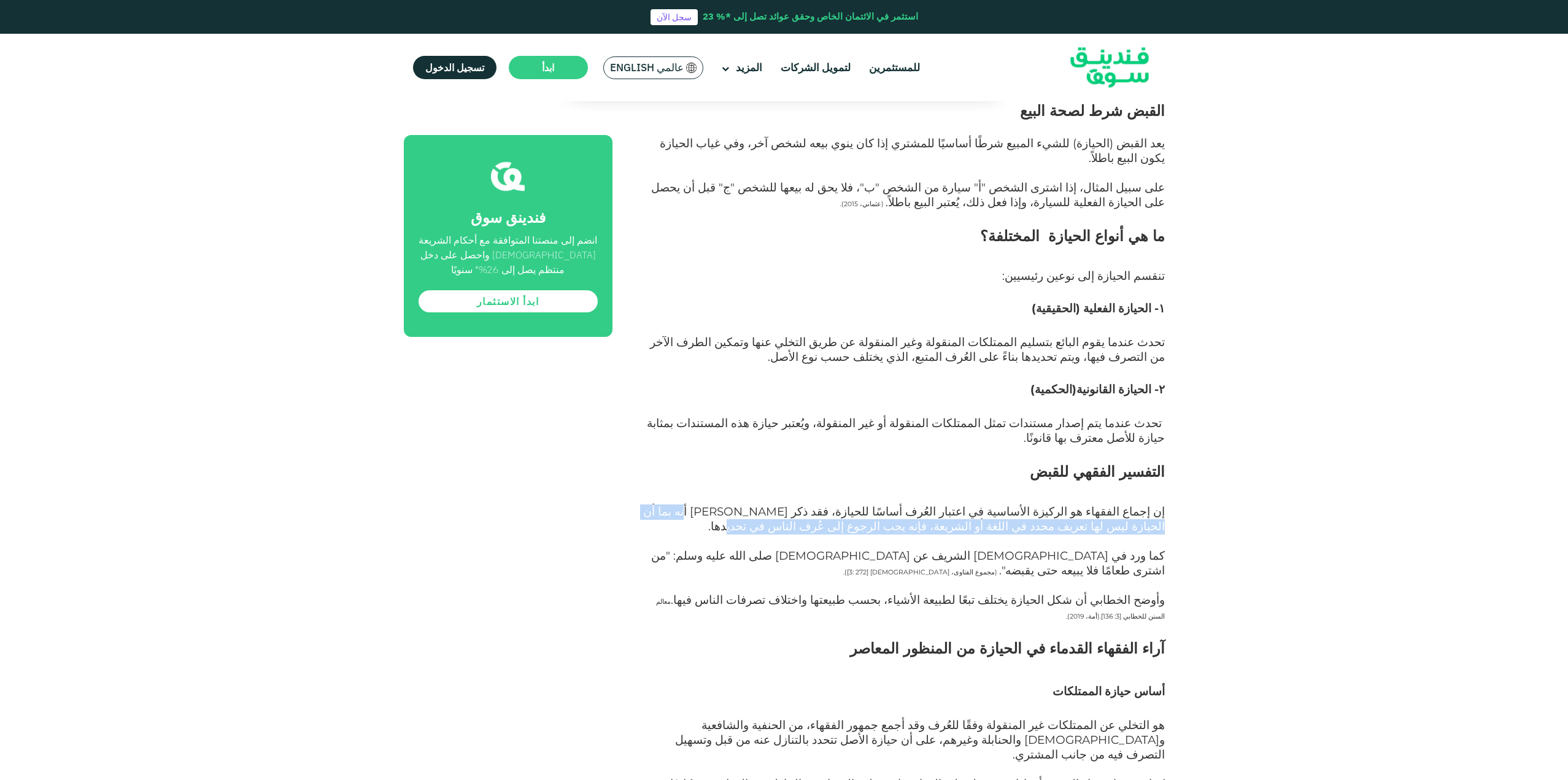
scroll to position [1473, 0]
drag, startPoint x: 1095, startPoint y: 576, endPoint x: 805, endPoint y: 577, distance: 290.0
click at [805, 776] on span "كما يشترط فقهاء الحنفية أنه إذا وُضع قفل على العقار، فإن تسليم المفتاح مع التنا…" at bounding box center [918, 790] width 495 height 29
